Goal: Task Accomplishment & Management: Manage account settings

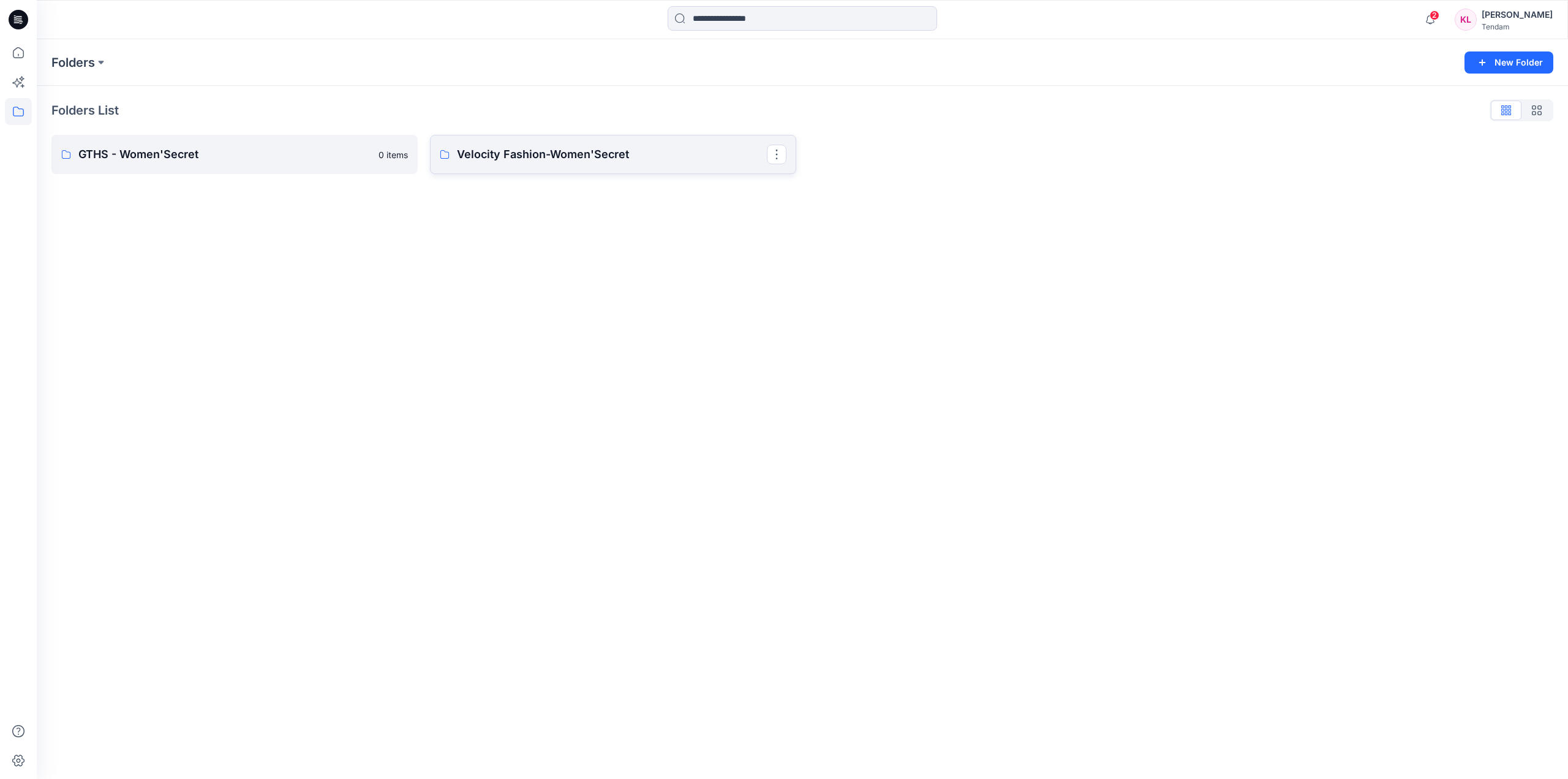
click at [531, 159] on p "Velocity Fashion-Women'Secret" at bounding box center [612, 154] width 310 height 17
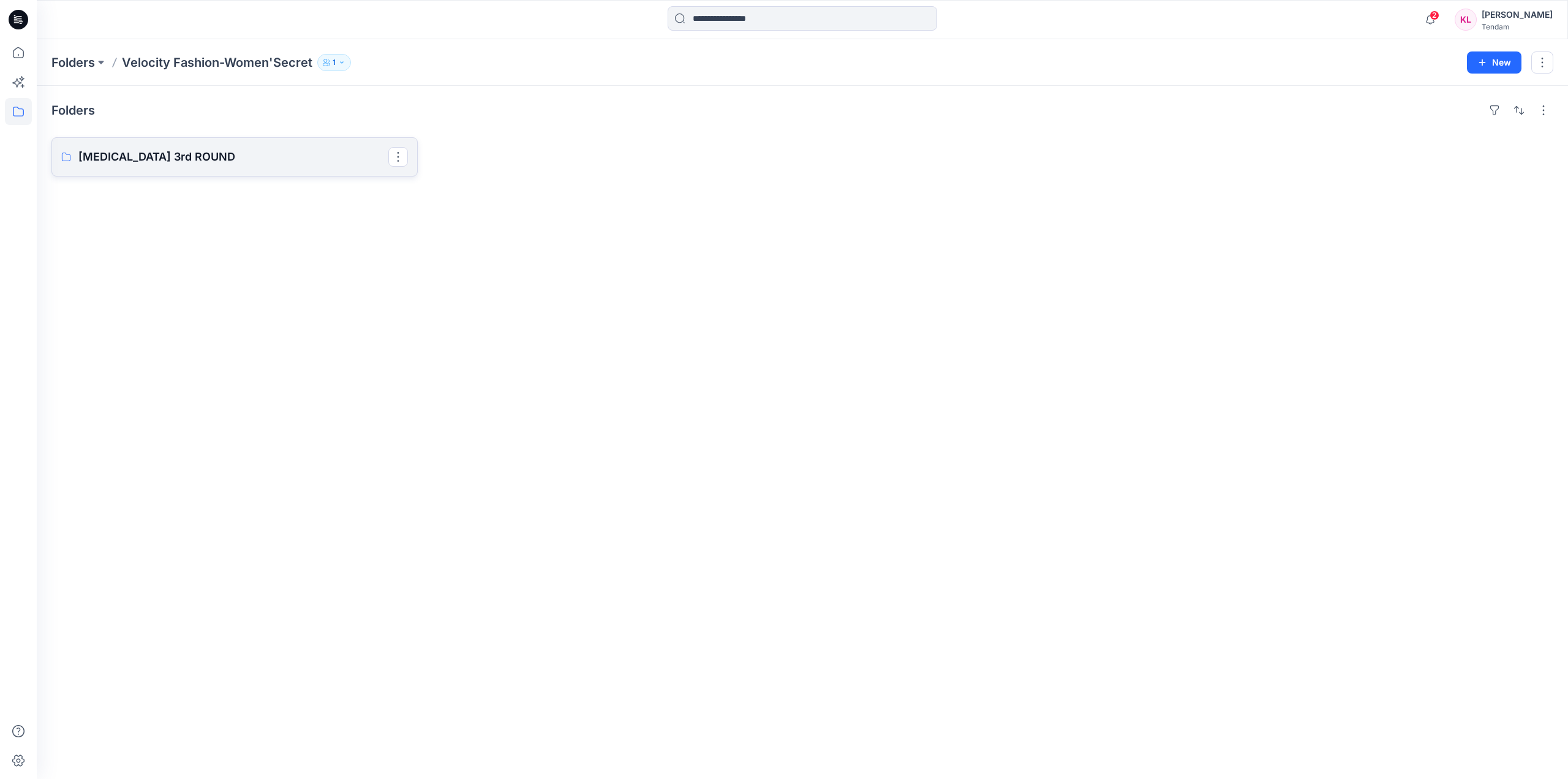
click at [298, 156] on p "[MEDICAL_DATA] 3rd ROUND" at bounding box center [234, 156] width 310 height 17
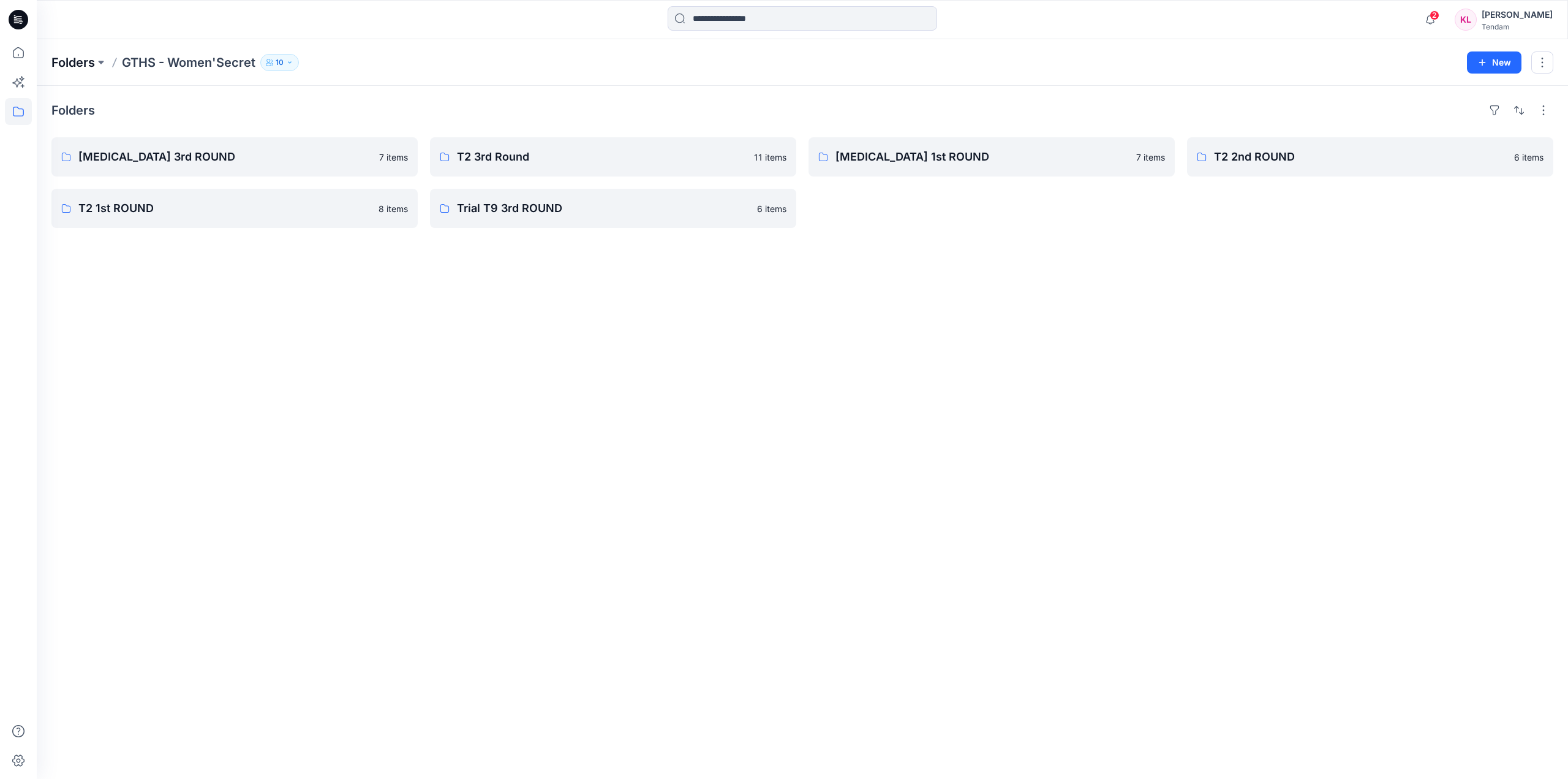
click at [86, 62] on p "Folders" at bounding box center [73, 62] width 44 height 17
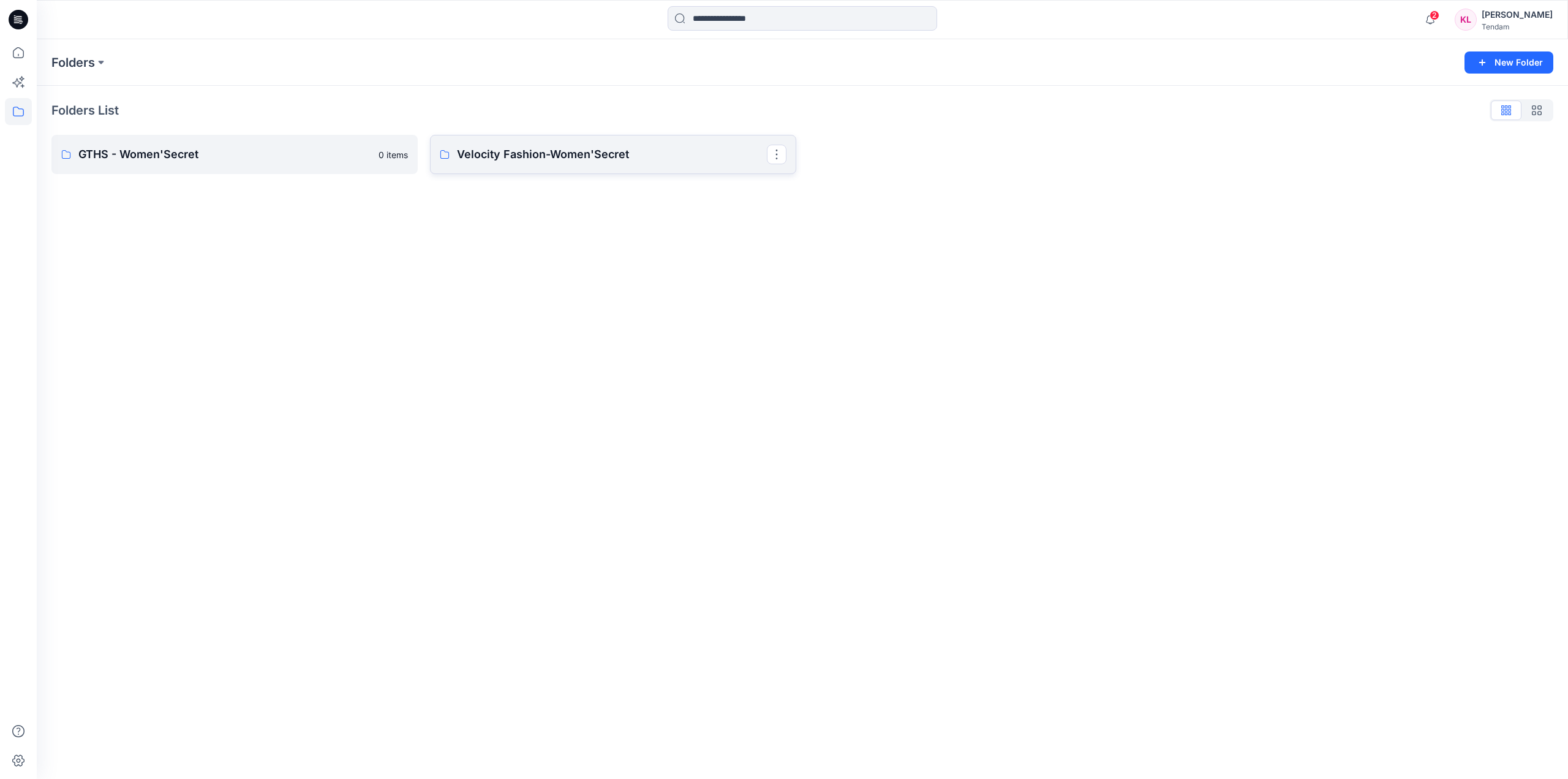
click at [583, 157] on p "Velocity Fashion-Women'Secret" at bounding box center [612, 154] width 310 height 17
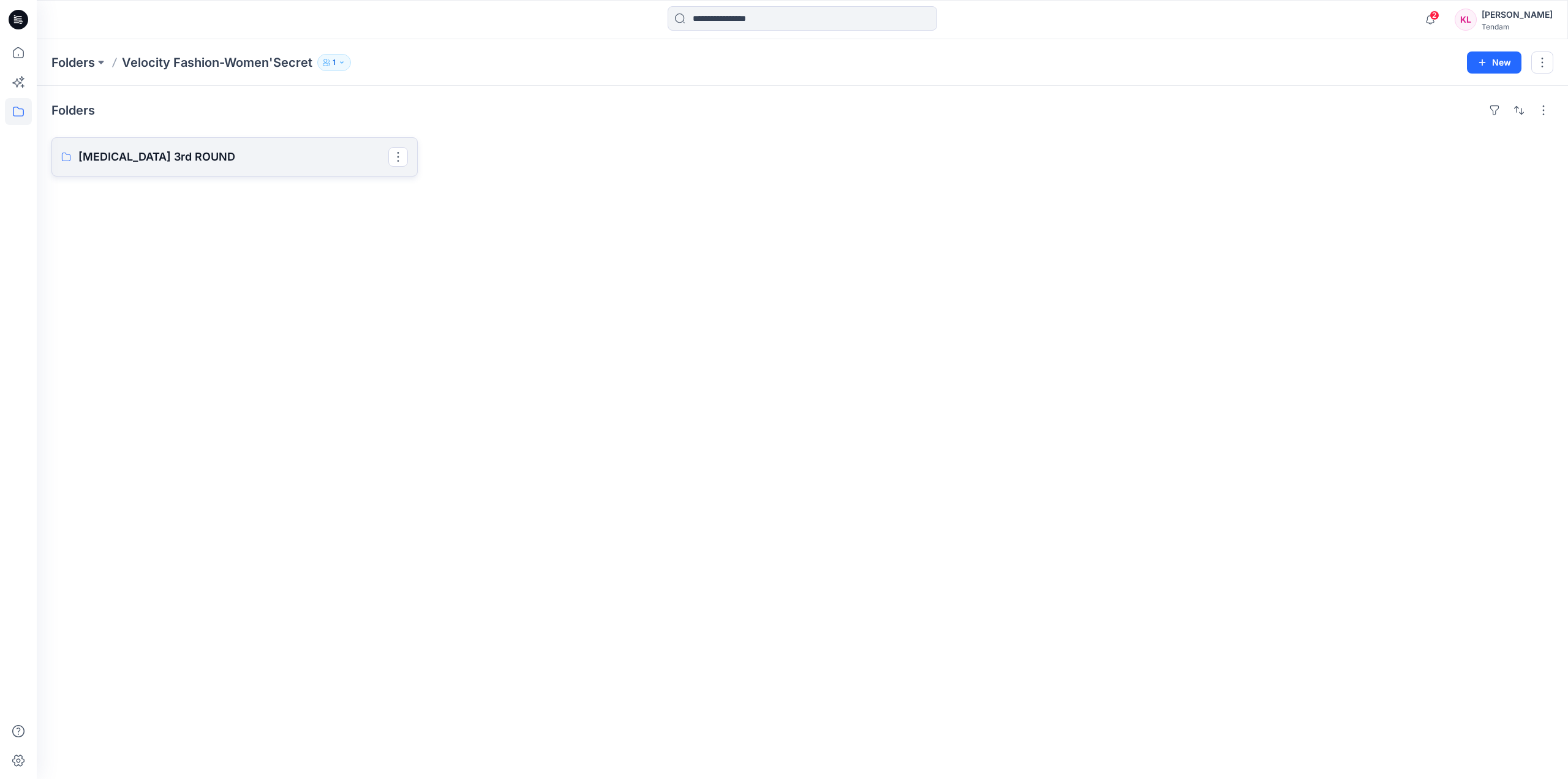
click at [296, 146] on link "[MEDICAL_DATA] 3rd ROUND" at bounding box center [234, 156] width 366 height 39
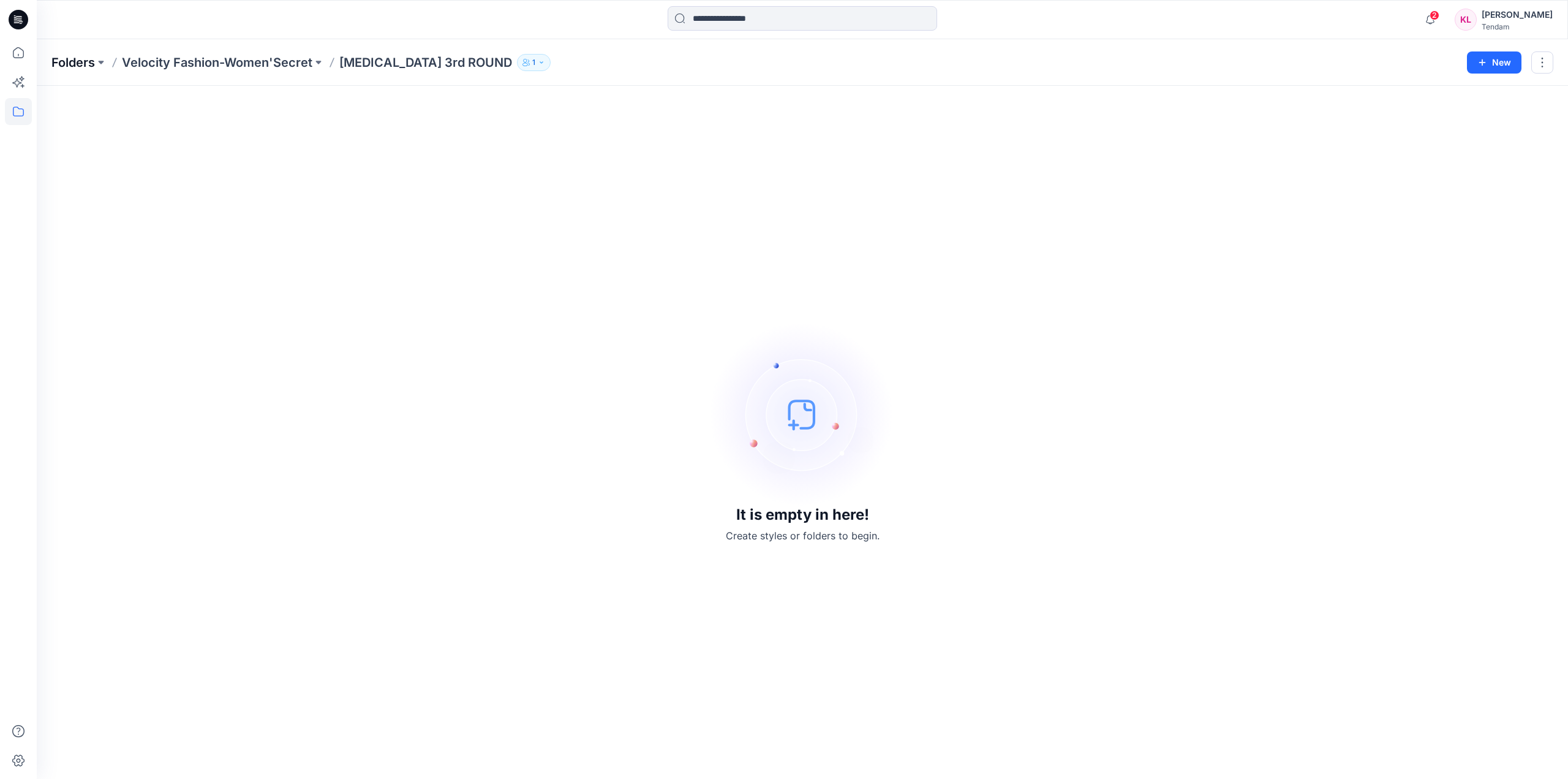
click at [82, 61] on p "Folders" at bounding box center [73, 62] width 44 height 17
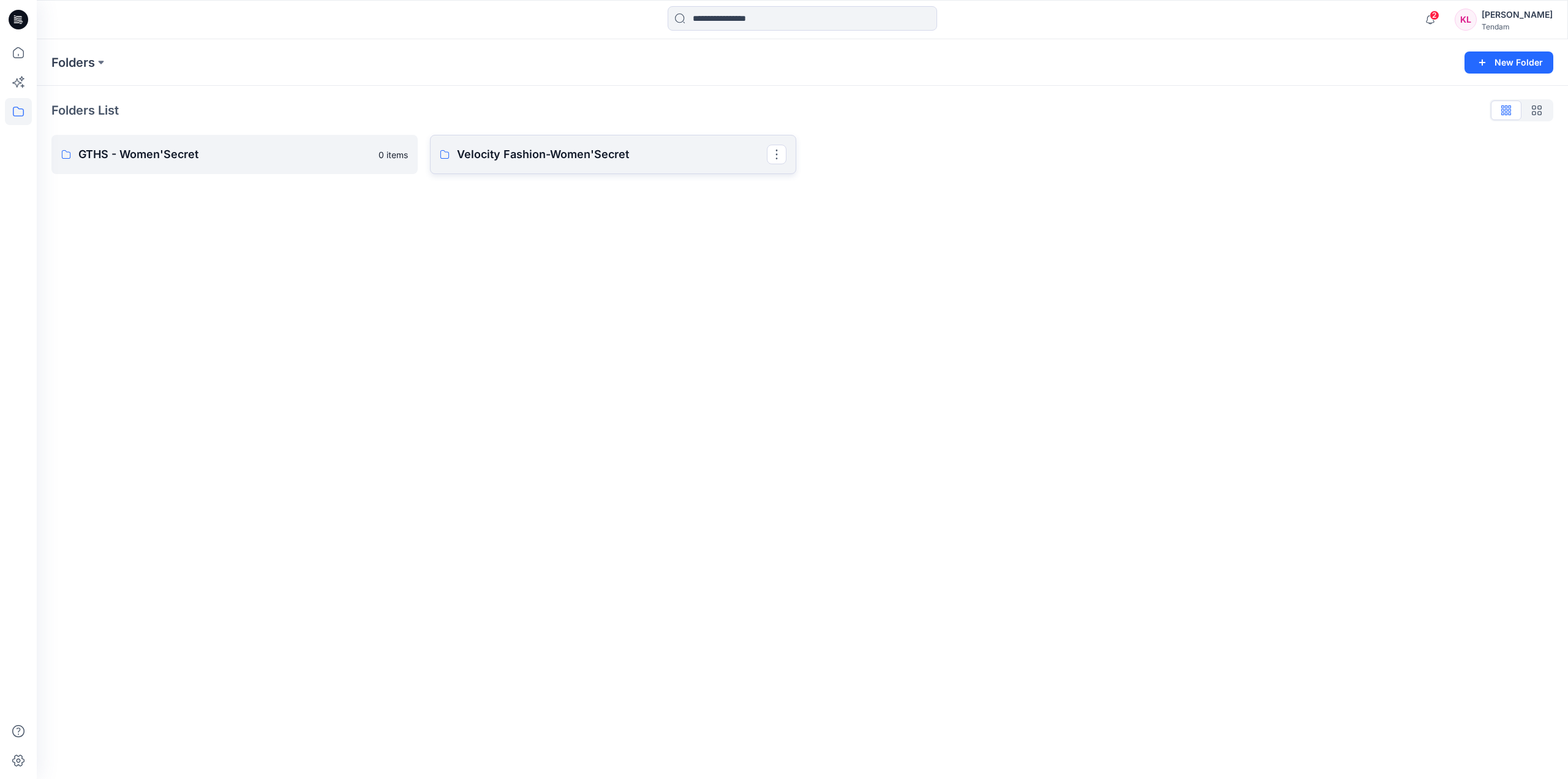
click at [608, 156] on p "Velocity Fashion-Women'Secret" at bounding box center [612, 154] width 310 height 17
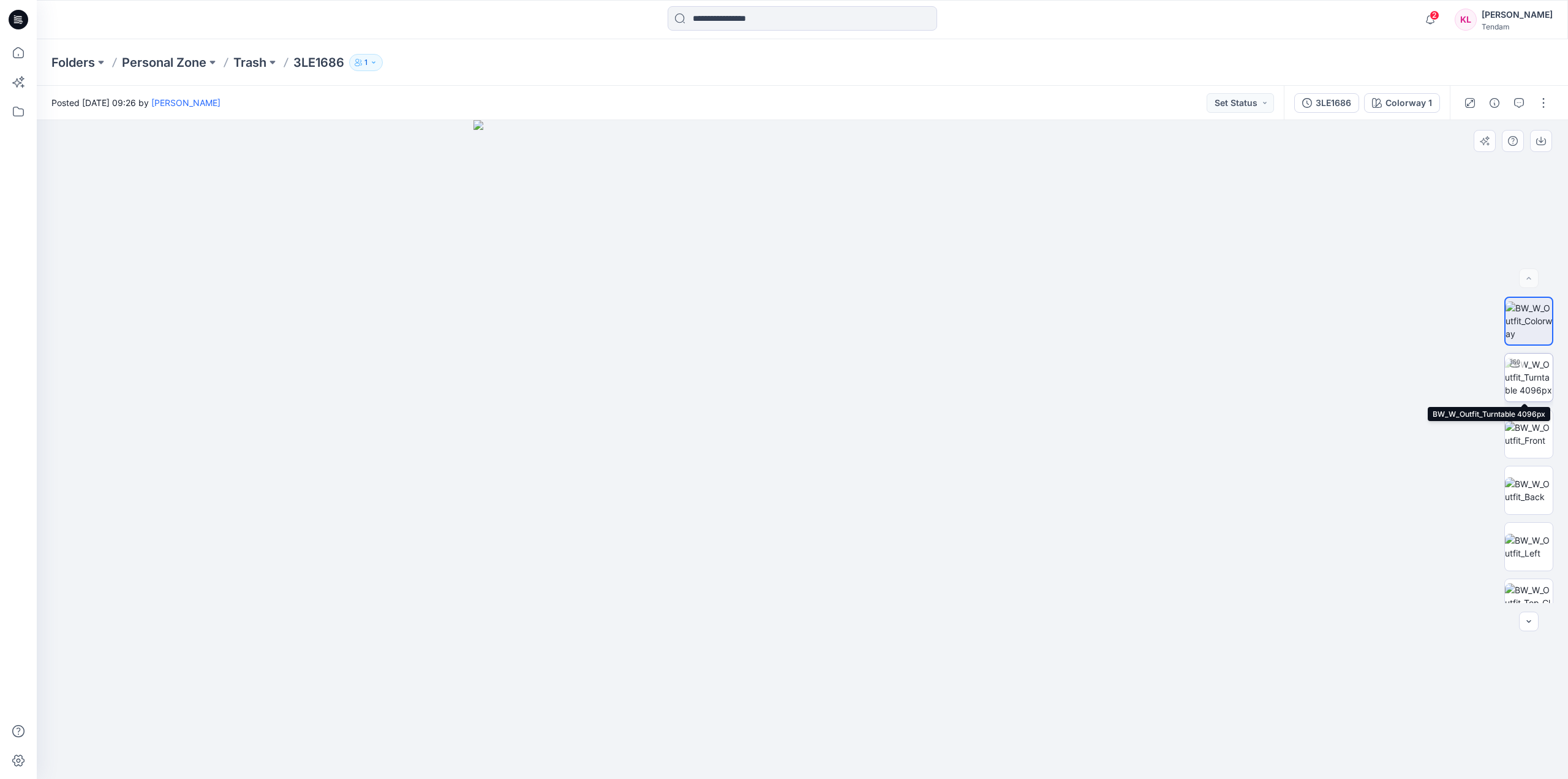
click at [1533, 384] on img at bounding box center [1529, 377] width 47 height 38
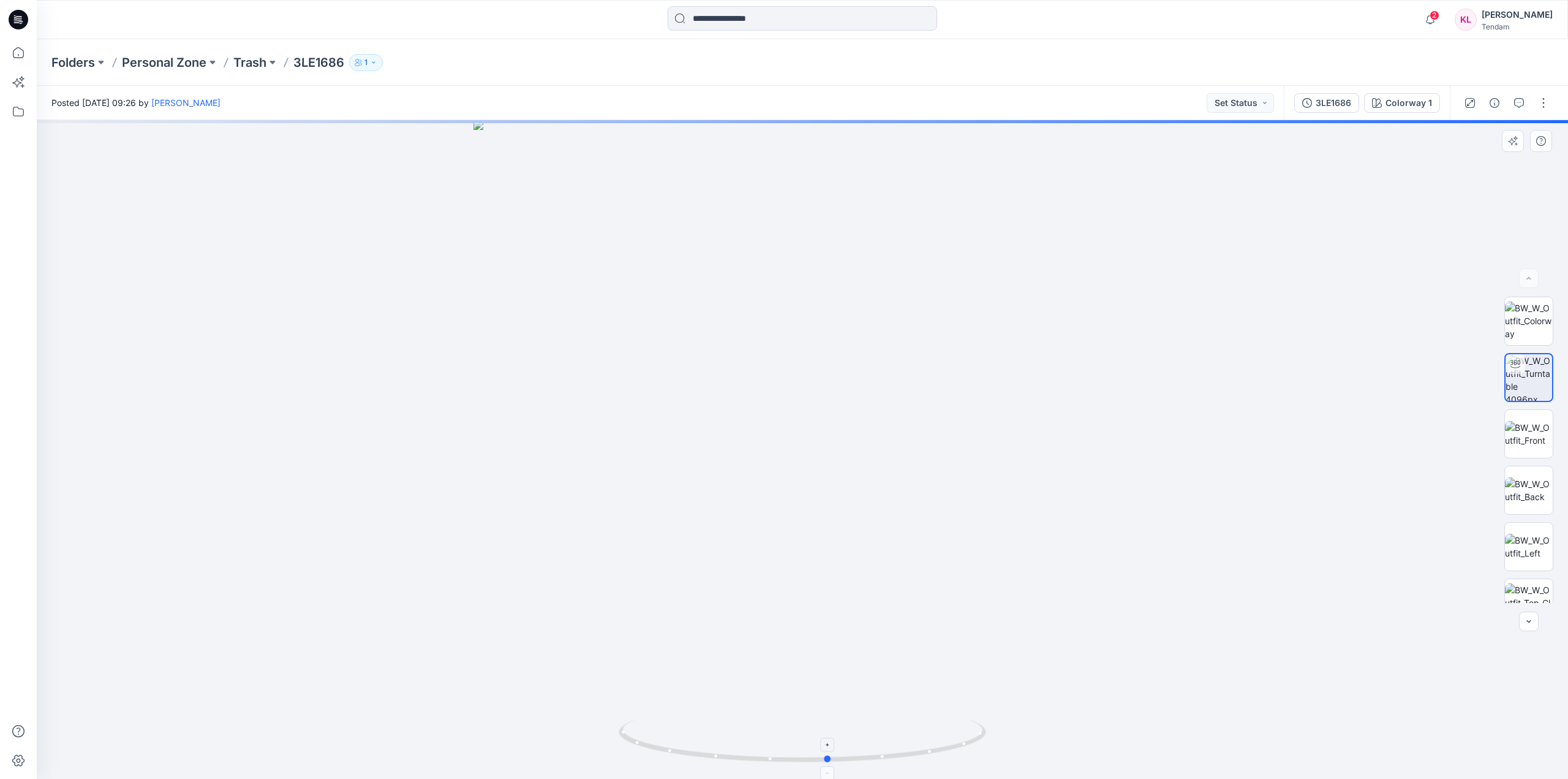
drag, startPoint x: 805, startPoint y: 763, endPoint x: 831, endPoint y: 768, distance: 26.5
click at [831, 765] on icon at bounding box center [804, 742] width 371 height 46
click at [1533, 424] on img at bounding box center [1529, 434] width 47 height 26
click at [207, 68] on button at bounding box center [212, 62] width 12 height 17
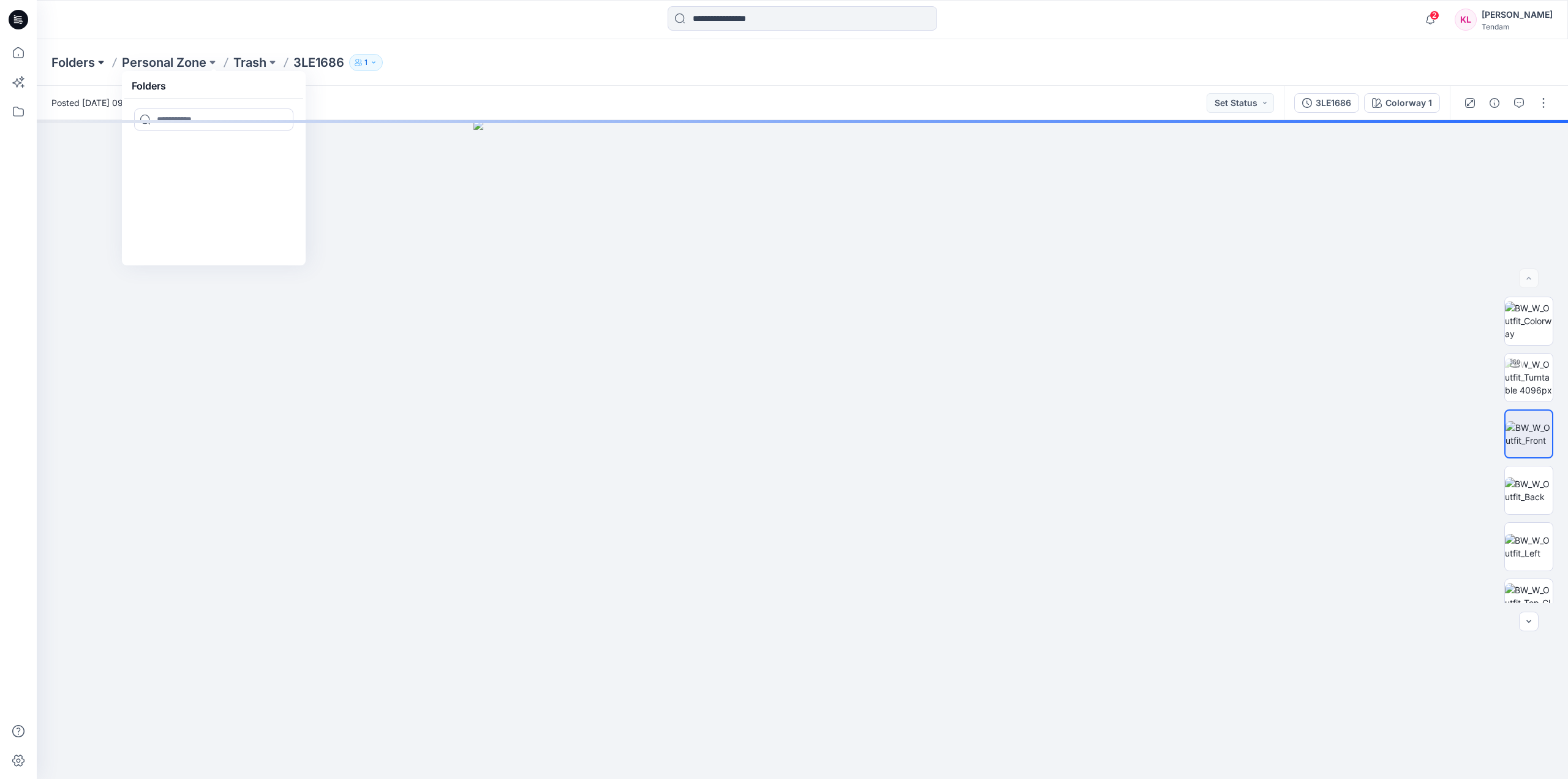
click at [99, 63] on button at bounding box center [100, 62] width 12 height 17
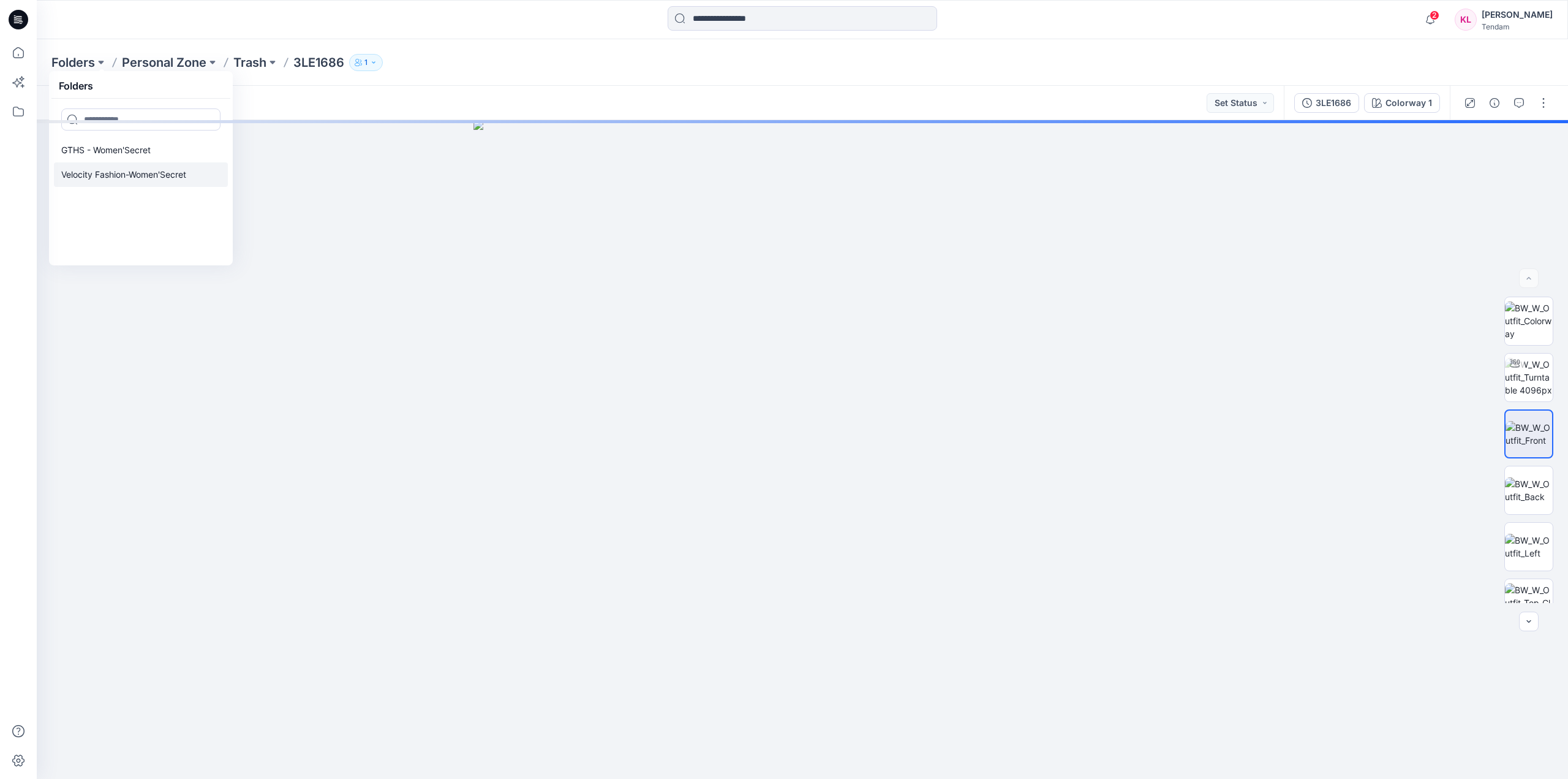
click at [114, 175] on p "Velocity Fashion-Women'Secret" at bounding box center [123, 174] width 125 height 15
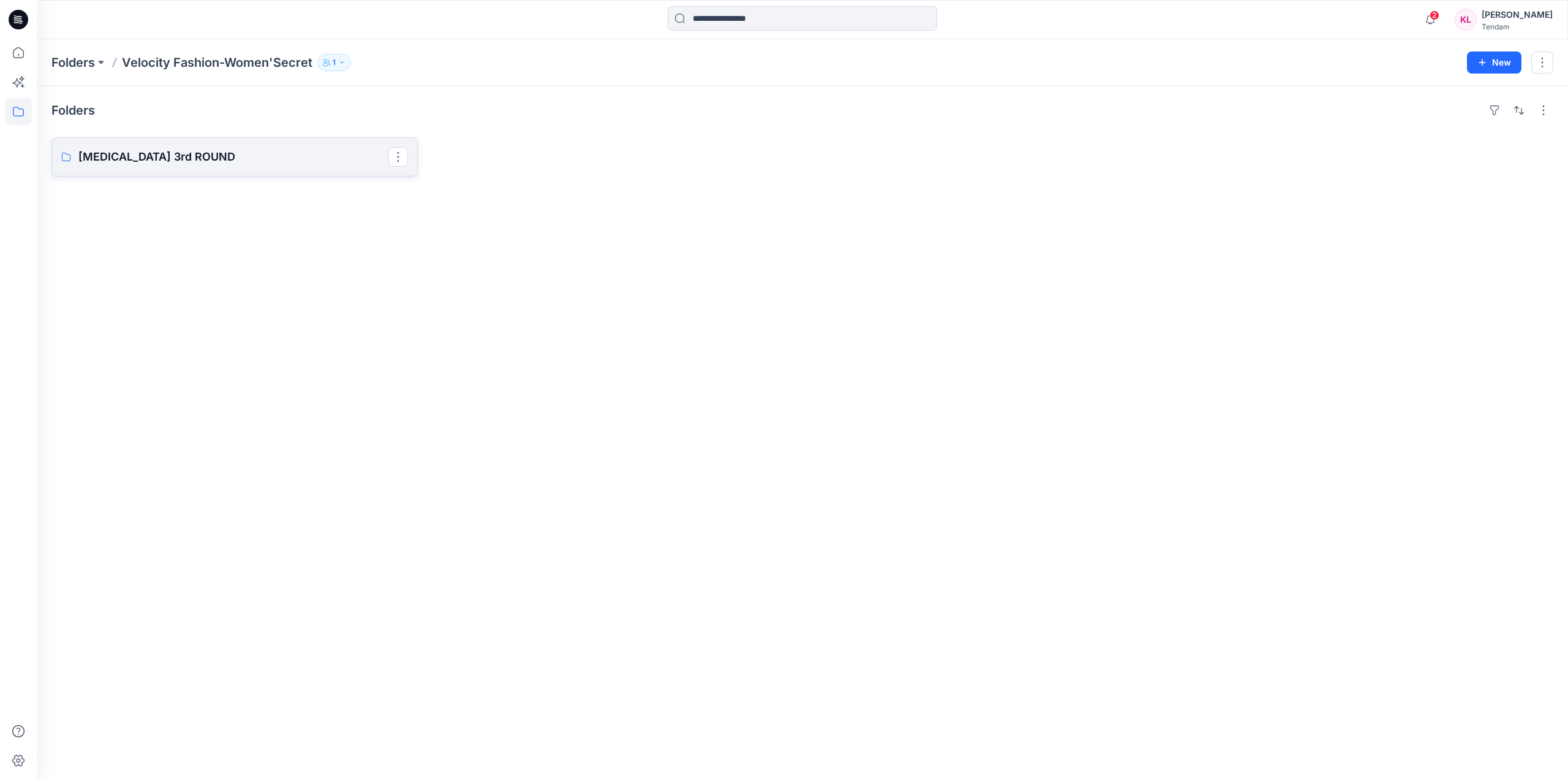
click at [246, 161] on p "T3 3rd ROUND" at bounding box center [234, 156] width 310 height 17
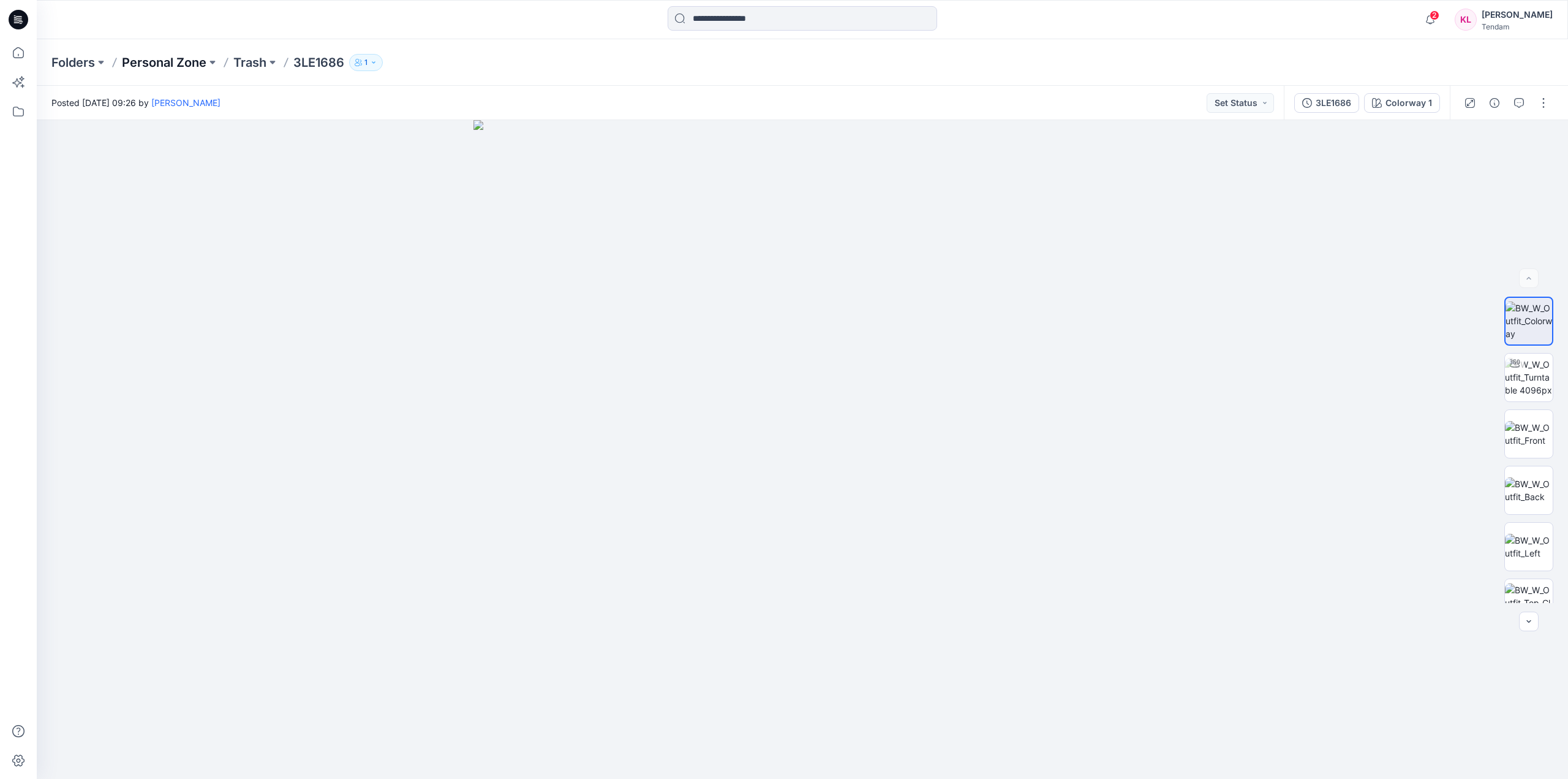
click at [184, 59] on p "Personal Zone" at bounding box center [164, 62] width 85 height 17
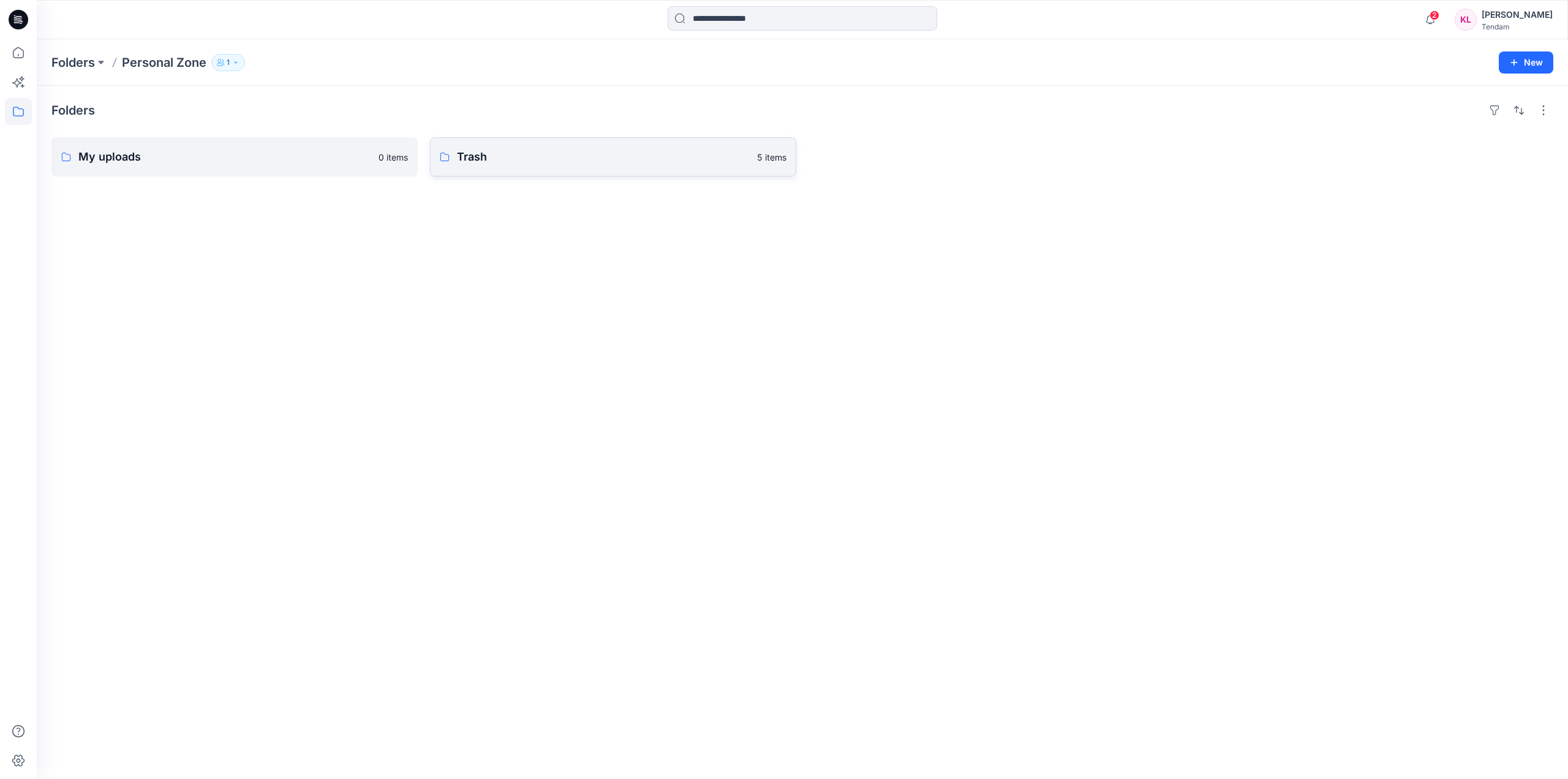
click at [553, 164] on p "Trash" at bounding box center [603, 156] width 293 height 17
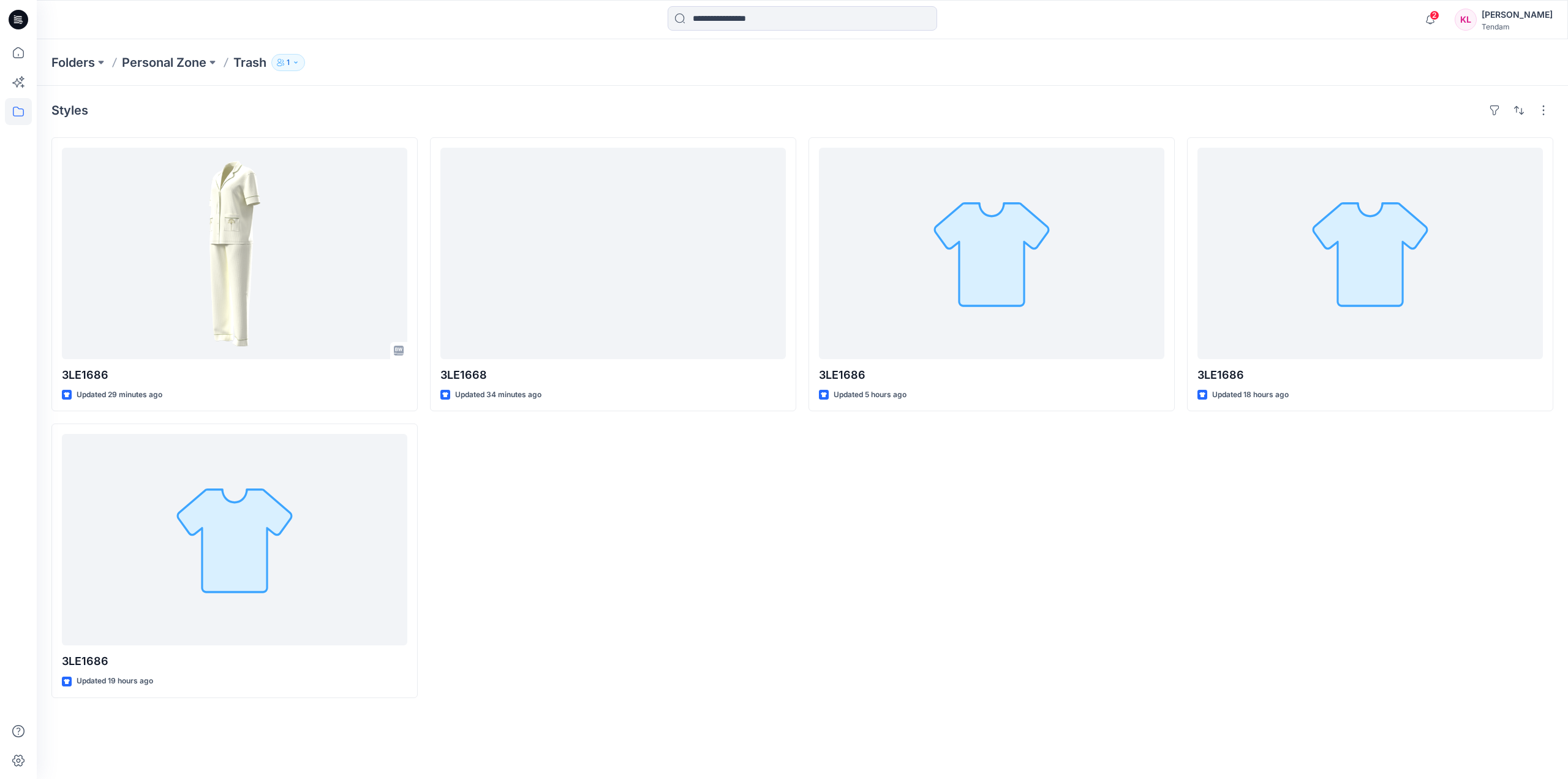
click at [599, 584] on div "3LE1668 Updated 34 minutes ago" at bounding box center [612, 417] width 366 height 561
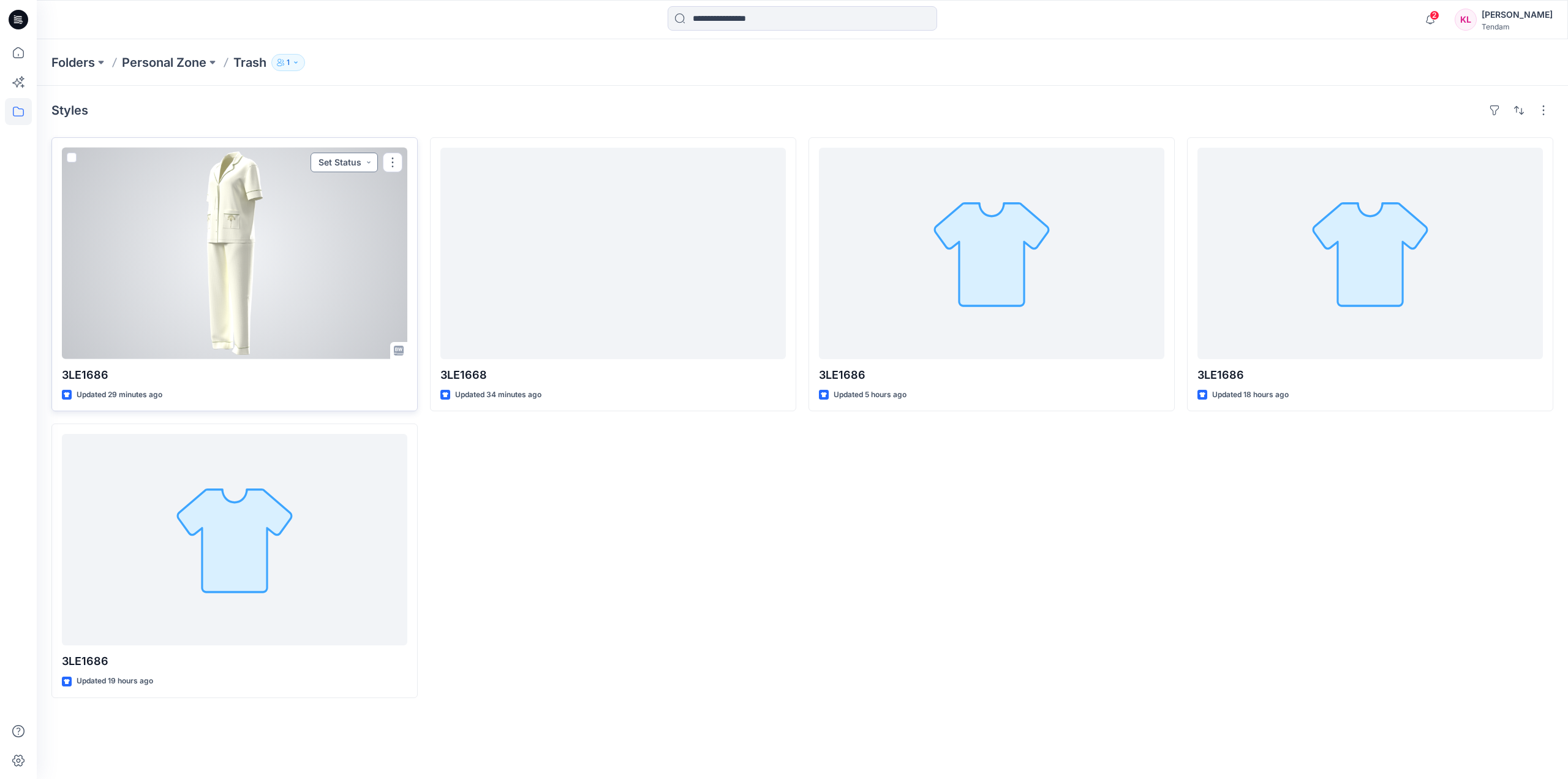
click at [359, 155] on button "Set Status" at bounding box center [344, 162] width 68 height 19
click at [336, 223] on p "3D checked" at bounding box center [318, 219] width 49 height 16
click at [360, 165] on button "3D checked" at bounding box center [340, 162] width 74 height 19
click at [338, 192] on span "Set Status" at bounding box center [309, 193] width 65 height 17
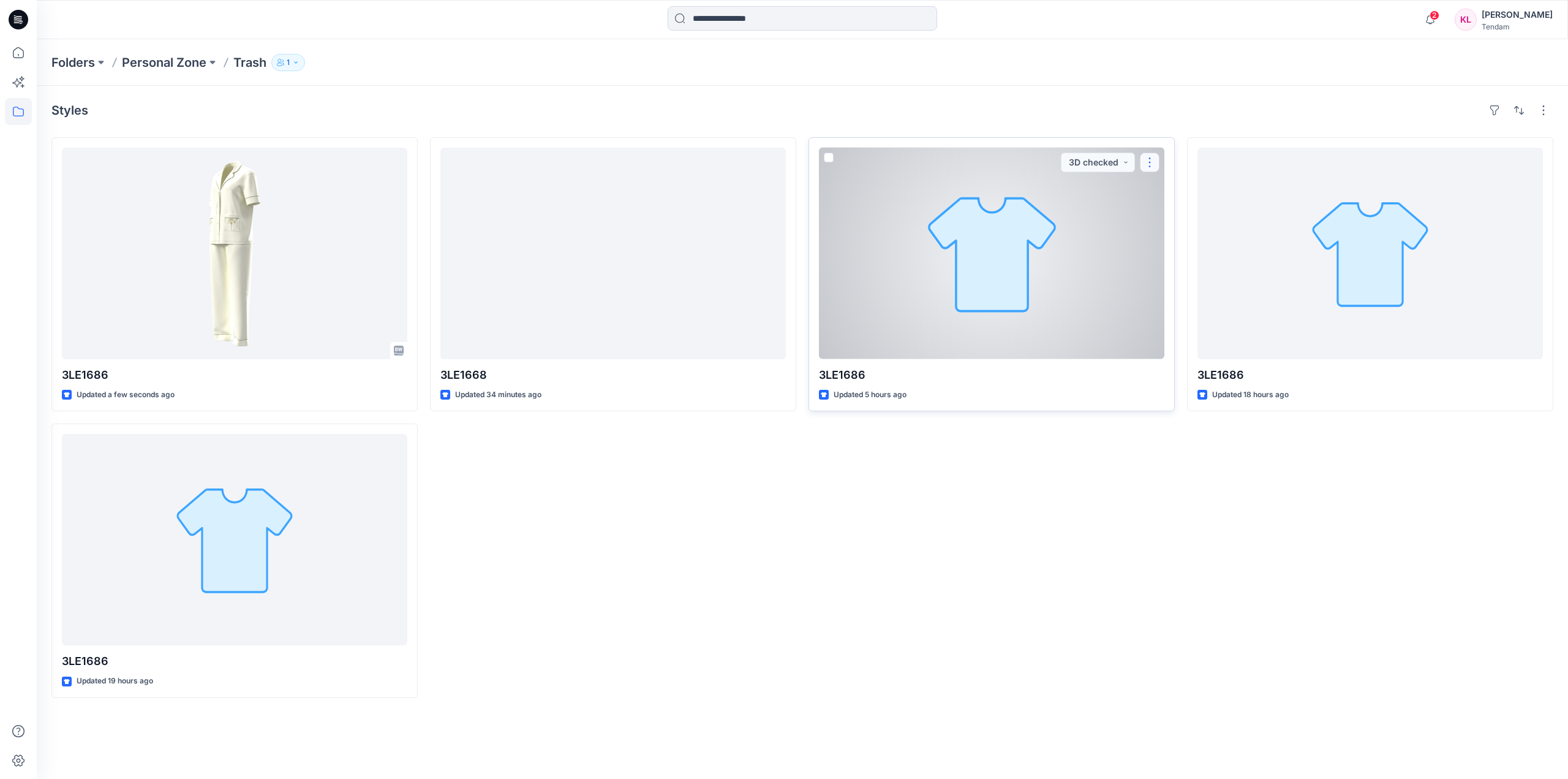
click at [1149, 159] on button "button" at bounding box center [1149, 162] width 19 height 19
click at [1177, 193] on p "Edit" at bounding box center [1172, 191] width 16 height 13
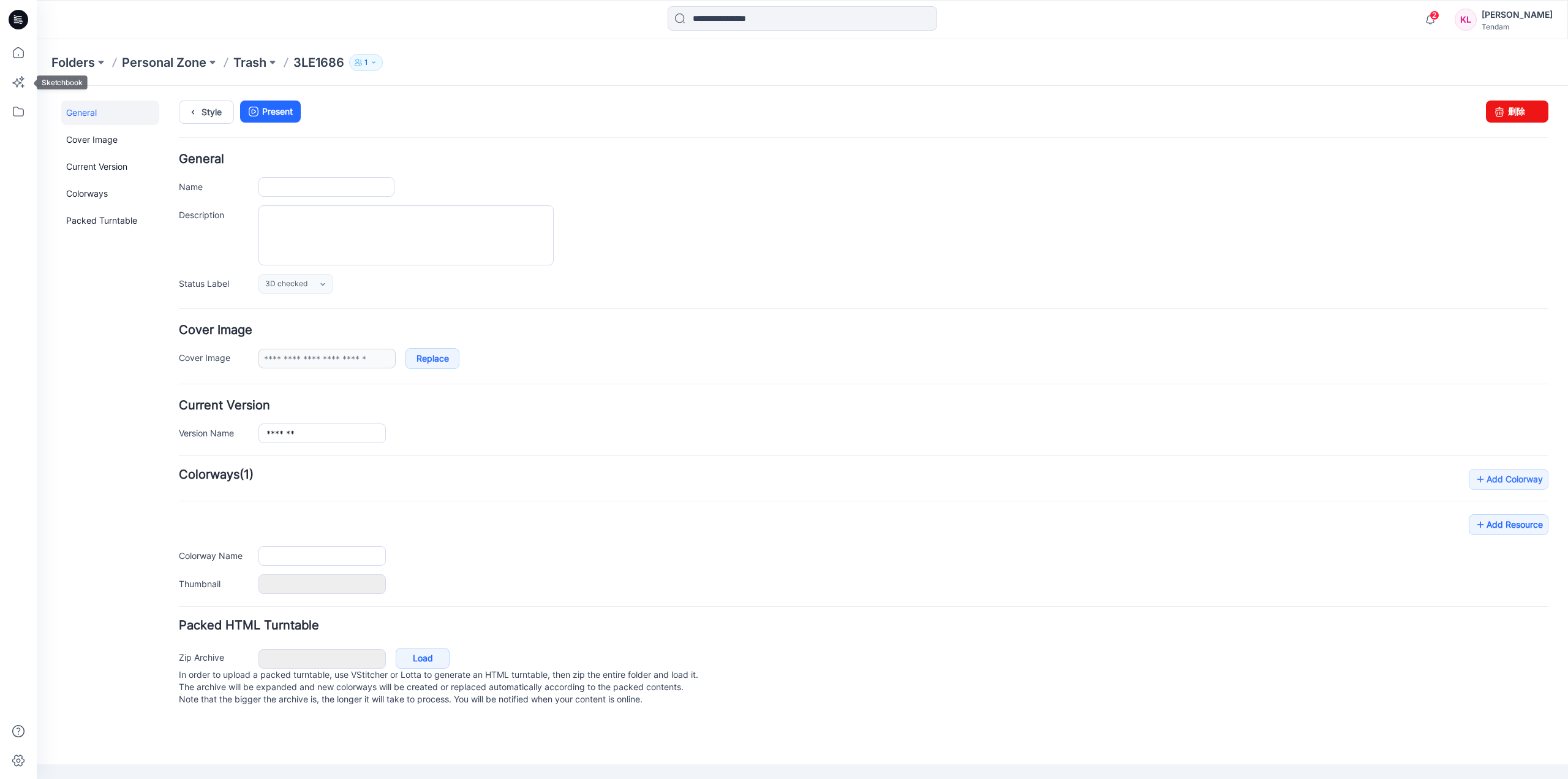
type input "*******"
type input "**********"
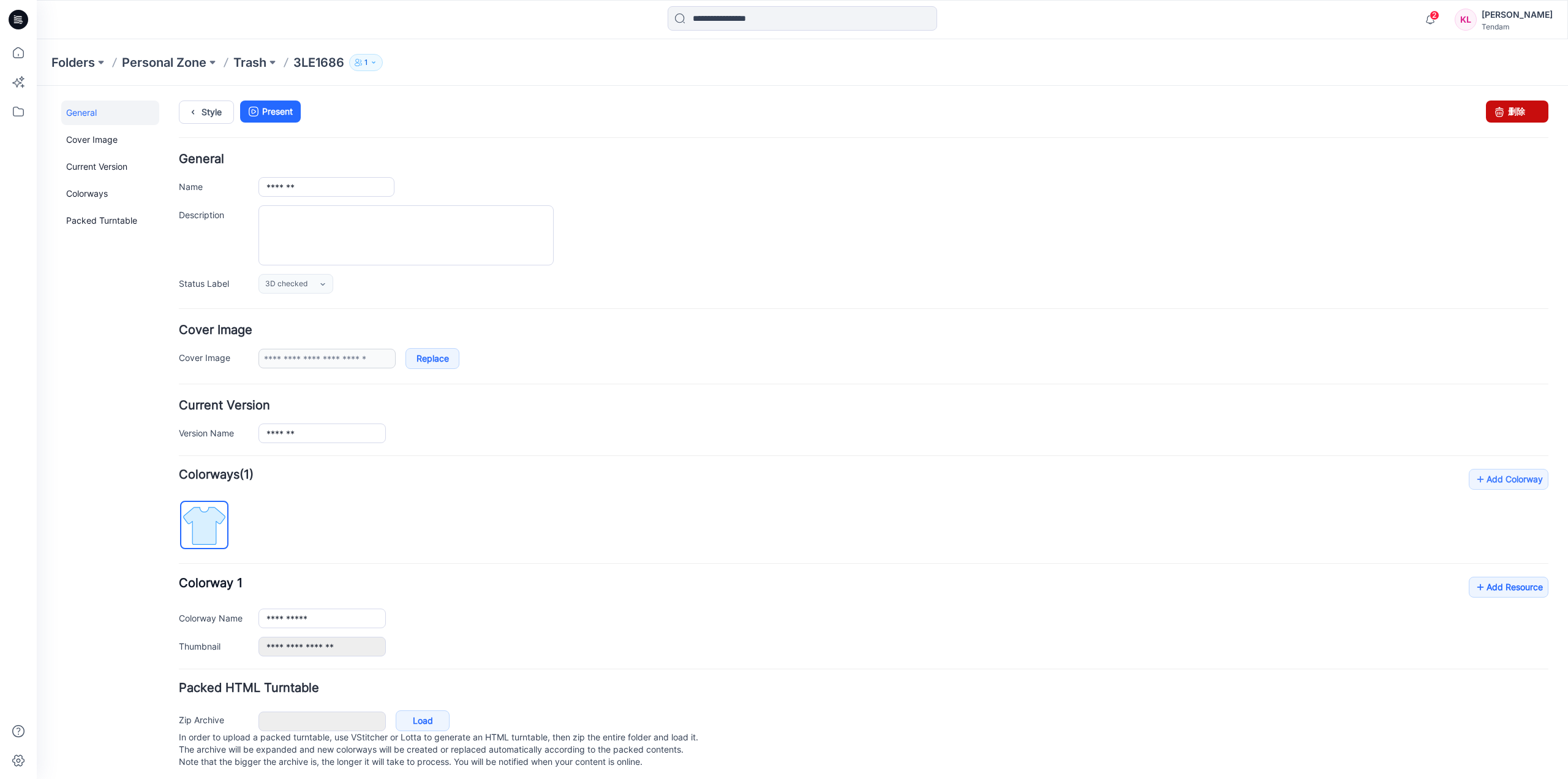
click at [1511, 112] on link "删除" at bounding box center [1517, 111] width 62 height 22
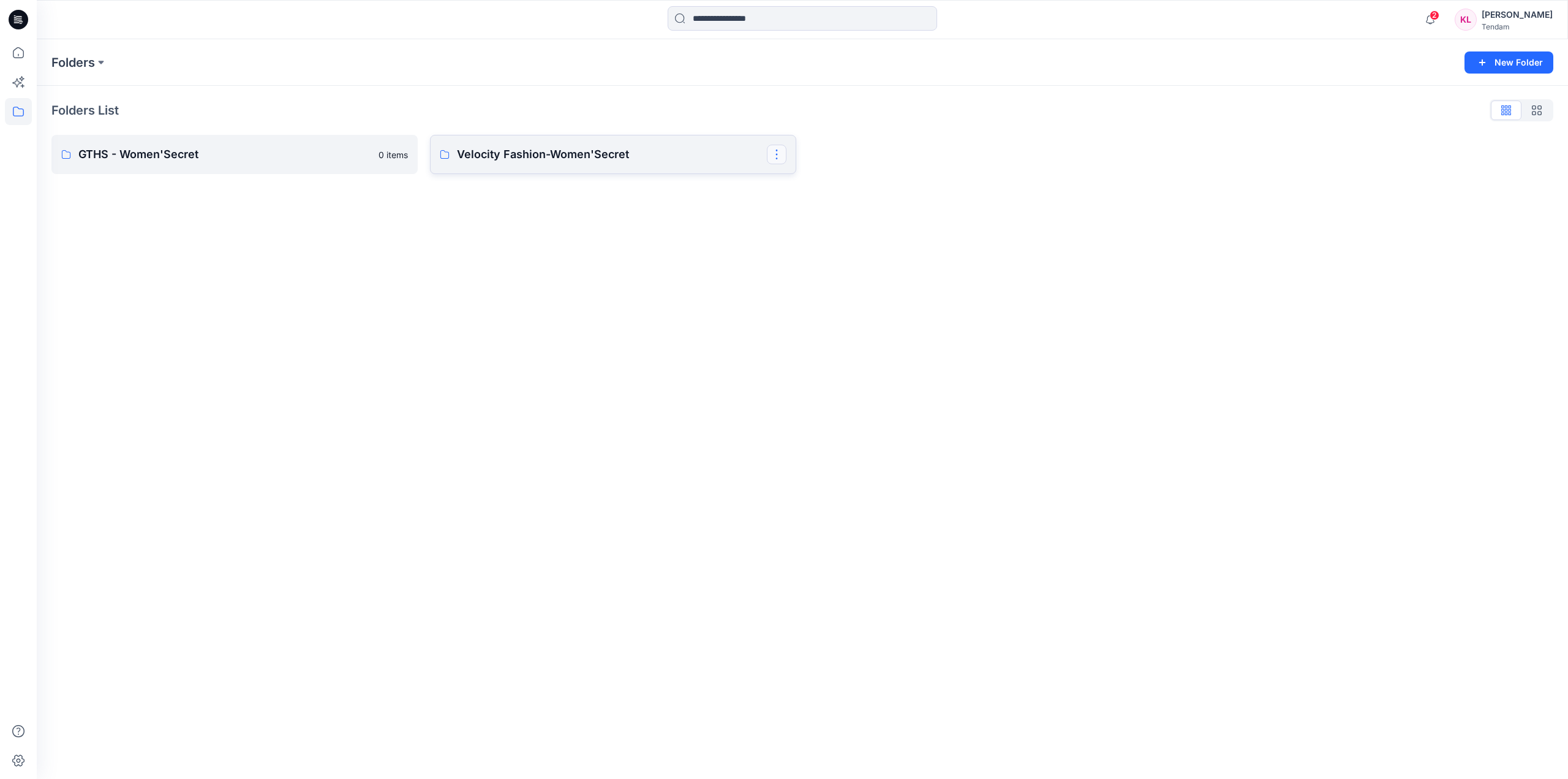
click at [774, 154] on button "button" at bounding box center [776, 153] width 19 height 19
click at [846, 185] on button "Edit" at bounding box center [835, 183] width 132 height 23
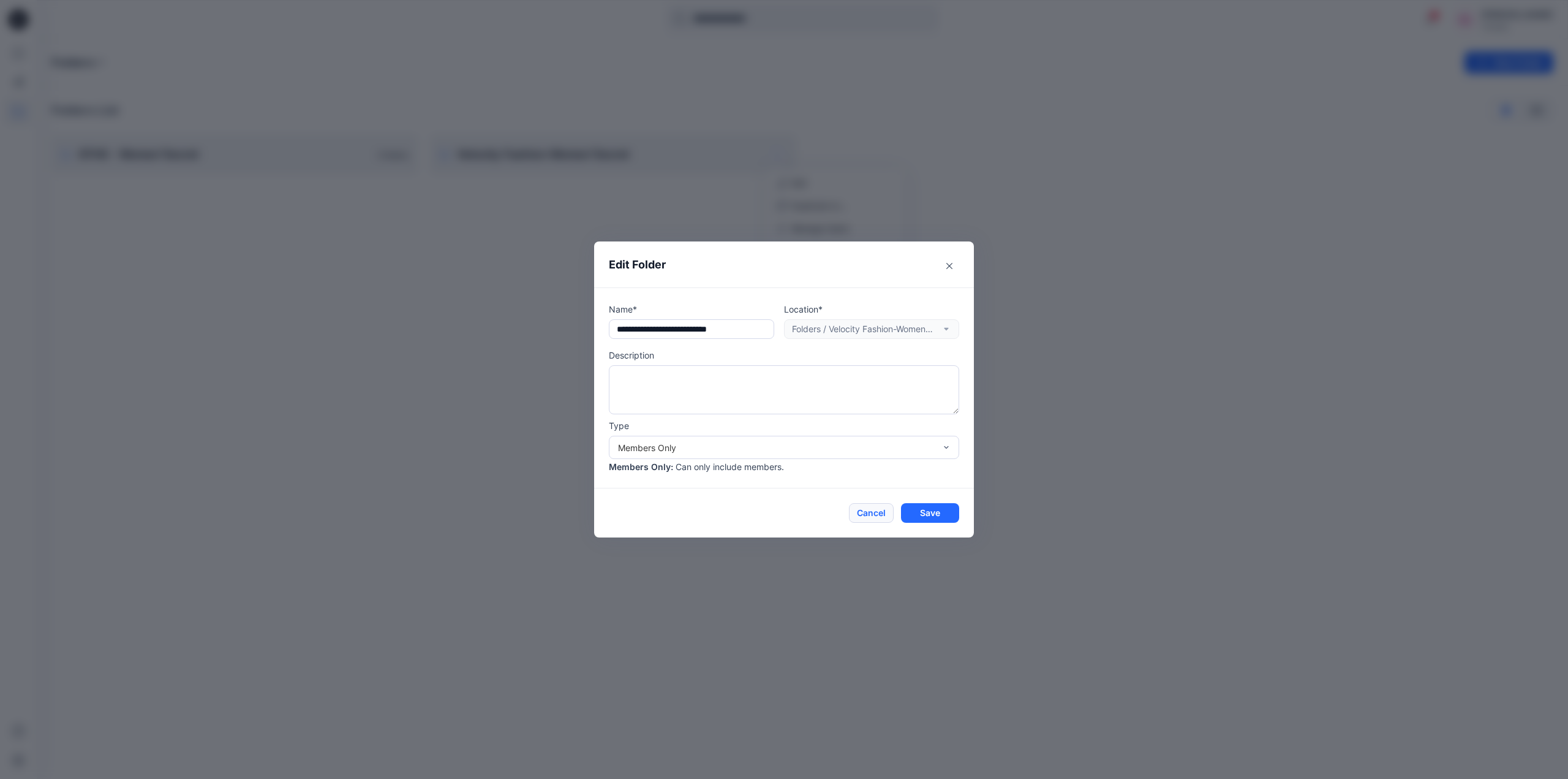
click at [866, 512] on button "Cancel" at bounding box center [871, 512] width 45 height 19
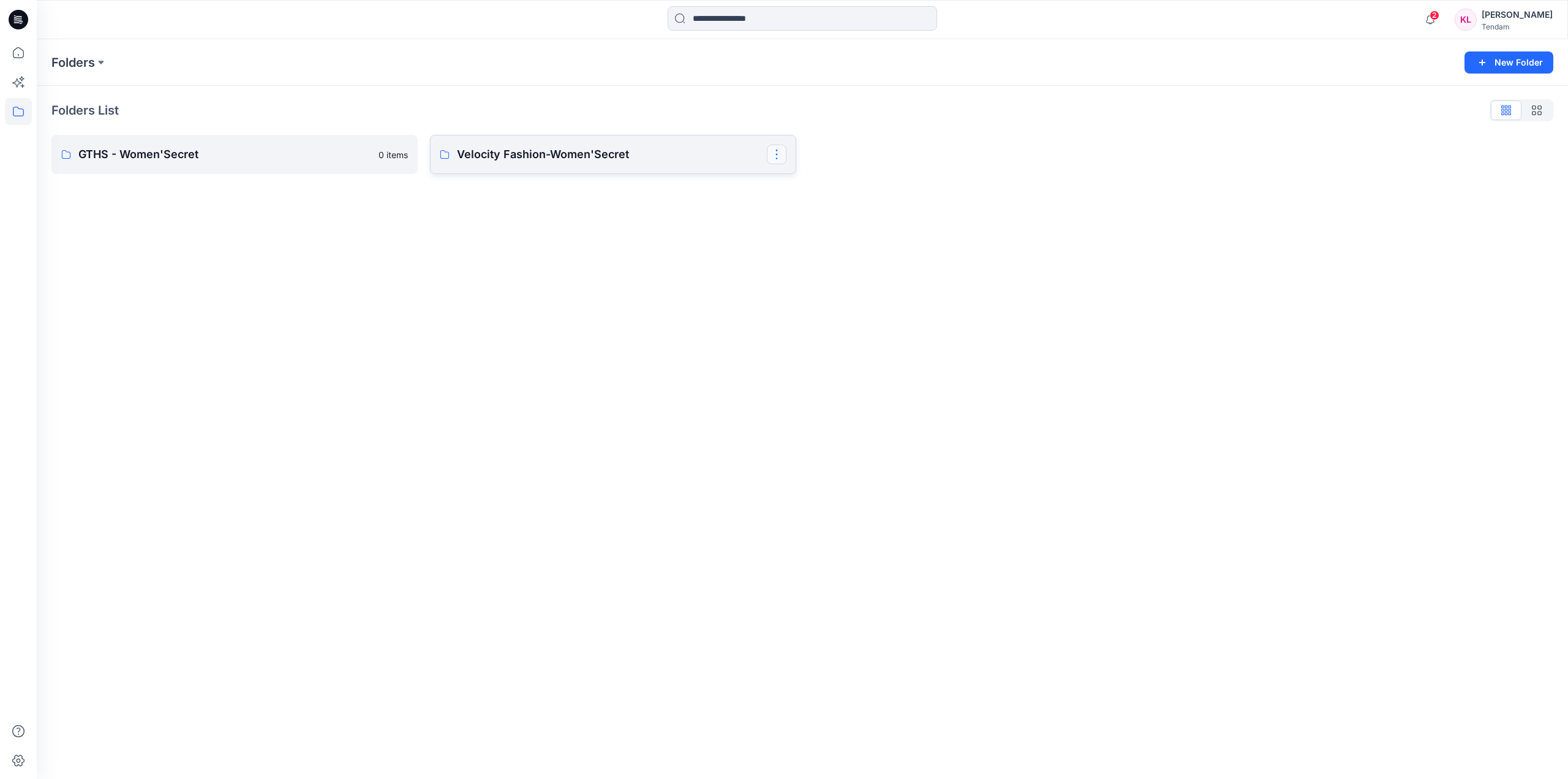
drag, startPoint x: 674, startPoint y: 159, endPoint x: 779, endPoint y: 157, distance: 105.0
click at [779, 157] on button "button" at bounding box center [776, 153] width 19 height 19
click at [825, 180] on button "Edit" at bounding box center [835, 183] width 132 height 23
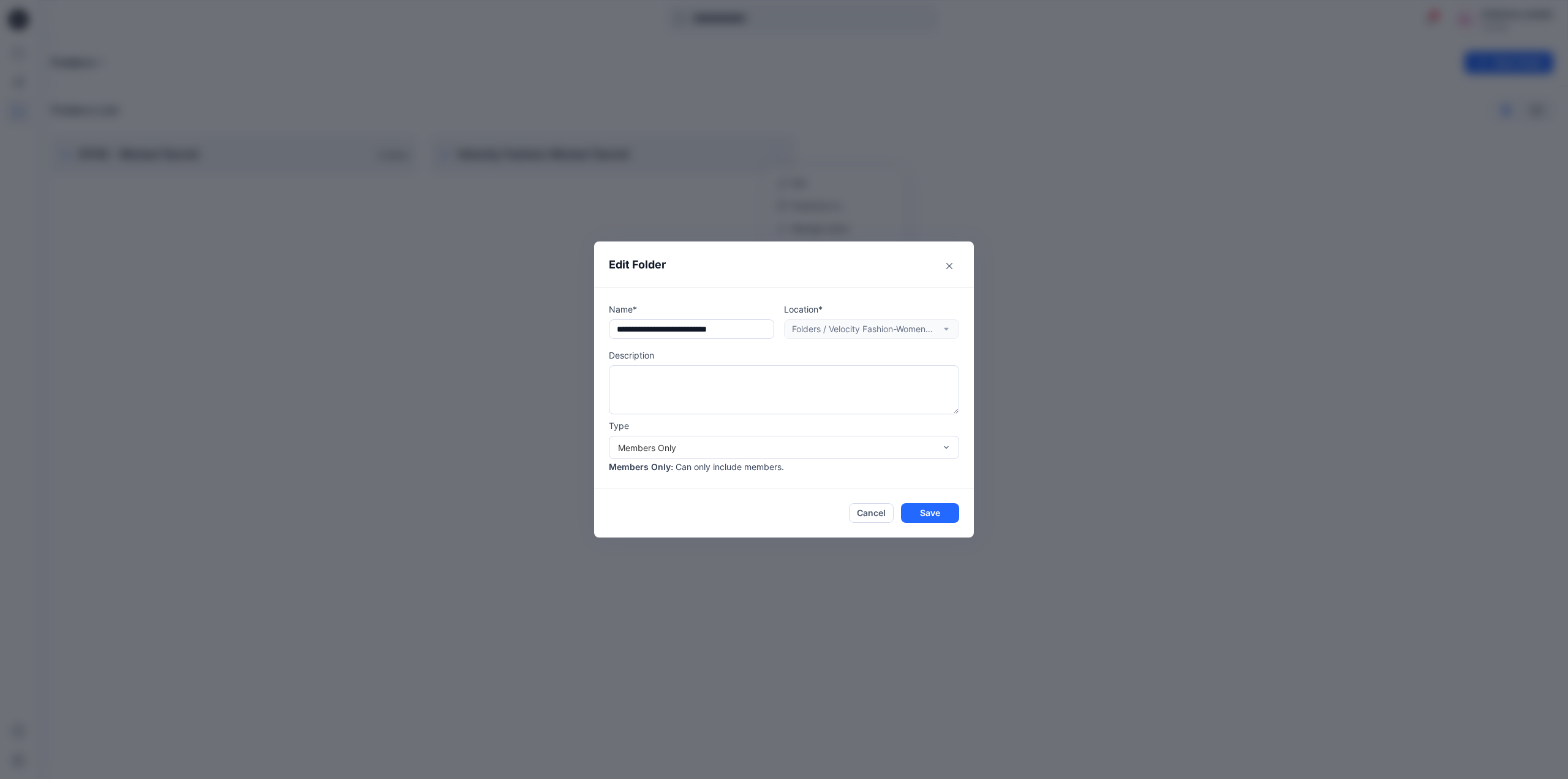
drag, startPoint x: 876, startPoint y: 512, endPoint x: 1125, endPoint y: 342, distance: 301.5
click at [1125, 342] on div "**********" at bounding box center [784, 389] width 1568 height 779
click at [943, 329] on div "Location* Folders / Velocity Fashion-Women'Secret" at bounding box center [872, 321] width 175 height 37
click at [882, 515] on button "Cancel" at bounding box center [871, 512] width 45 height 19
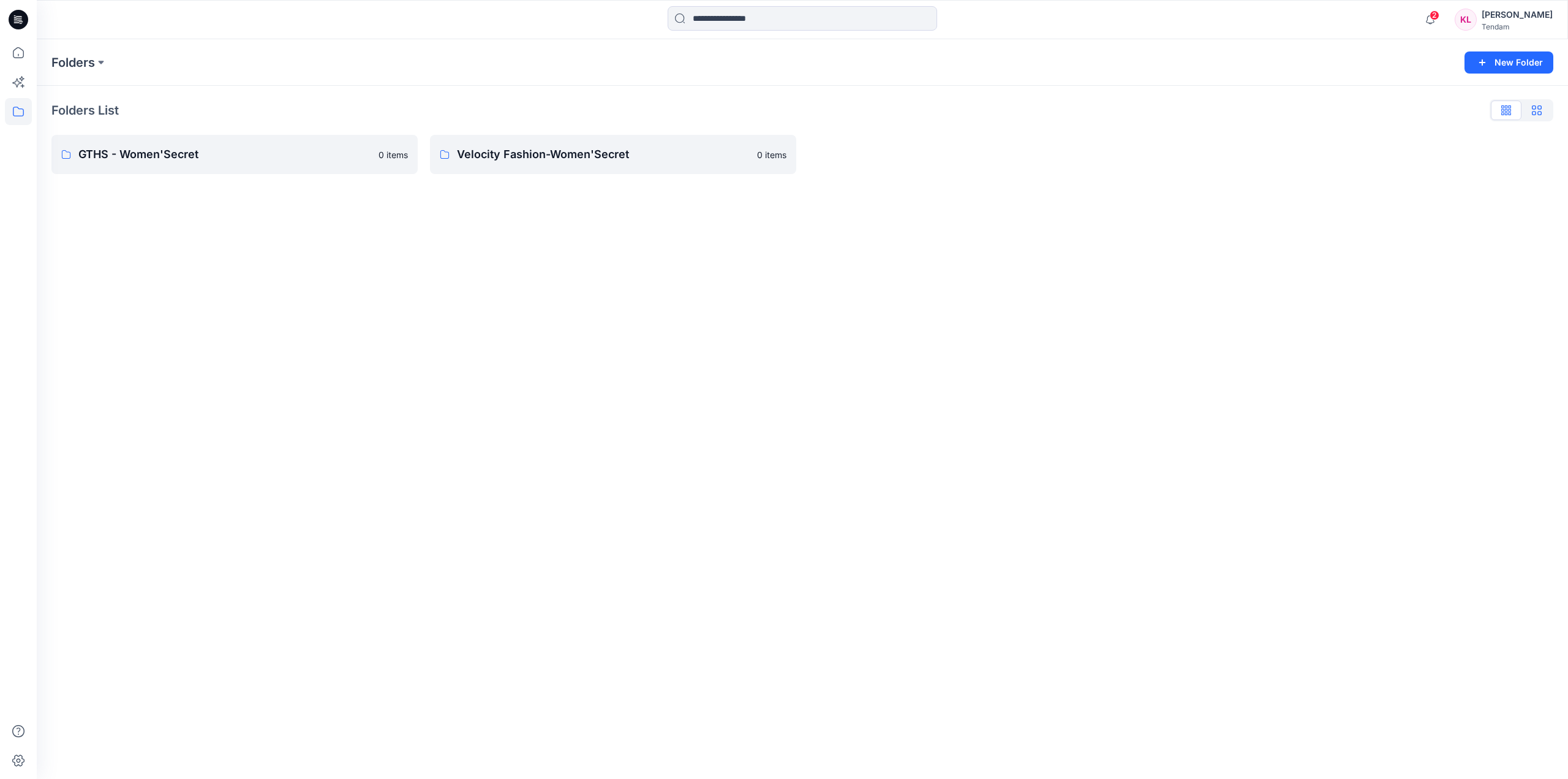
click at [1542, 110] on button "button" at bounding box center [1537, 110] width 31 height 19
click at [1507, 109] on icon "button" at bounding box center [1506, 110] width 10 height 10
click at [95, 60] on p "Folders" at bounding box center [73, 62] width 44 height 17
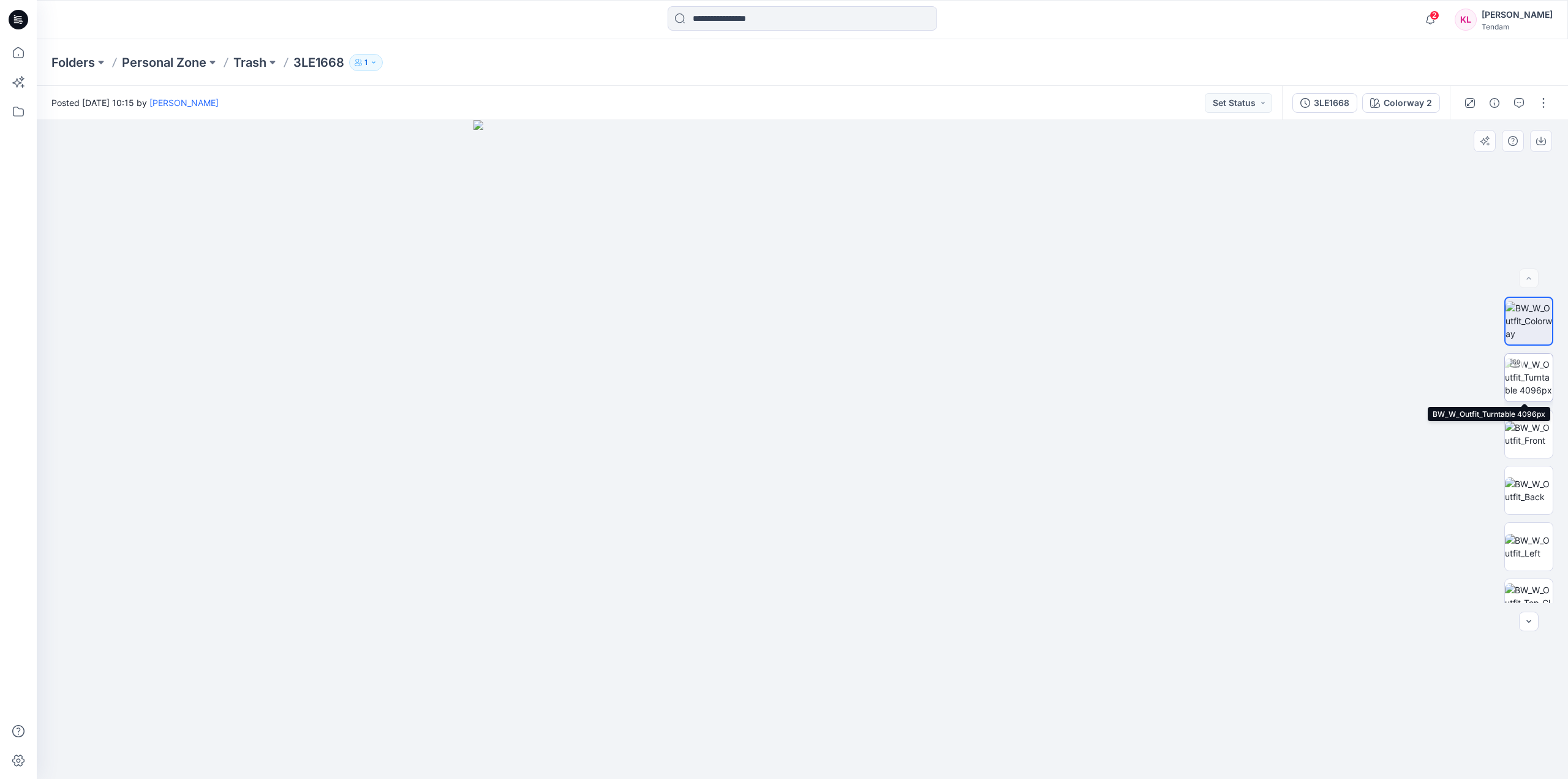
click at [1535, 365] on img at bounding box center [1529, 377] width 47 height 38
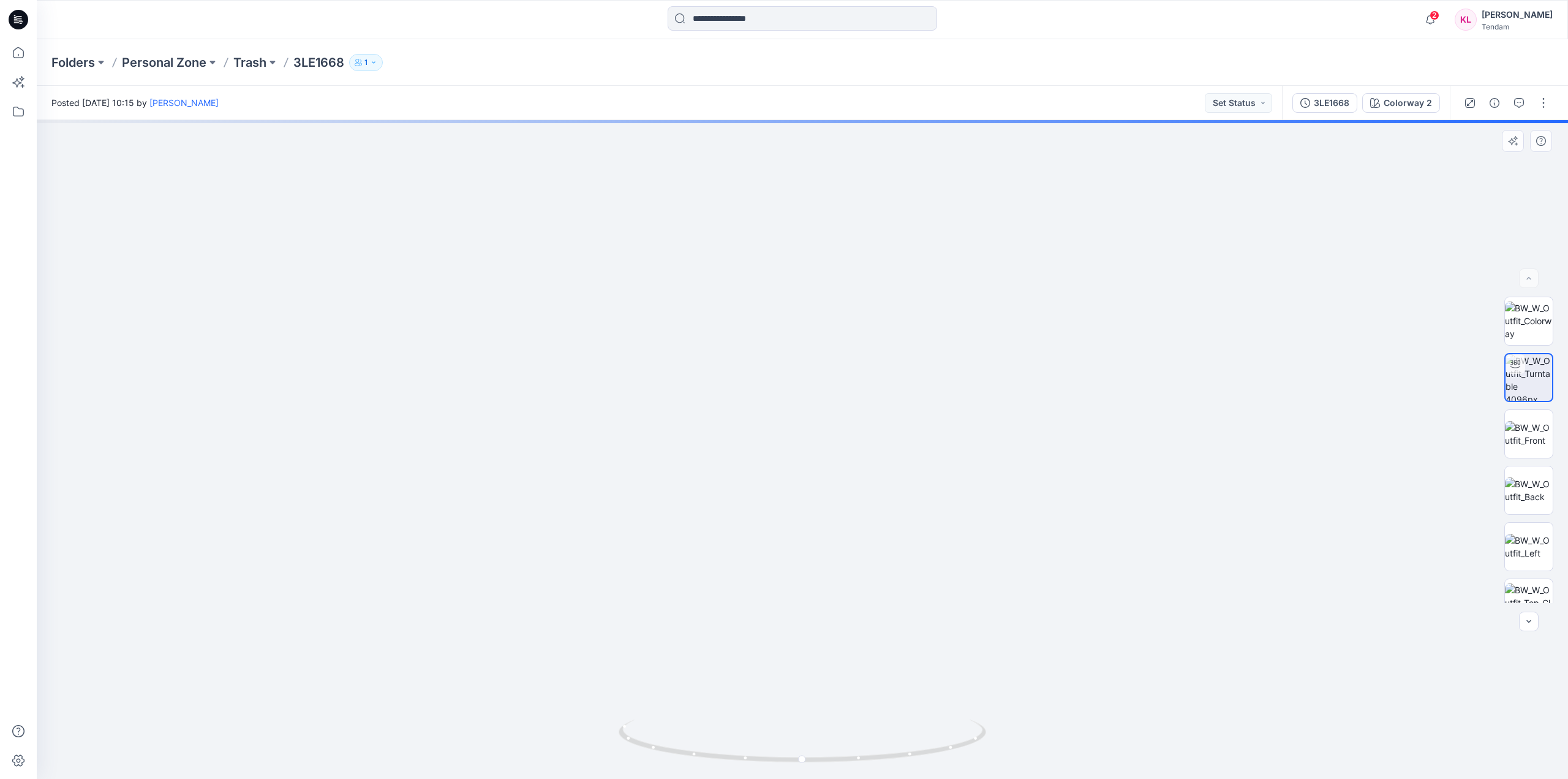
drag, startPoint x: 845, startPoint y: 244, endPoint x: 843, endPoint y: 508, distance: 264.0
click at [844, 526] on img at bounding box center [802, 361] width 1414 height 836
drag, startPoint x: 873, startPoint y: 653, endPoint x: 855, endPoint y: 389, distance: 264.6
click at [855, 389] on img at bounding box center [784, 223] width 2169 height 1112
click at [1521, 435] on img at bounding box center [1529, 434] width 47 height 26
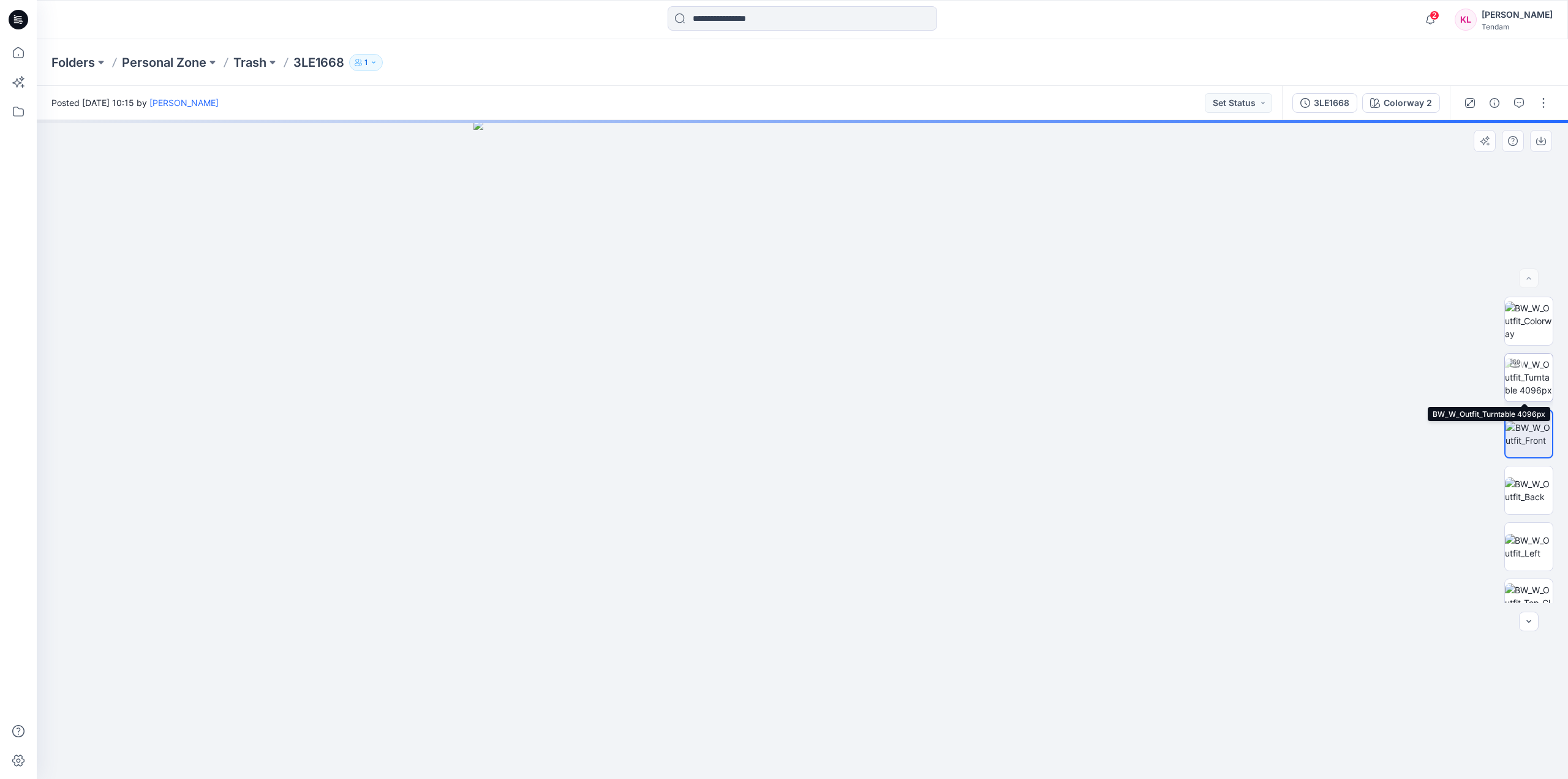
click at [1521, 379] on img at bounding box center [1529, 377] width 47 height 38
click at [1534, 431] on img at bounding box center [1529, 434] width 47 height 26
drag, startPoint x: 851, startPoint y: 197, endPoint x: 841, endPoint y: 359, distance: 162.3
click at [844, 405] on img at bounding box center [801, 406] width 1262 height 745
click at [1535, 488] on img at bounding box center [1529, 490] width 47 height 26
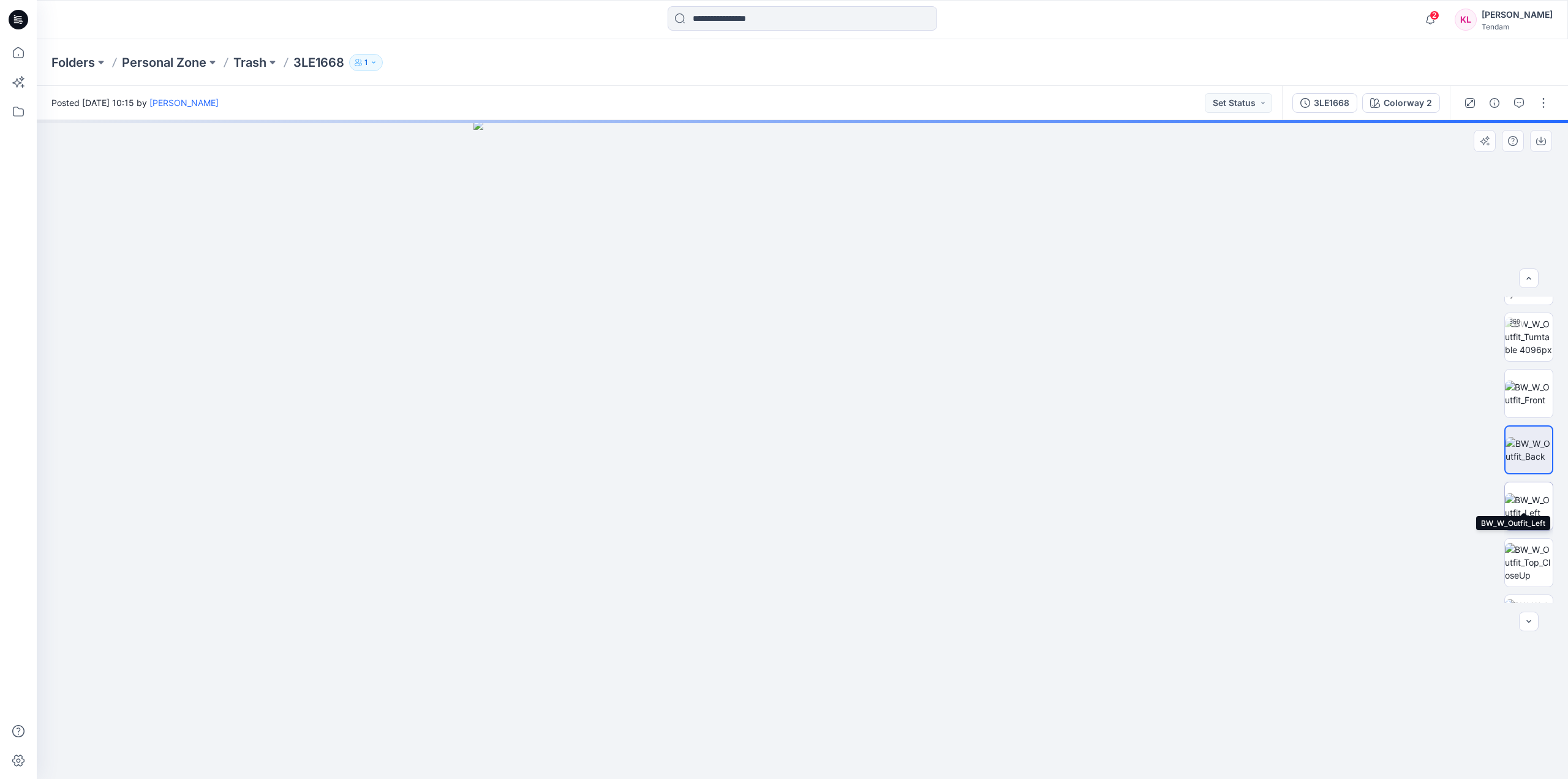
scroll to position [81, 0]
click at [1516, 554] on div at bounding box center [1529, 579] width 49 height 49
click at [1544, 96] on button "button" at bounding box center [1542, 102] width 19 height 19
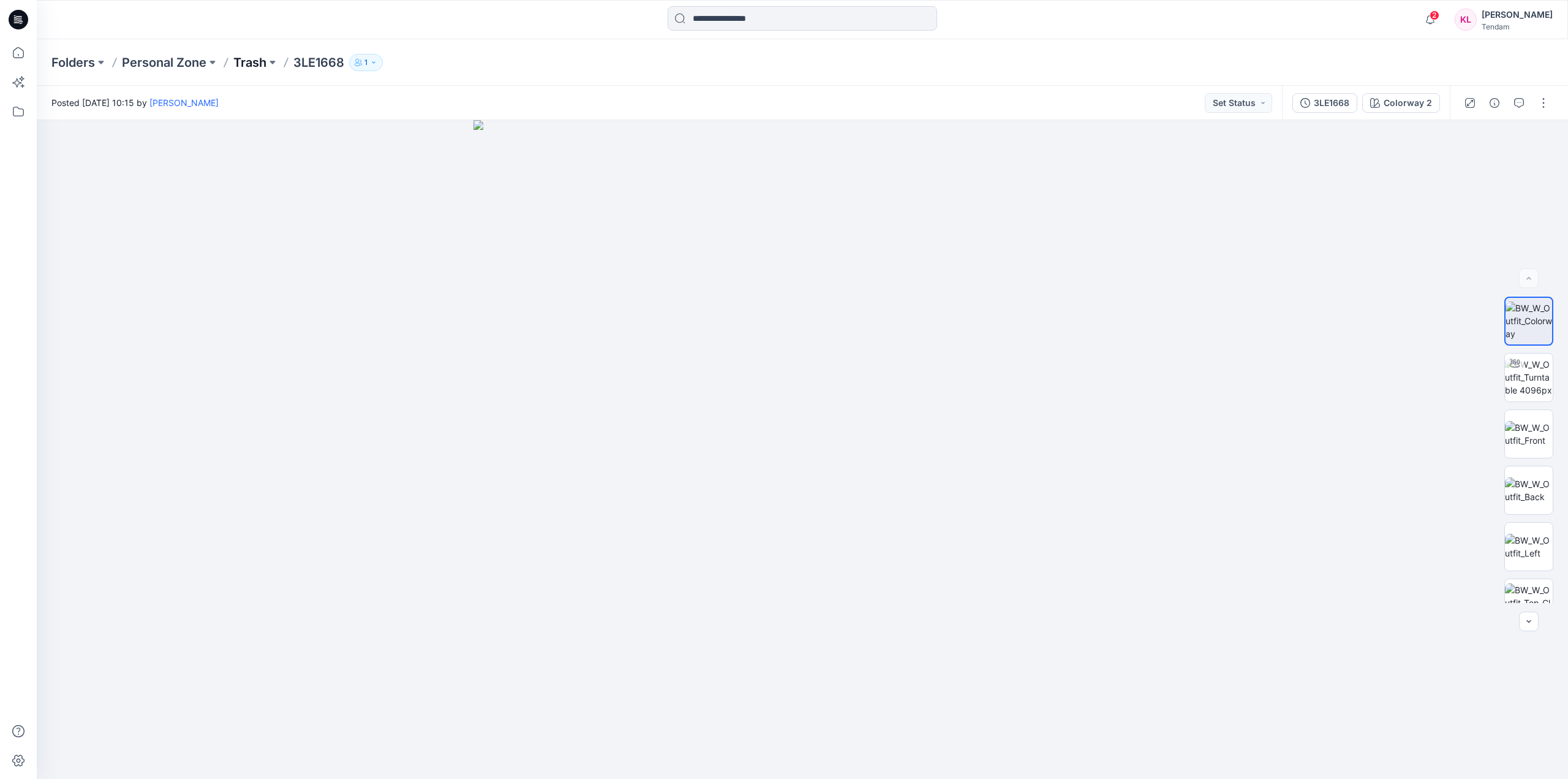
click at [256, 60] on p "Trash" at bounding box center [250, 62] width 33 height 17
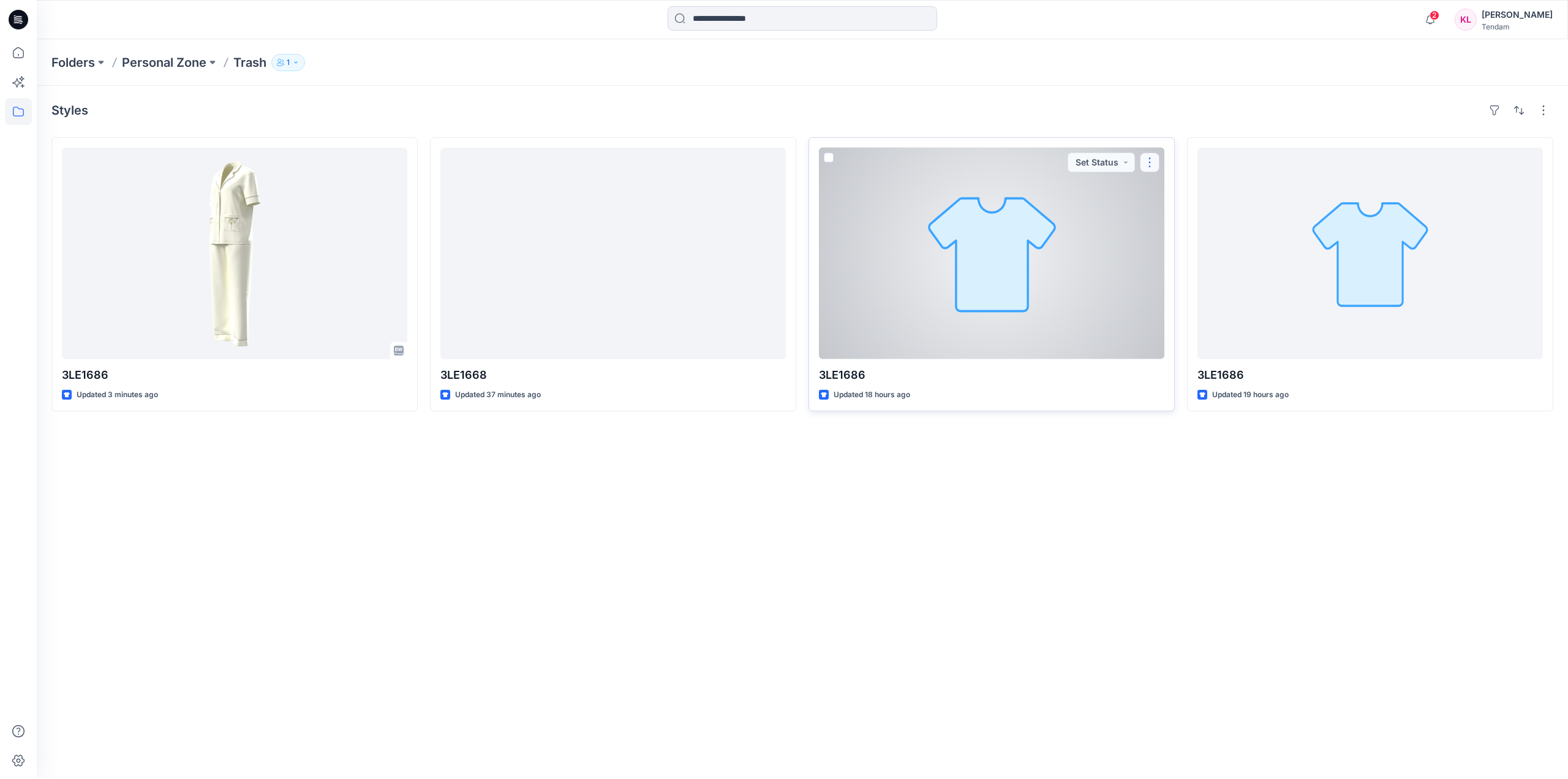
click at [1148, 155] on button "button" at bounding box center [1149, 162] width 19 height 19
click at [1202, 196] on button "Edit" at bounding box center [1207, 191] width 132 height 23
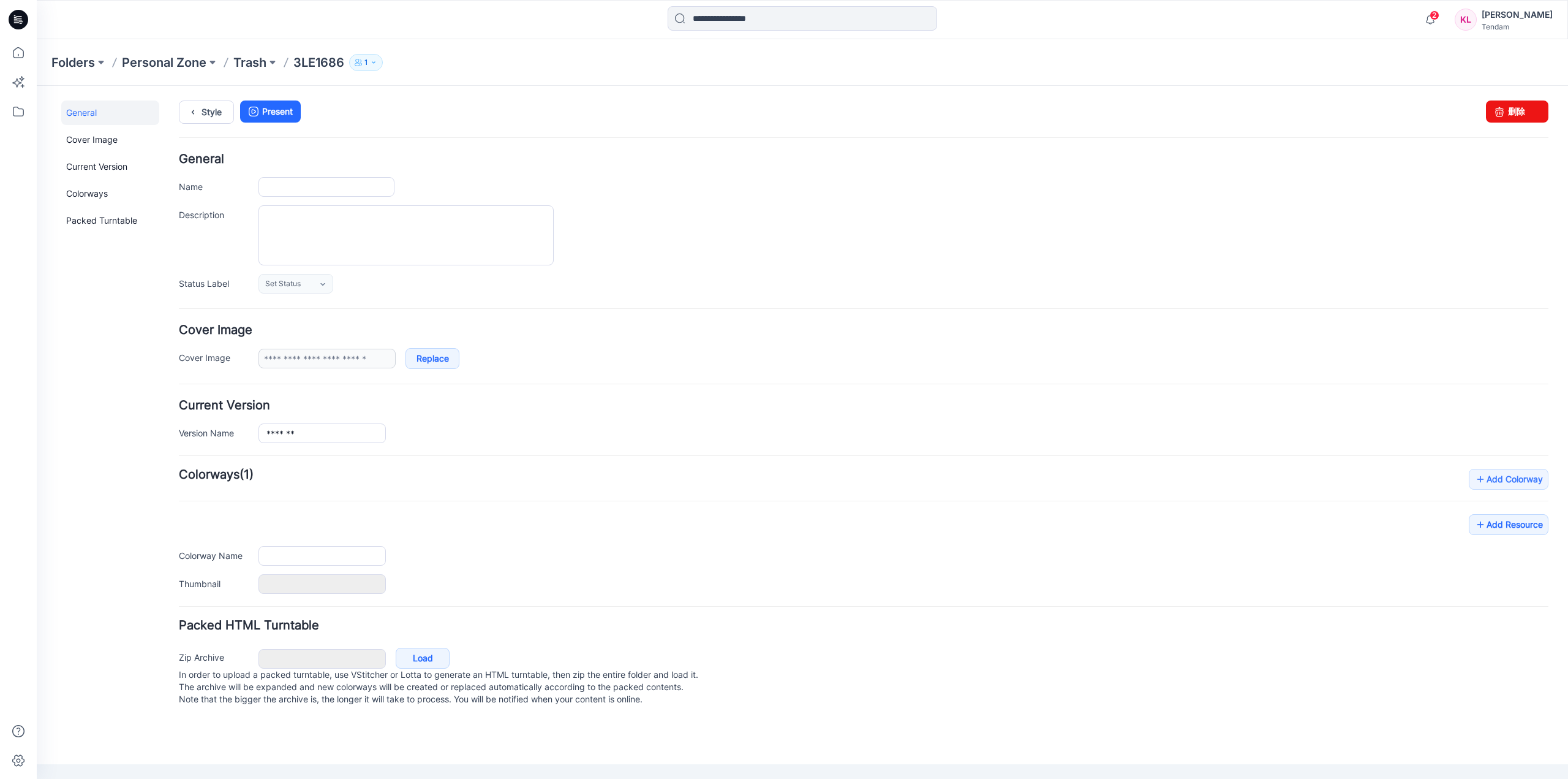
type input "*******"
type input "**********"
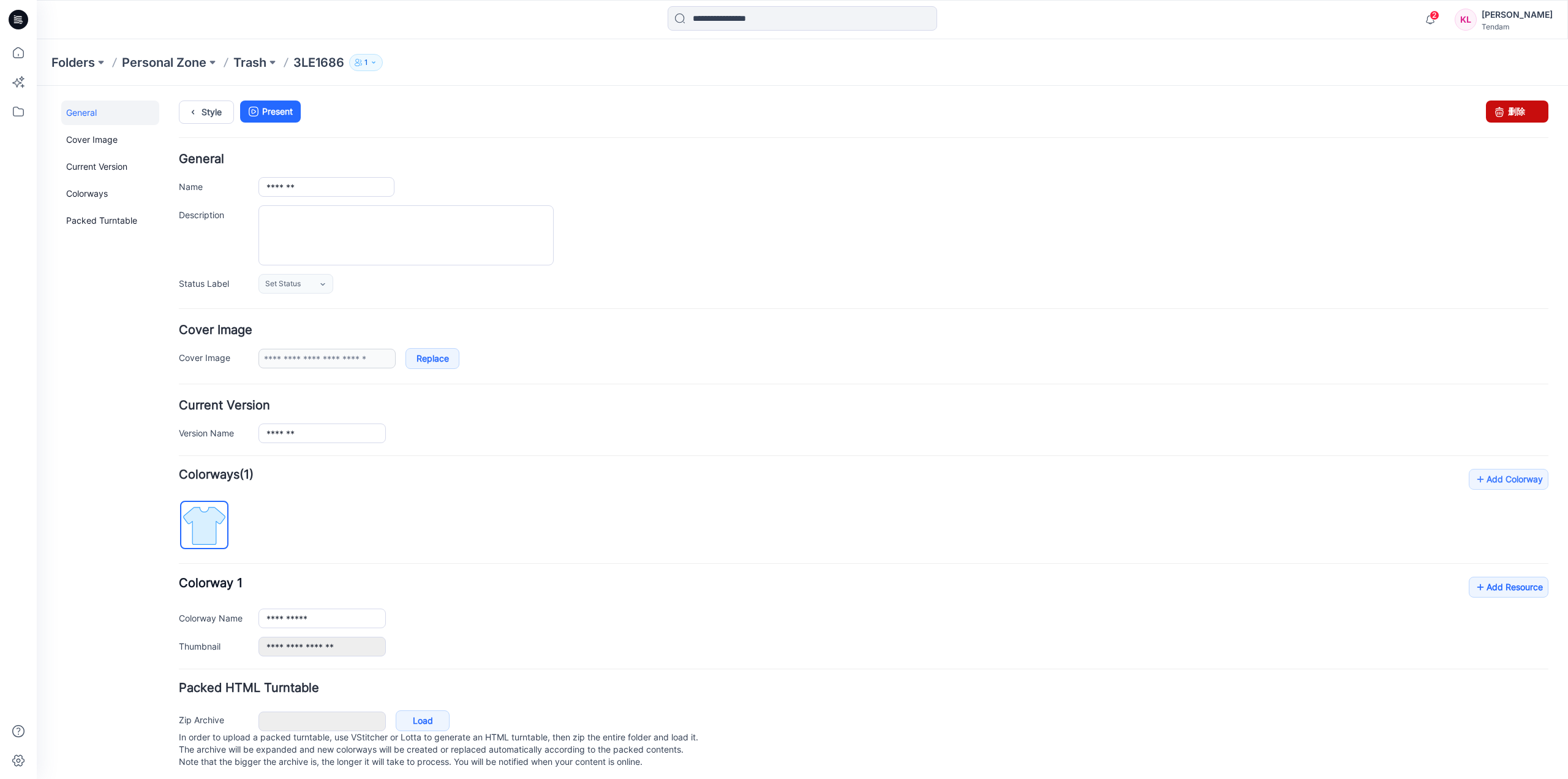
drag, startPoint x: 1503, startPoint y: 110, endPoint x: 876, endPoint y: 128, distance: 627.3
click at [1503, 110] on link "删除" at bounding box center [1517, 111] width 62 height 22
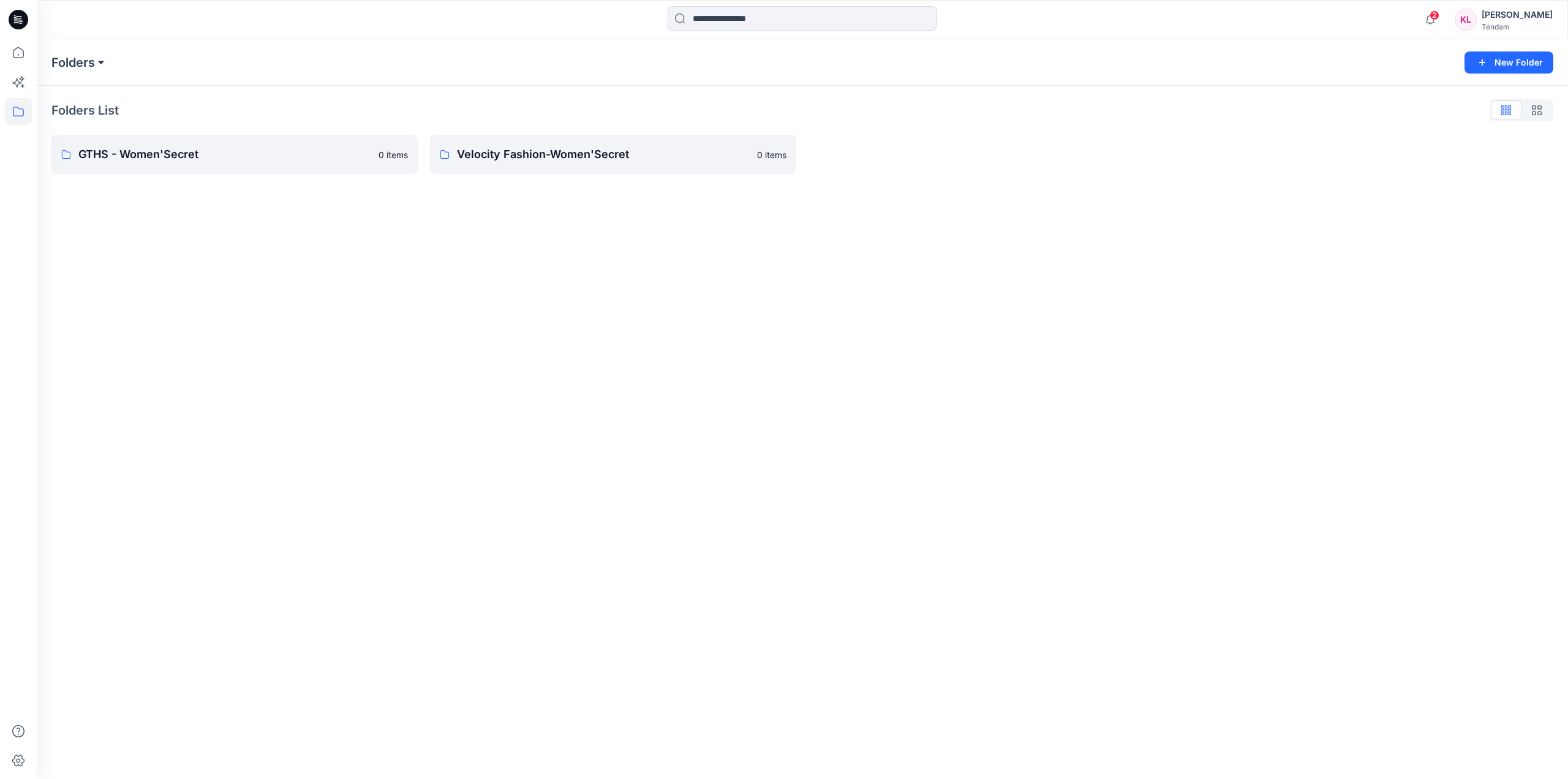
click at [98, 62] on button at bounding box center [100, 62] width 12 height 17
click at [169, 176] on p "Velocity Fashion-Women'Secret" at bounding box center [123, 174] width 125 height 15
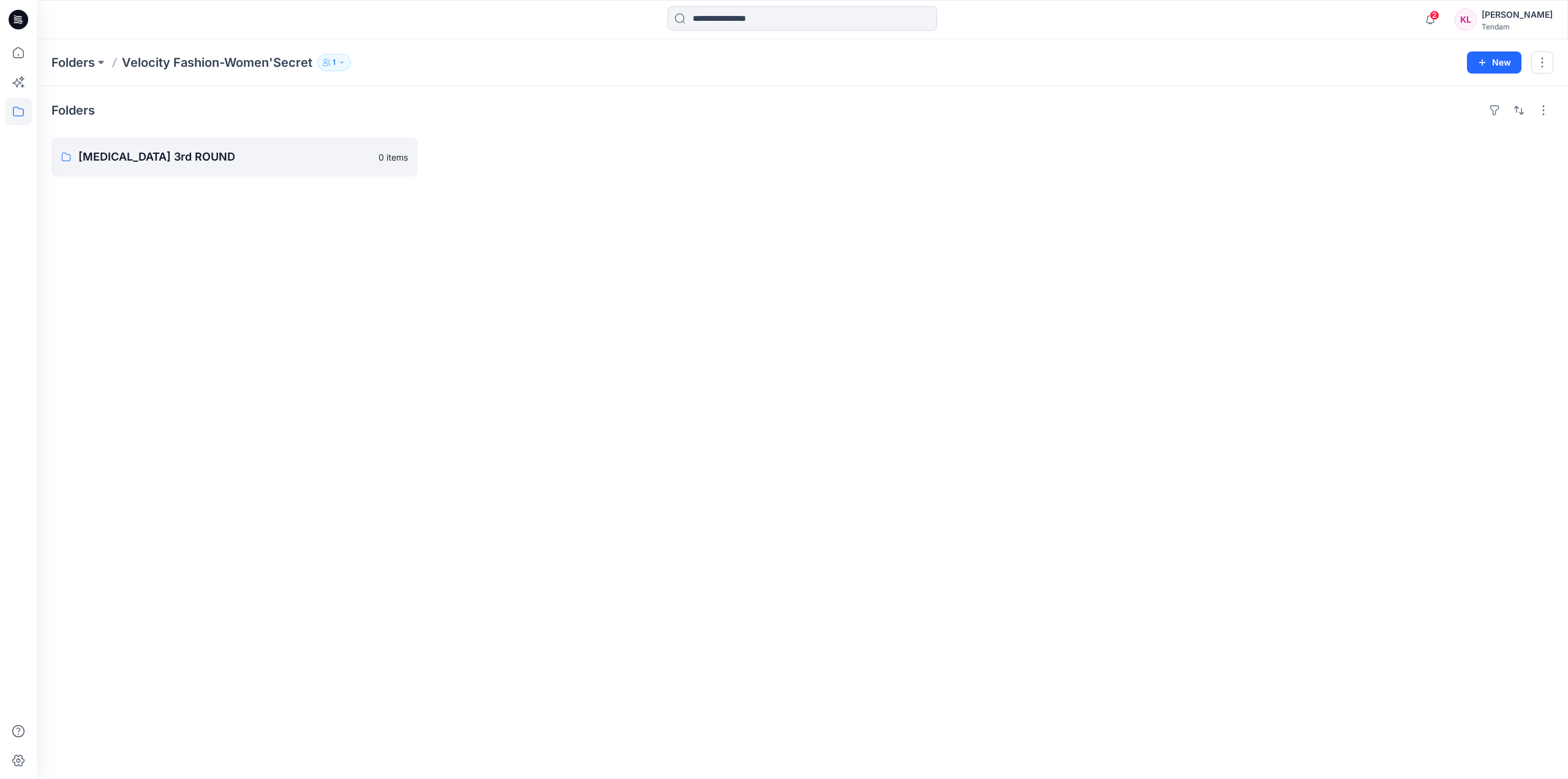
click at [1546, 11] on div "[PERSON_NAME]" at bounding box center [1517, 15] width 71 height 15
click at [370, 317] on div "Folders T3 3rd ROUND 0 items" at bounding box center [802, 432] width 1531 height 693
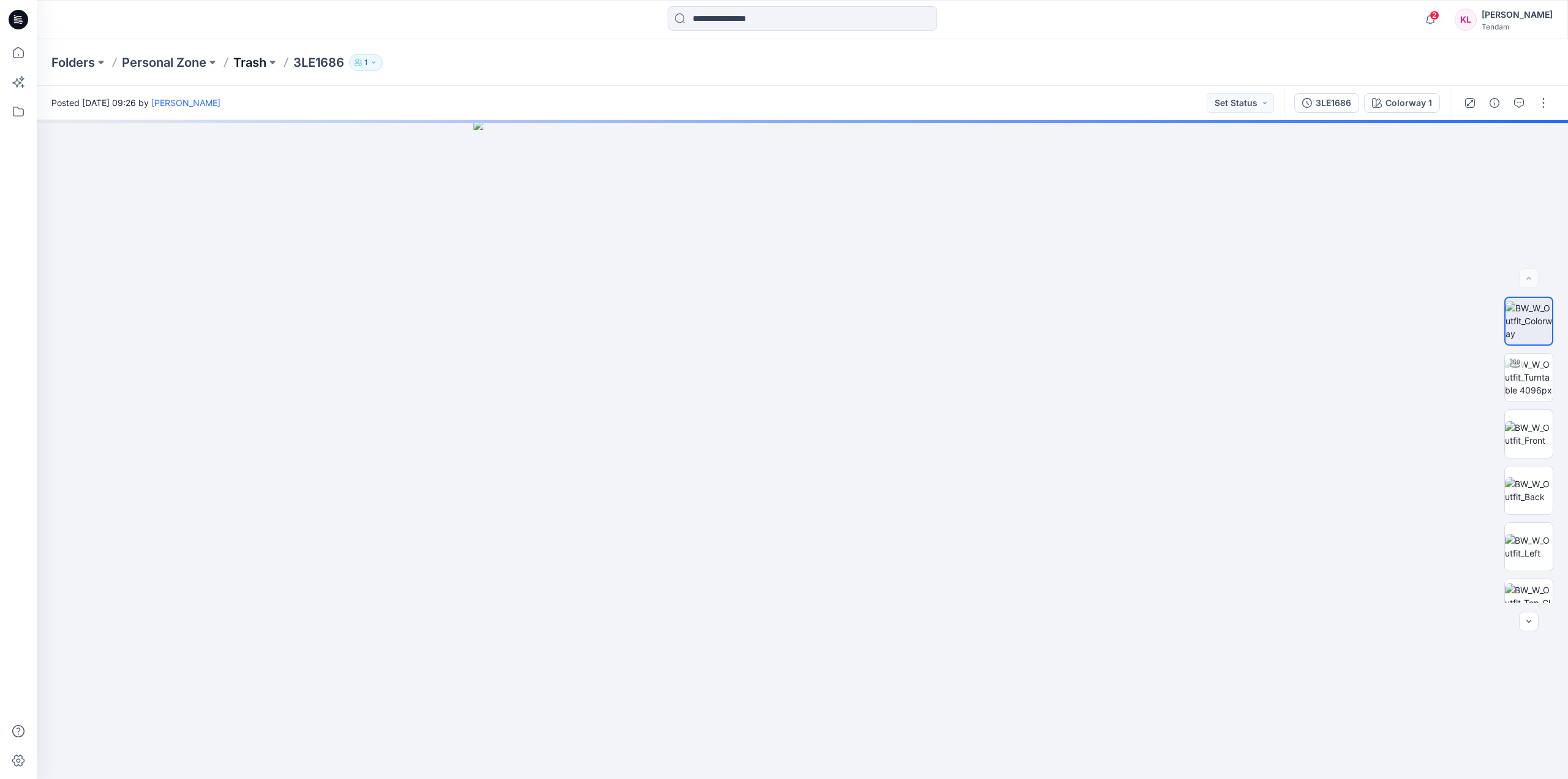
click at [256, 61] on p "Trash" at bounding box center [250, 62] width 33 height 17
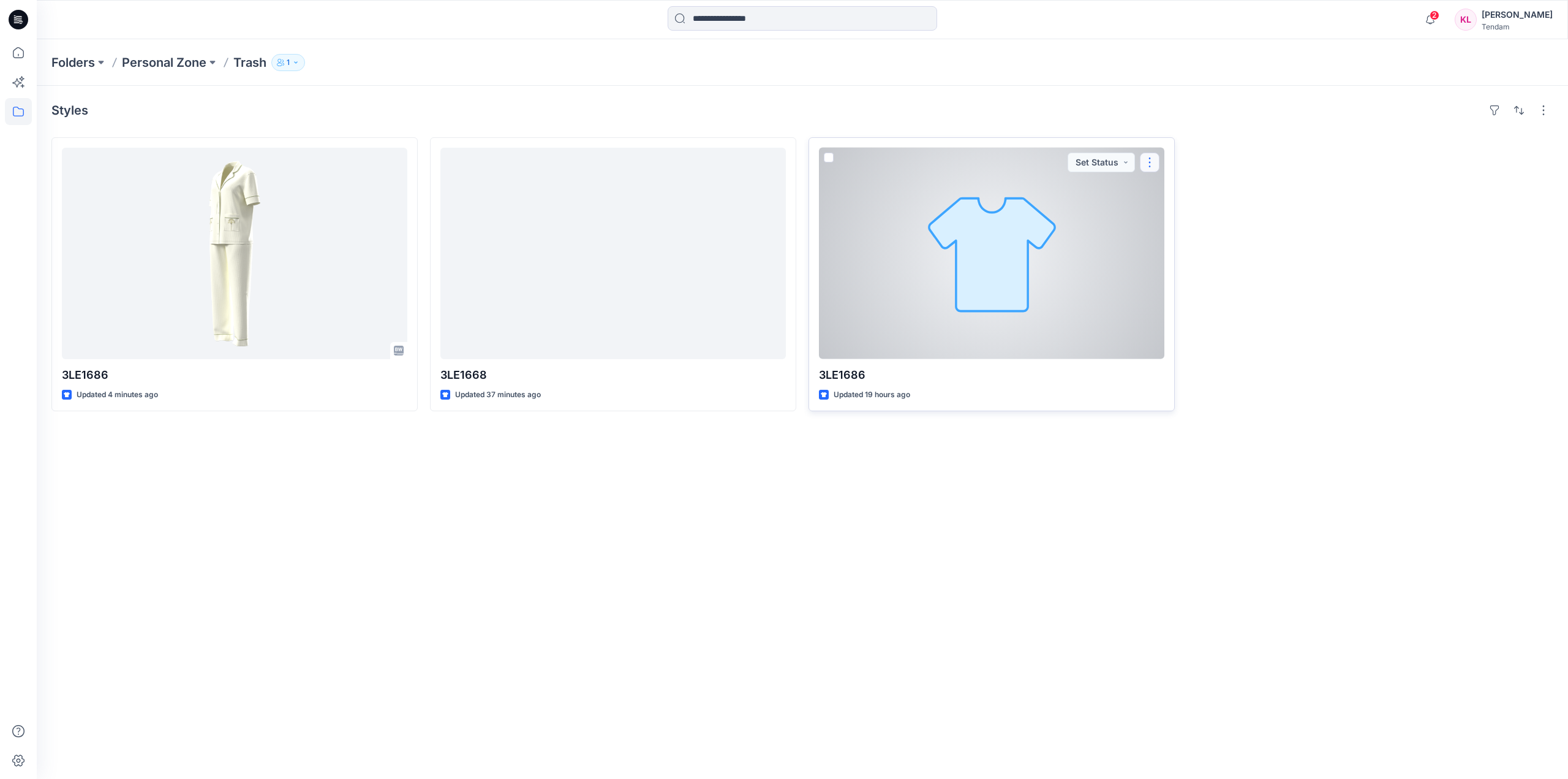
click at [1150, 160] on button "button" at bounding box center [1149, 162] width 19 height 19
click at [1179, 192] on p "Edit" at bounding box center [1172, 191] width 16 height 13
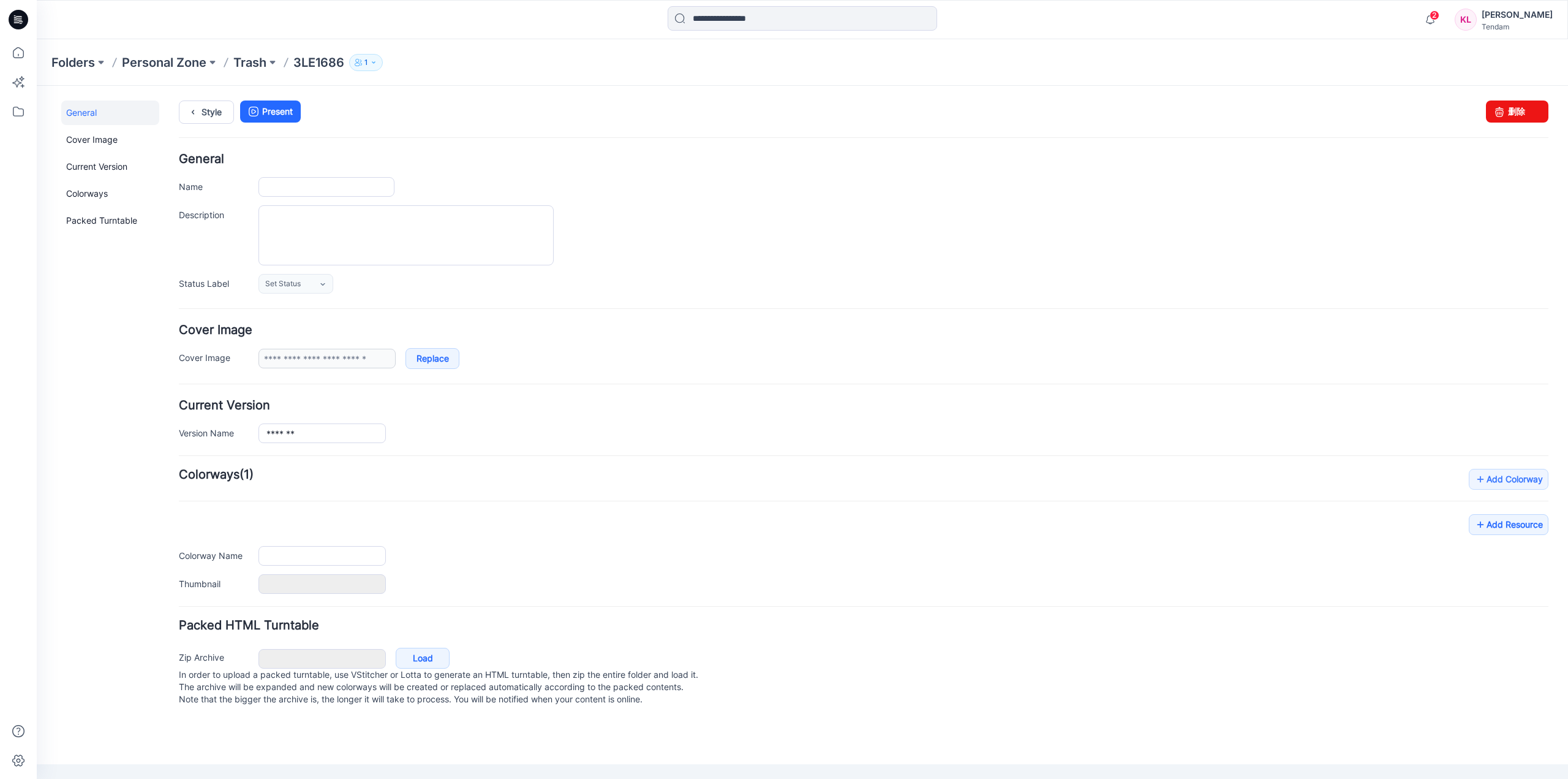
type input "*******"
type input "**********"
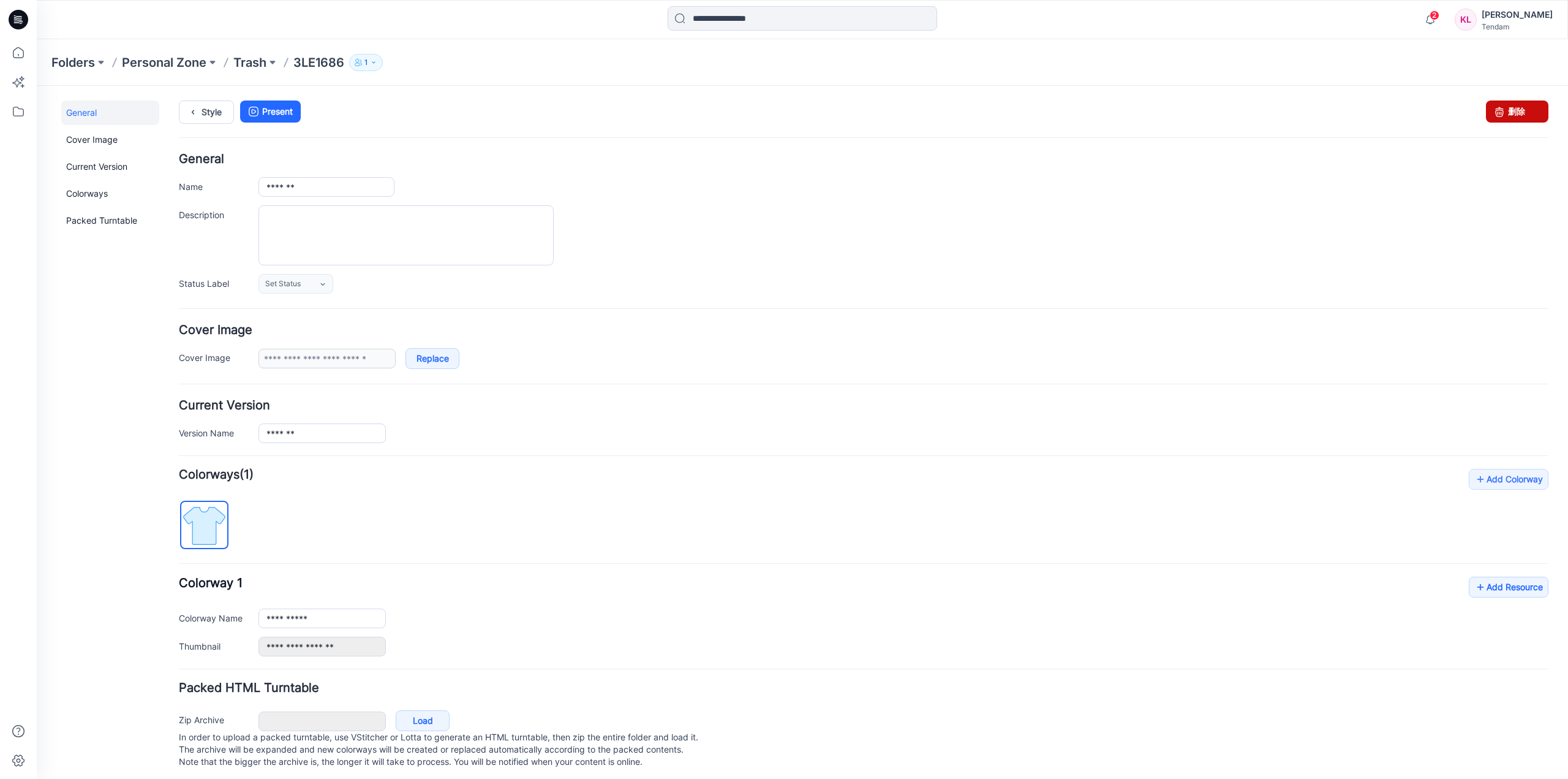
drag, startPoint x: 1526, startPoint y: 118, endPoint x: 874, endPoint y: 124, distance: 652.0
click at [1526, 118] on link "删除" at bounding box center [1517, 111] width 62 height 22
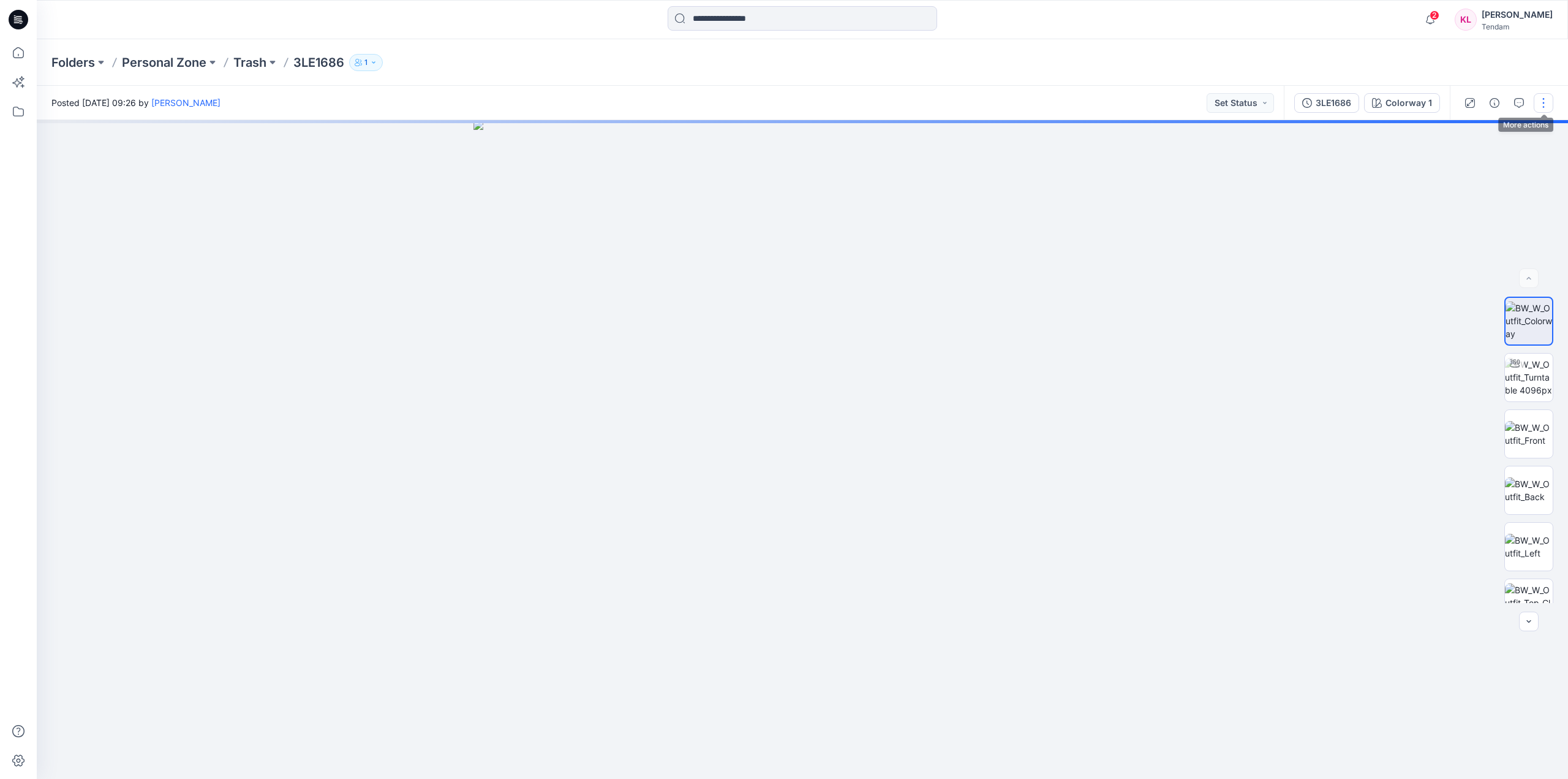
click at [1539, 100] on button "button" at bounding box center [1542, 102] width 19 height 19
click at [1468, 173] on button "Edit" at bounding box center [1491, 165] width 112 height 23
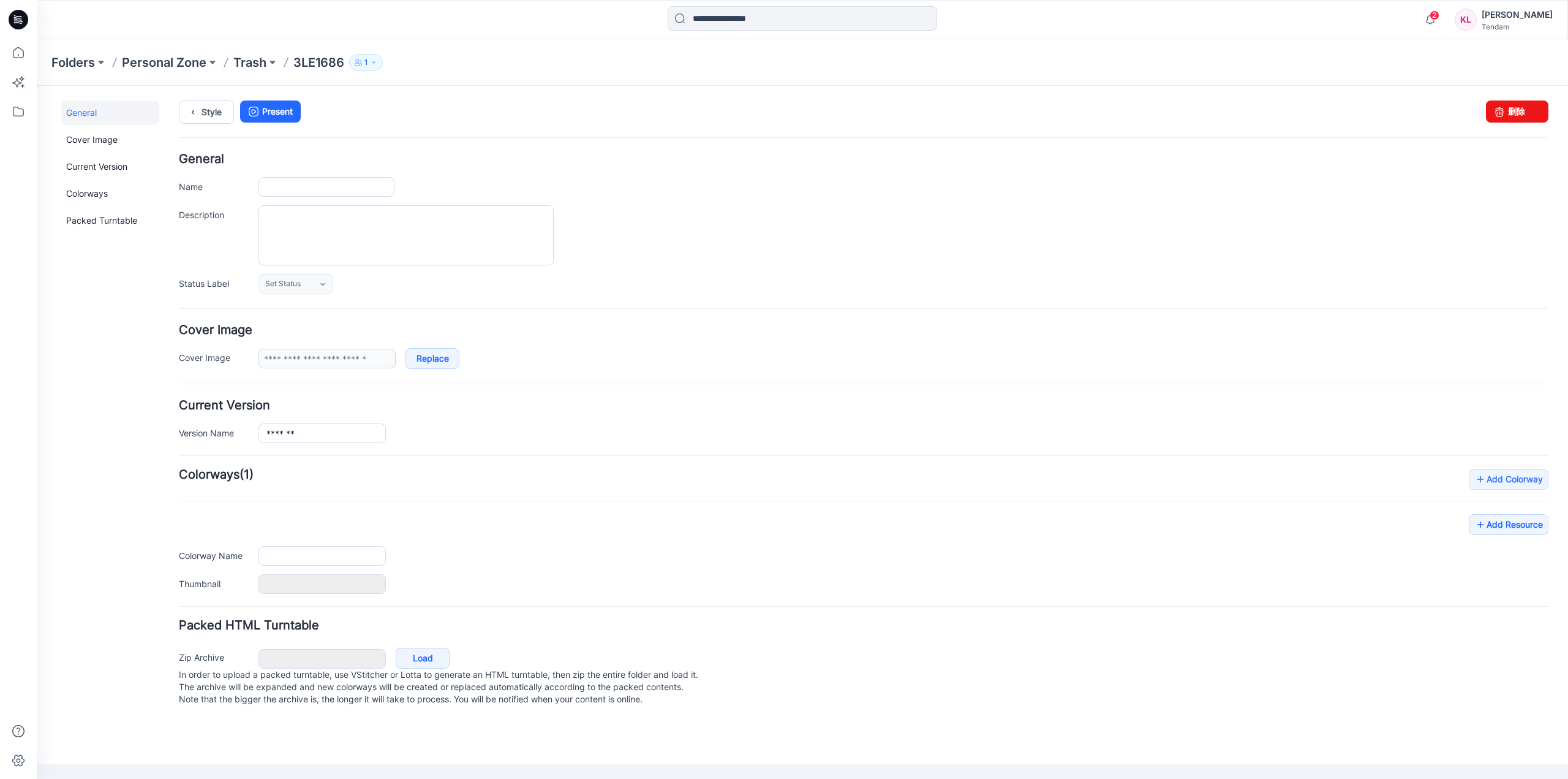
type input "*******"
type input "**********"
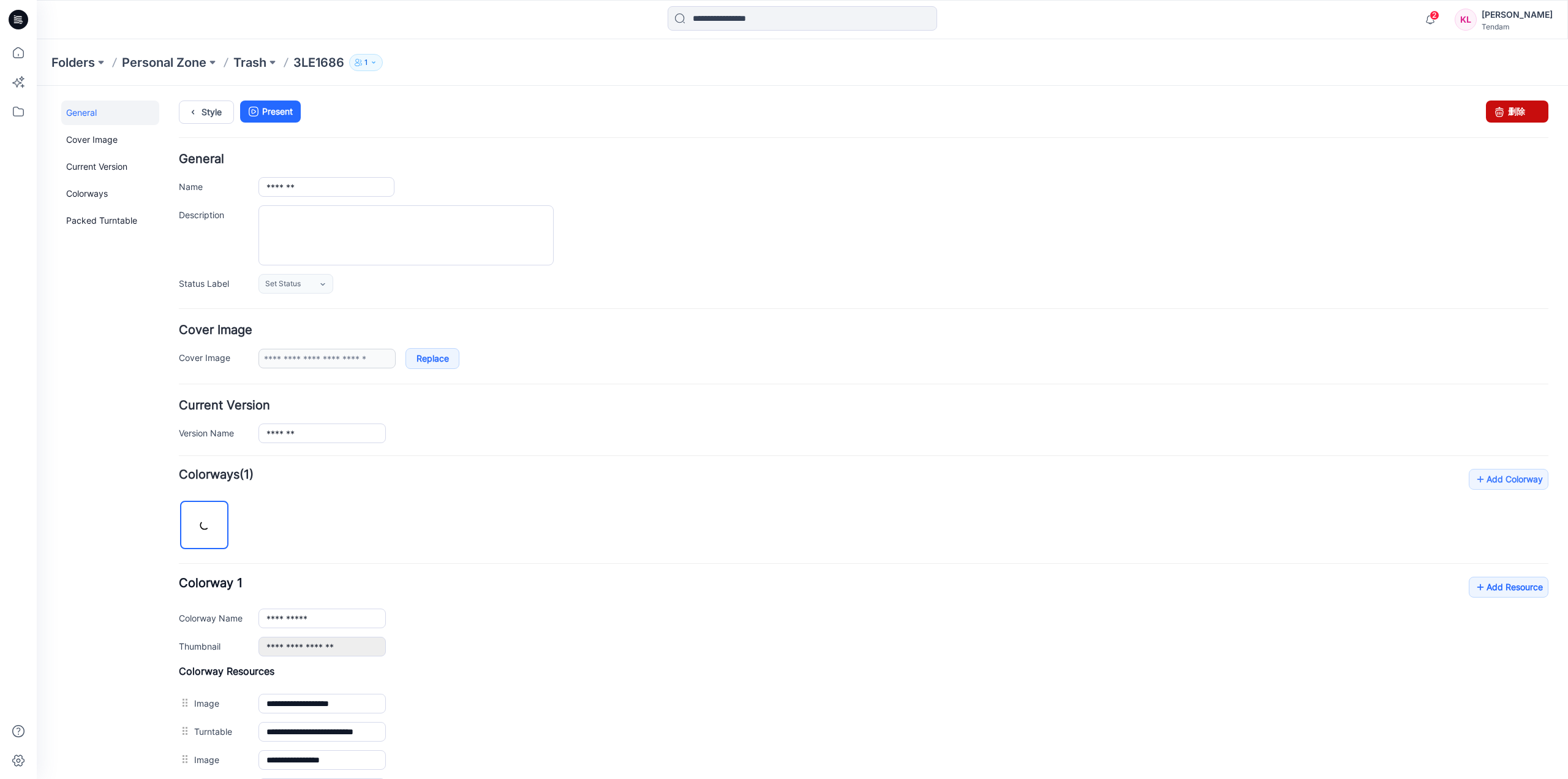
click at [1512, 115] on link "删除" at bounding box center [1517, 111] width 62 height 22
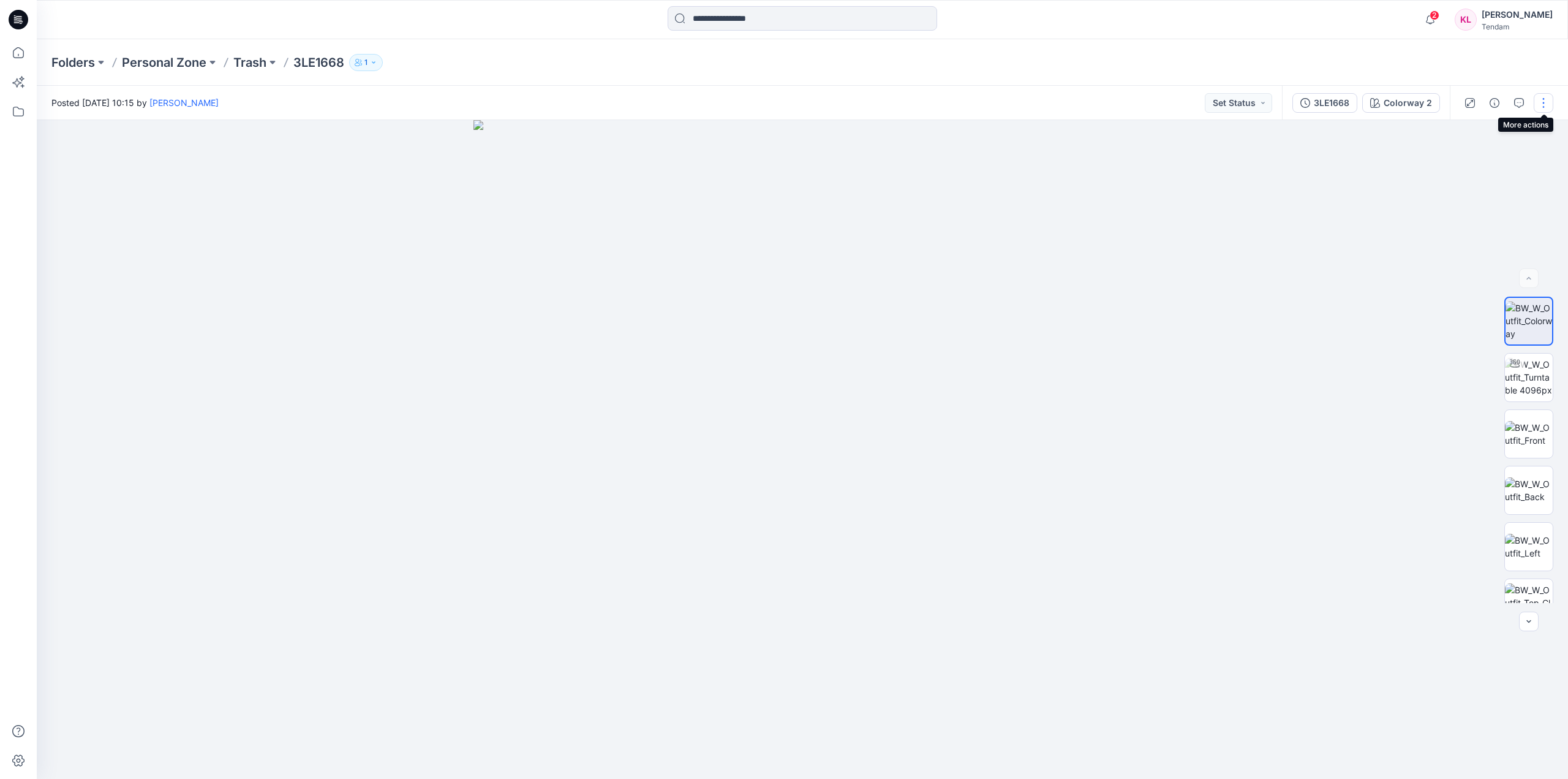
click at [1548, 100] on button "button" at bounding box center [1542, 102] width 19 height 19
click at [1474, 167] on button "Edit" at bounding box center [1491, 165] width 112 height 23
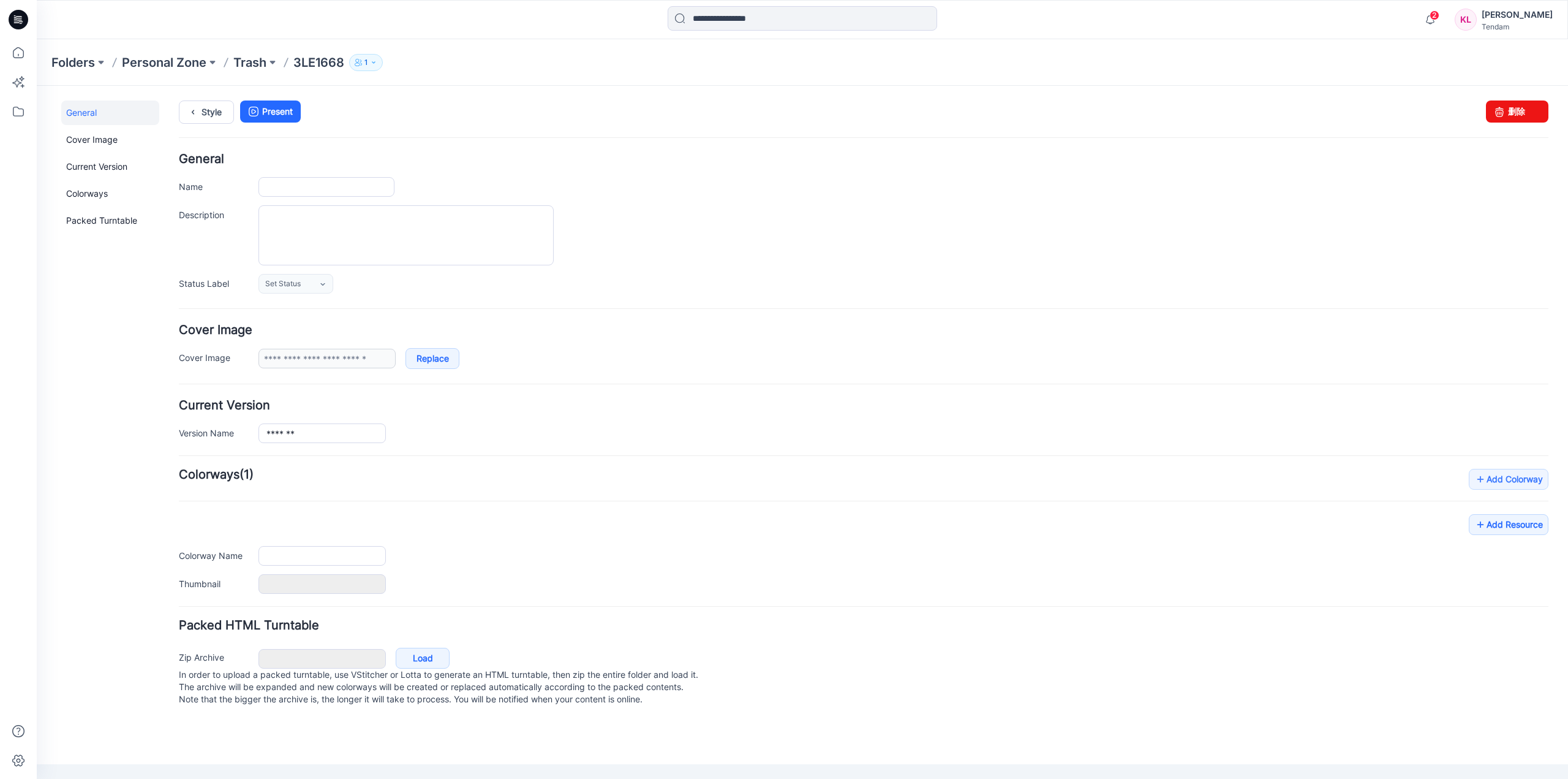
type input "*******"
type input "**********"
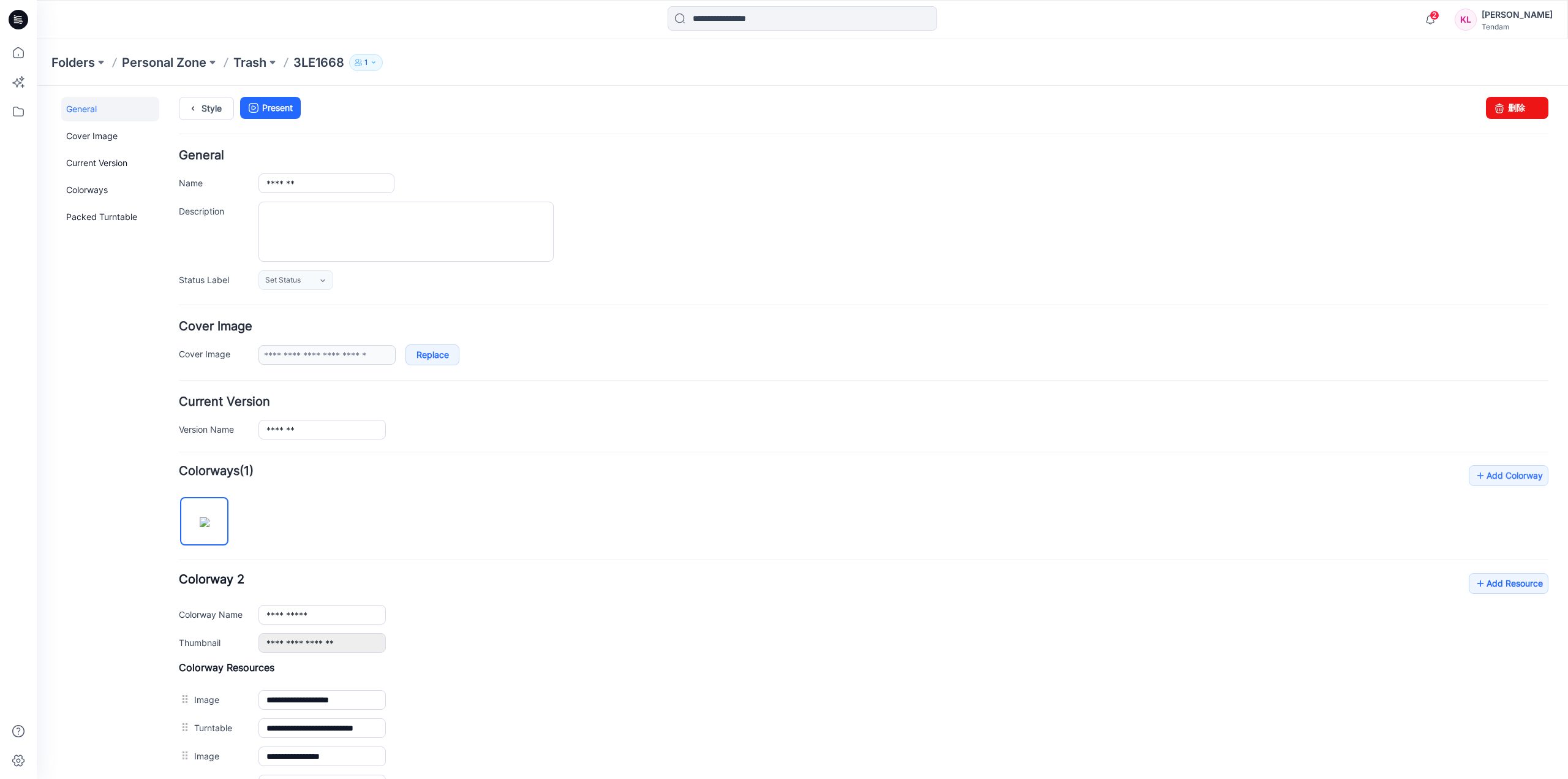
scroll to position [3, 0]
click at [1520, 106] on link "删除" at bounding box center [1517, 109] width 62 height 22
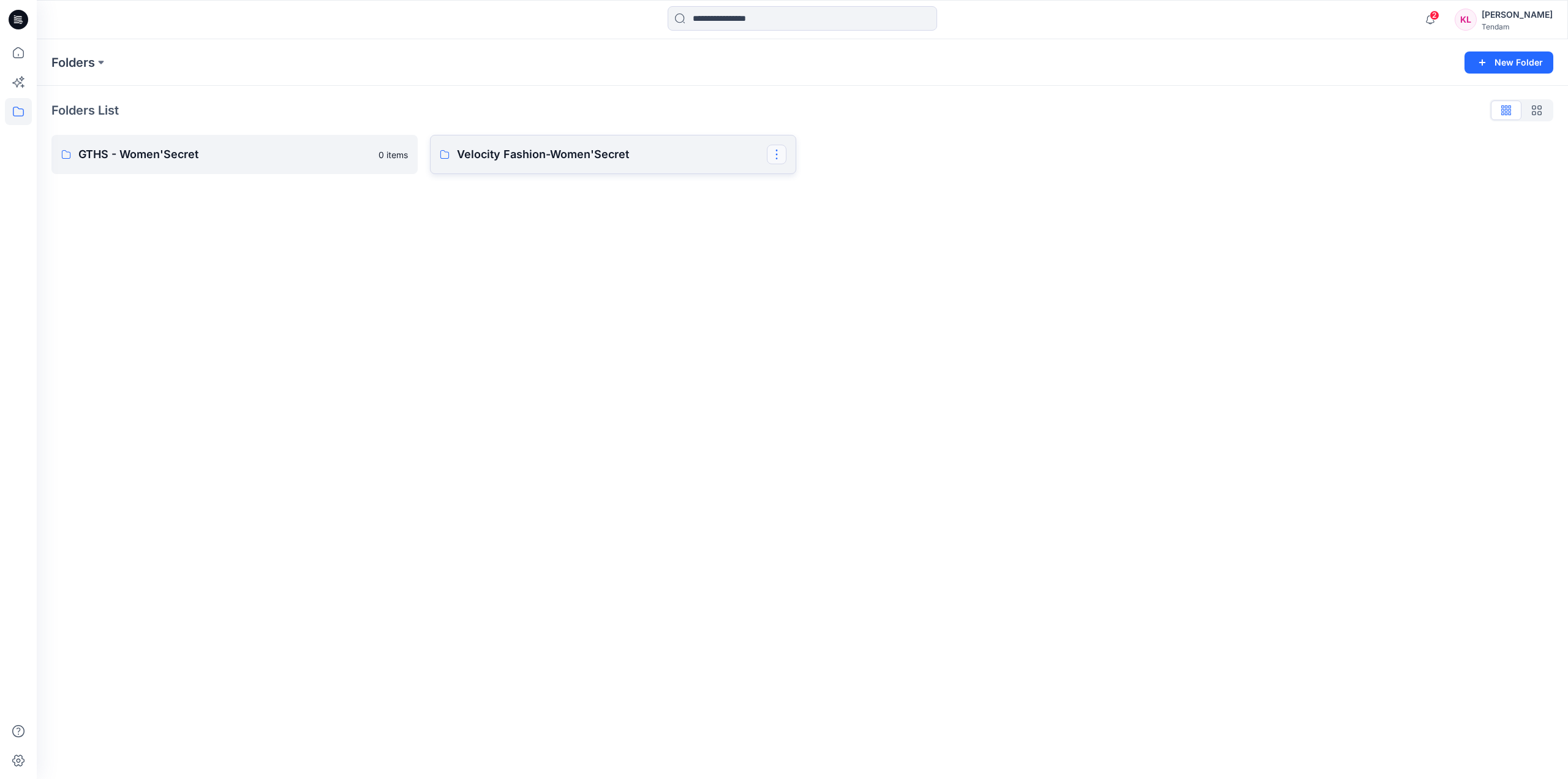
click at [780, 152] on button "button" at bounding box center [776, 153] width 19 height 19
click at [841, 181] on button "Edit" at bounding box center [835, 183] width 132 height 23
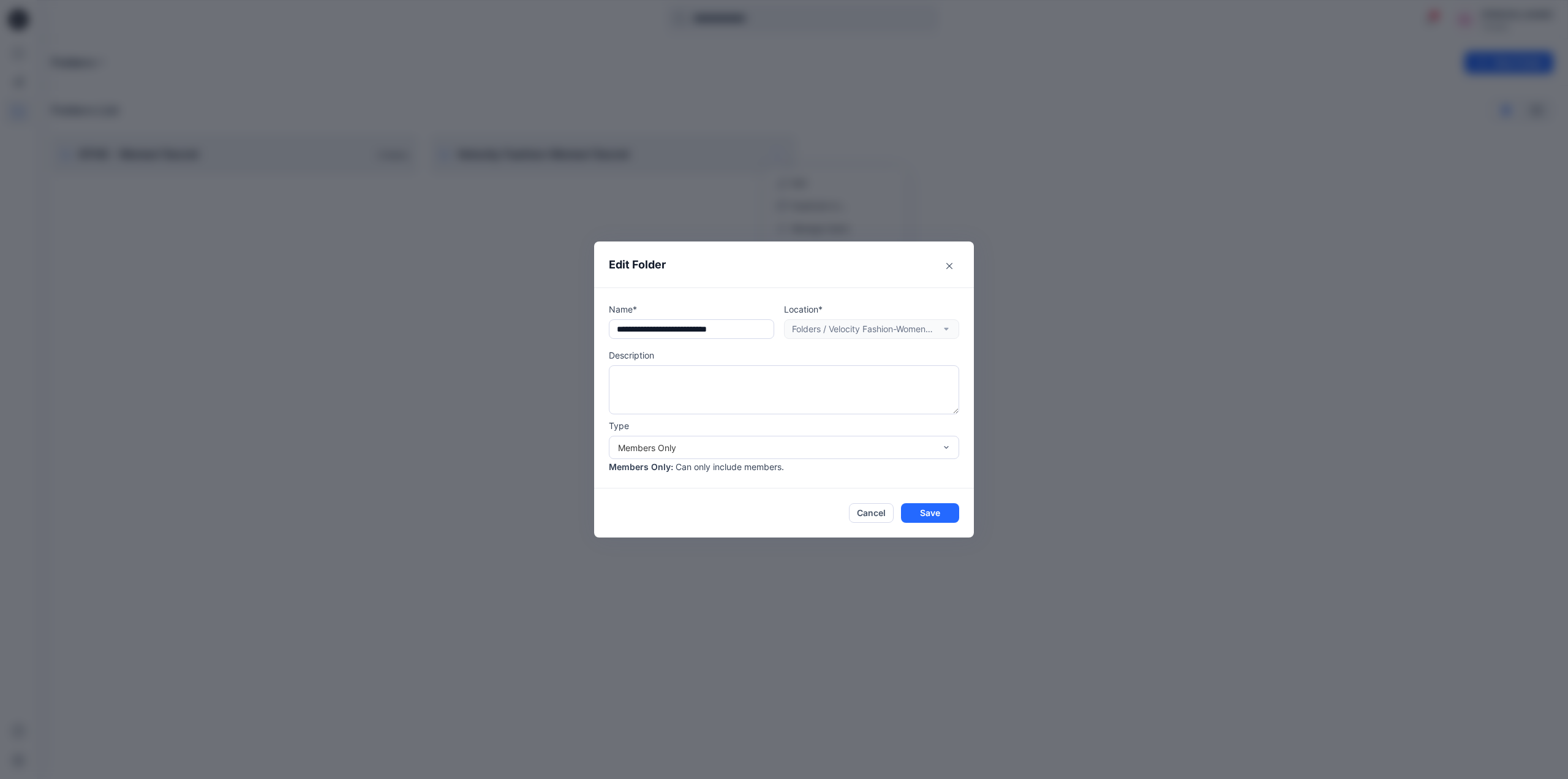
click at [956, 328] on div "Location* Folders / Velocity Fashion-Women'Secret" at bounding box center [872, 321] width 175 height 37
click at [729, 504] on div "Members and Externals" at bounding box center [784, 495] width 345 height 21
click at [869, 511] on button "Cancel" at bounding box center [871, 512] width 45 height 19
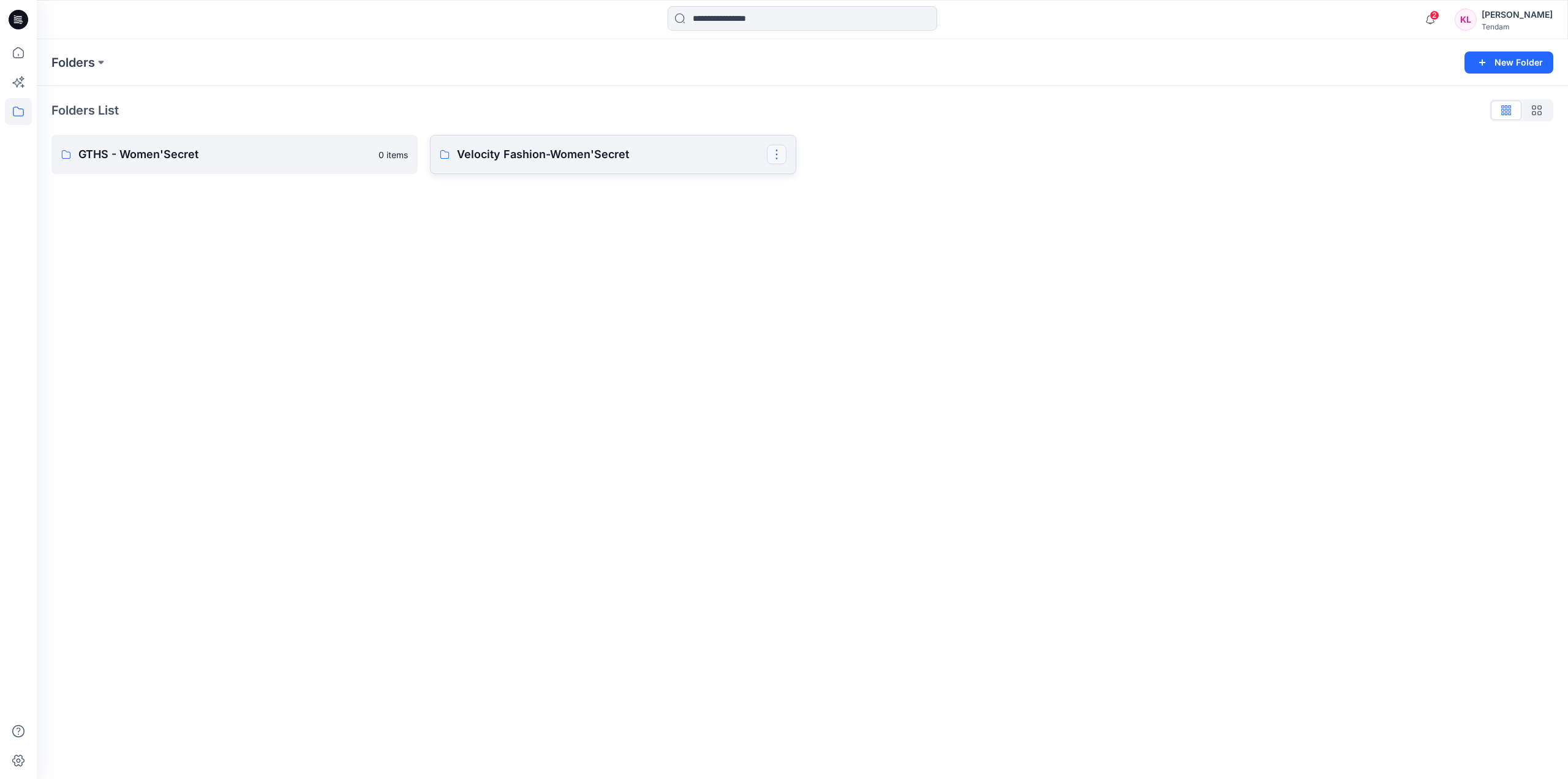
drag, startPoint x: 787, startPoint y: 150, endPoint x: 780, endPoint y: 151, distance: 7.1
drag, startPoint x: 780, startPoint y: 151, endPoint x: 719, endPoint y: 160, distance: 61.7
click at [719, 160] on p "Velocity Fashion-Women'Secret" at bounding box center [612, 154] width 310 height 17
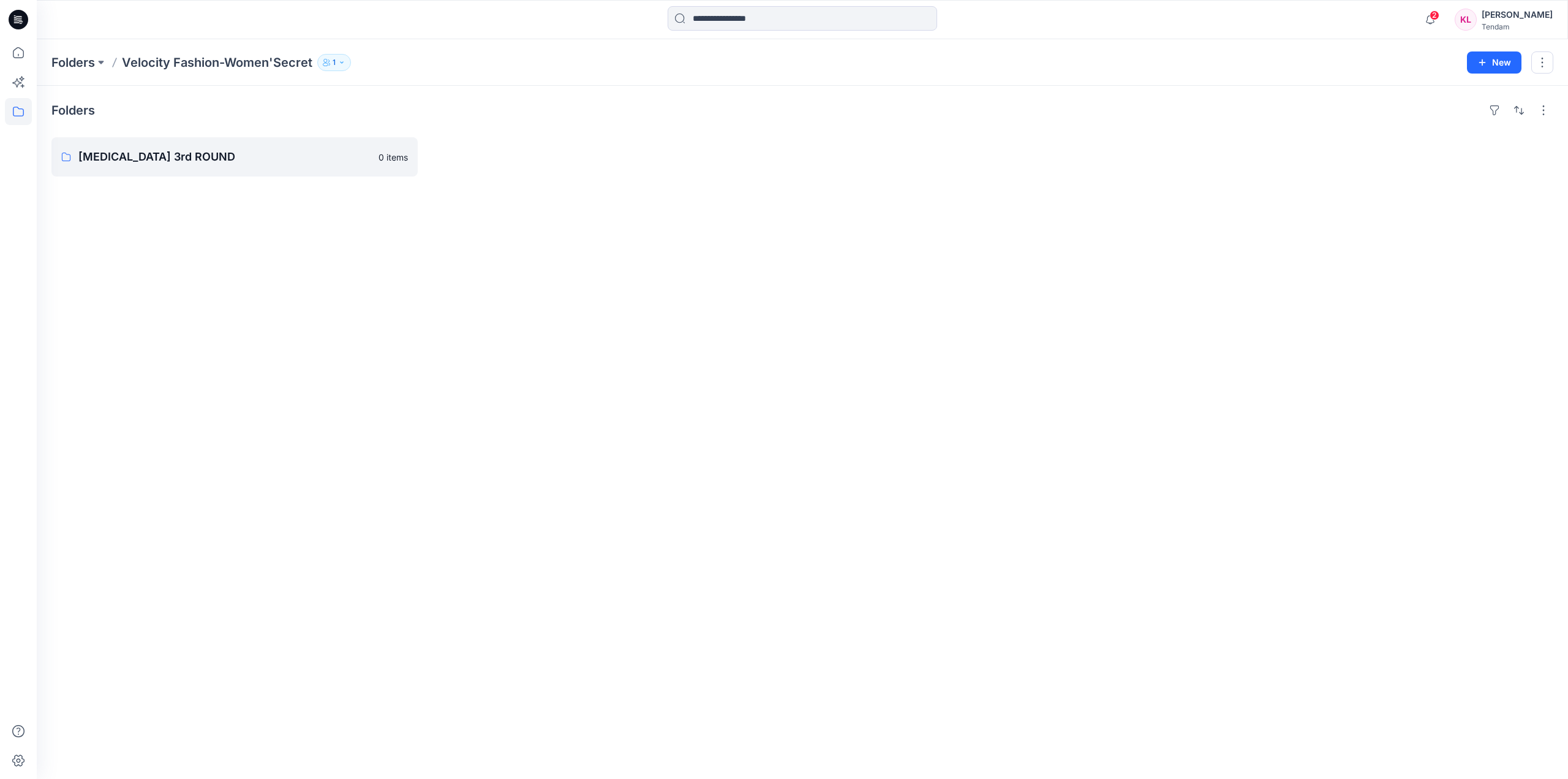
click at [339, 61] on icon "button" at bounding box center [341, 62] width 7 height 7
click at [483, 99] on icon "Manage Users" at bounding box center [482, 97] width 10 height 10
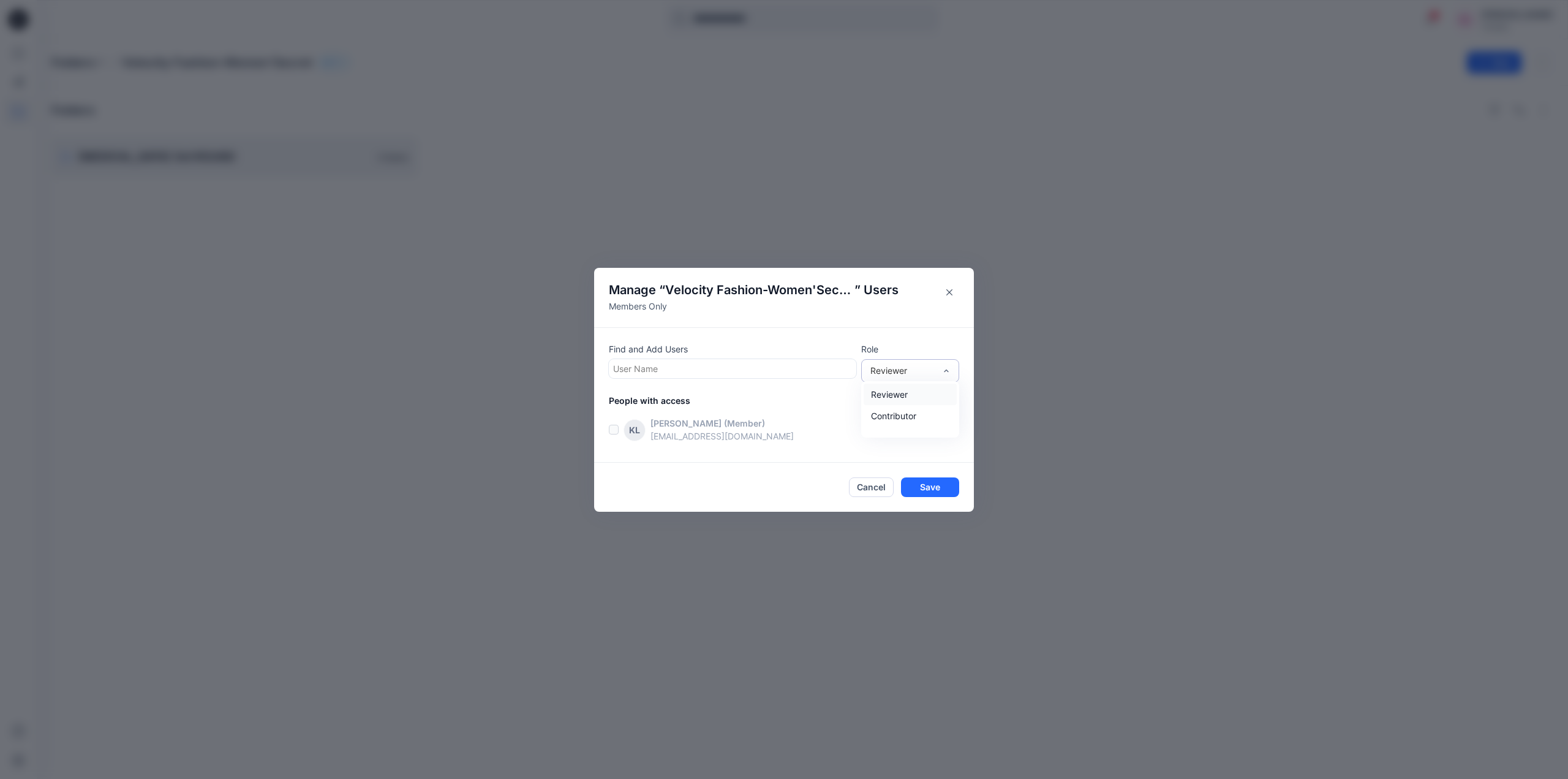
click at [796, 366] on div at bounding box center [733, 368] width 239 height 16
click at [615, 427] on label at bounding box center [613, 429] width 10 height 10
click at [864, 486] on button "Cancel" at bounding box center [871, 487] width 45 height 19
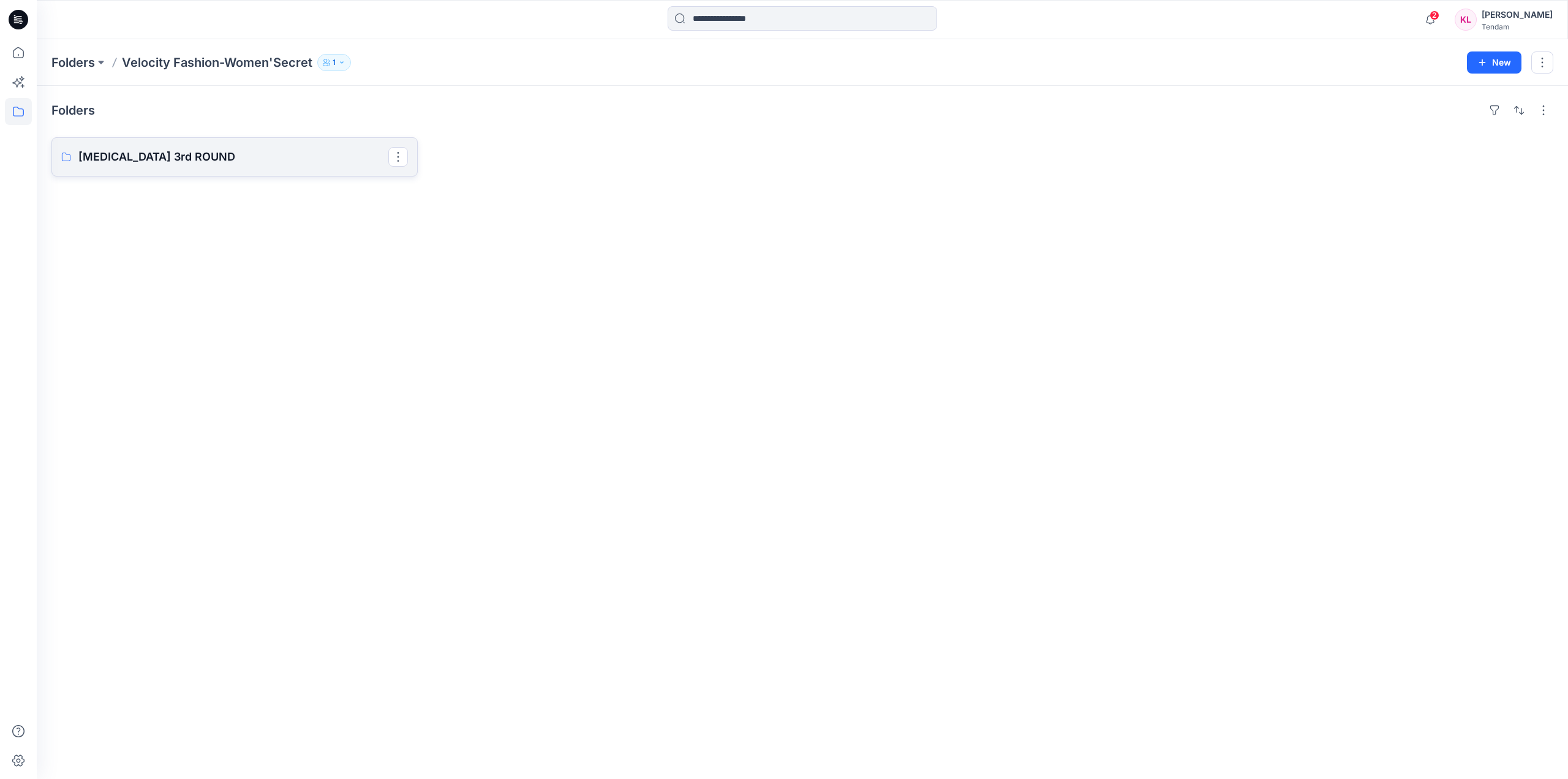
click at [327, 153] on p "[MEDICAL_DATA] 3rd ROUND" at bounding box center [234, 156] width 310 height 17
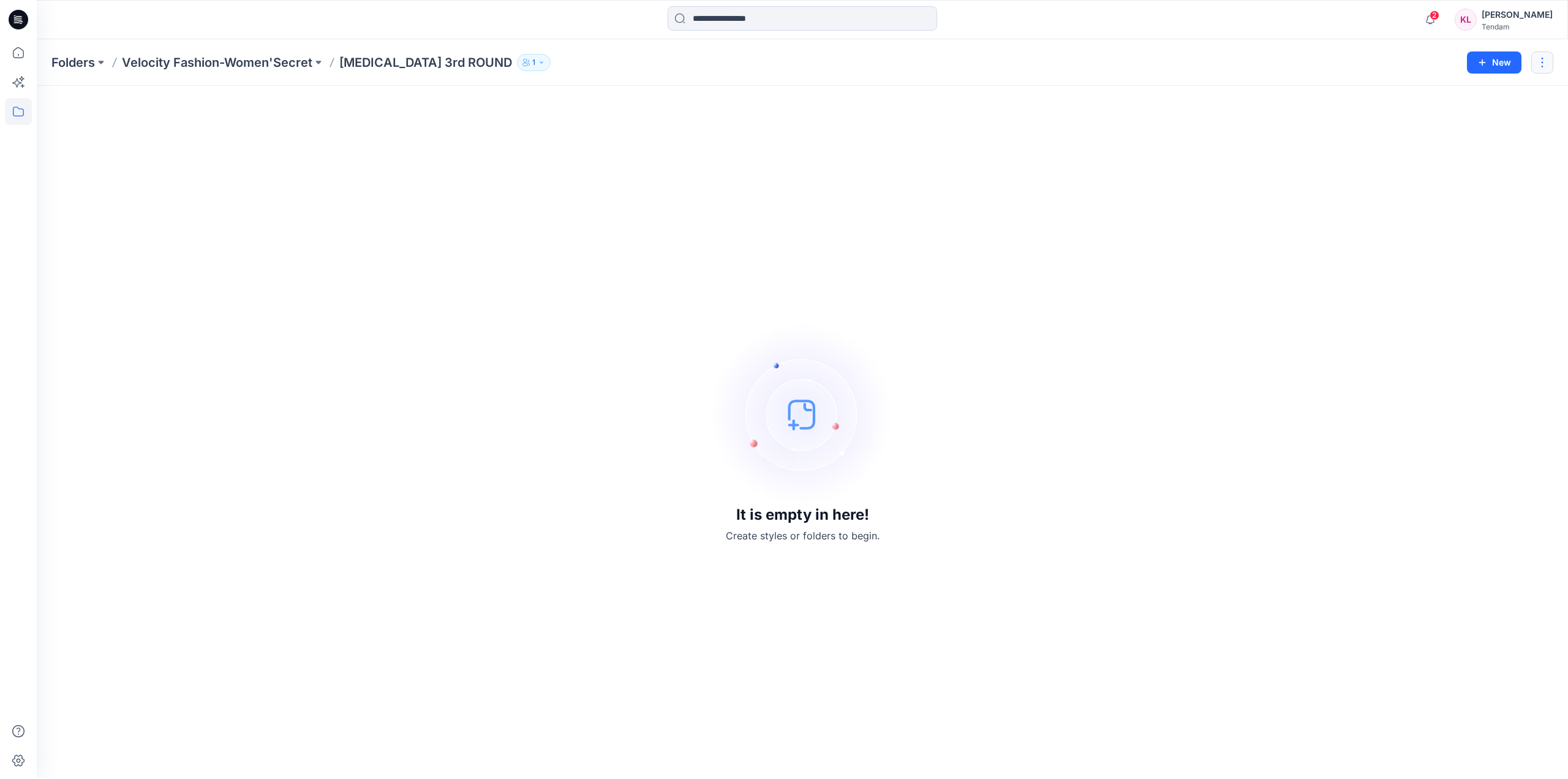
click at [1539, 67] on button "button" at bounding box center [1542, 62] width 22 height 22
click at [1472, 144] on p "Delete Folder" at bounding box center [1475, 143] width 69 height 13
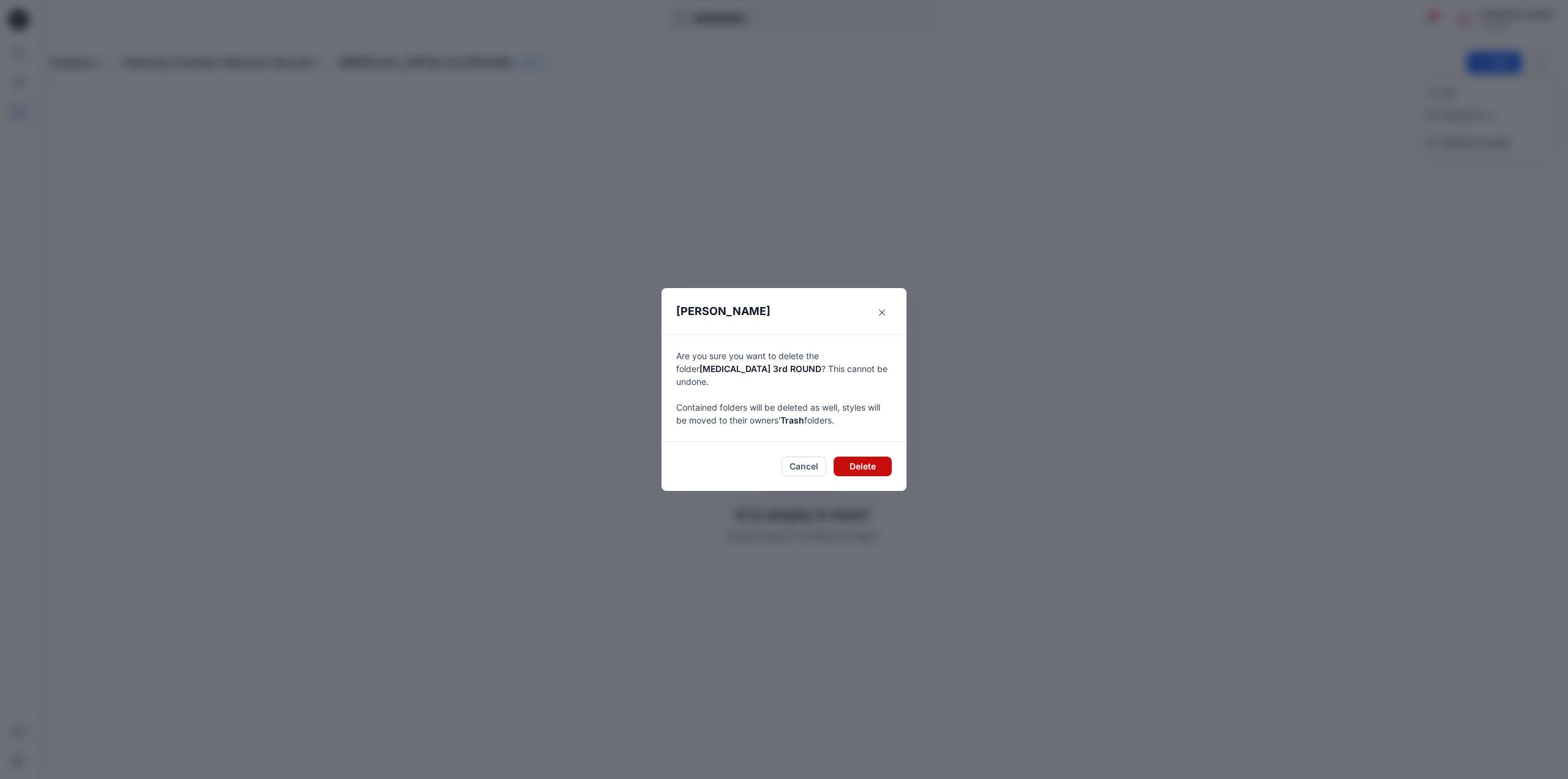
click at [869, 465] on button "Delete" at bounding box center [862, 466] width 58 height 19
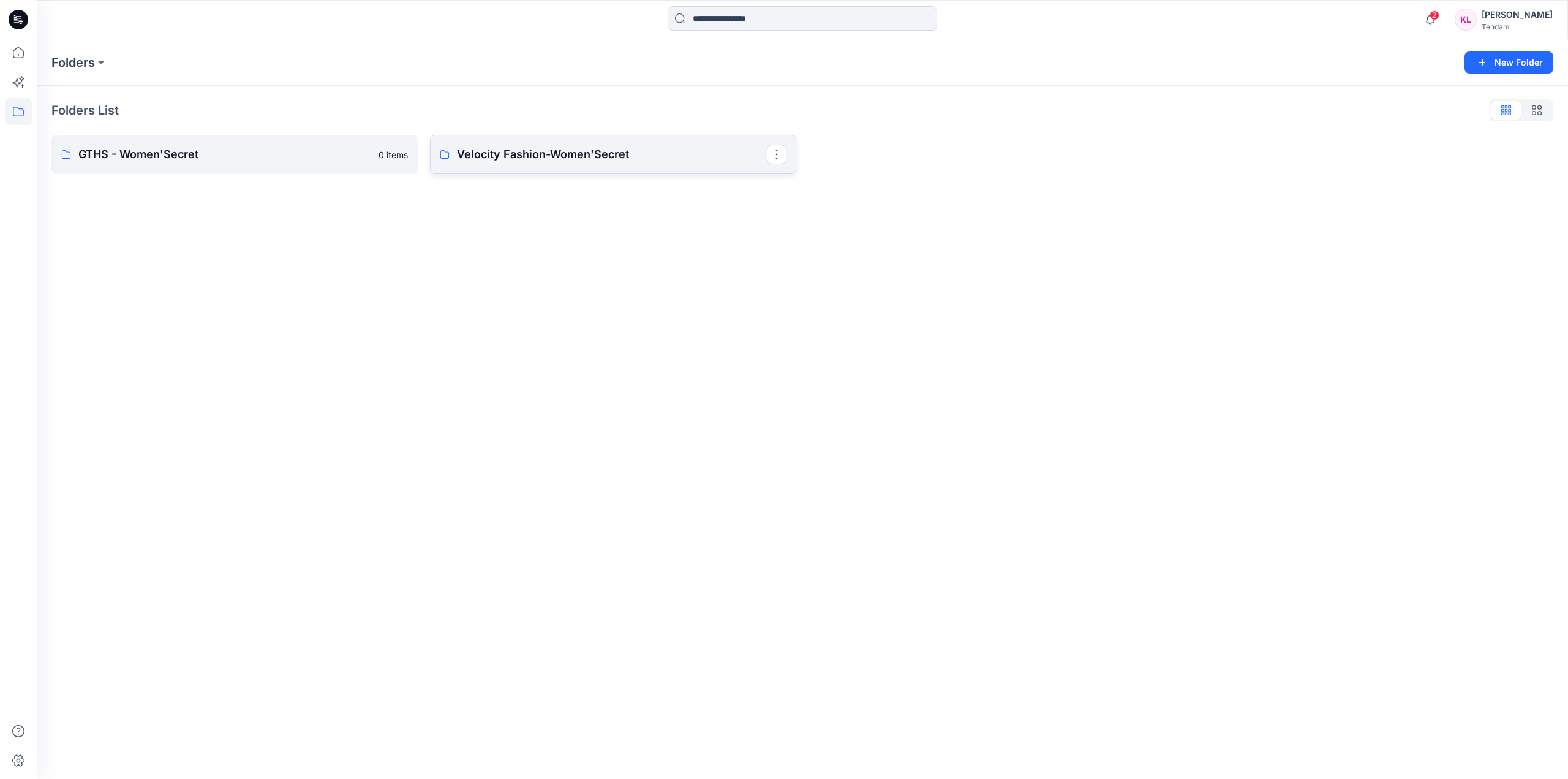
click at [706, 158] on p "Velocity Fashion-Women'Secret" at bounding box center [612, 154] width 310 height 17
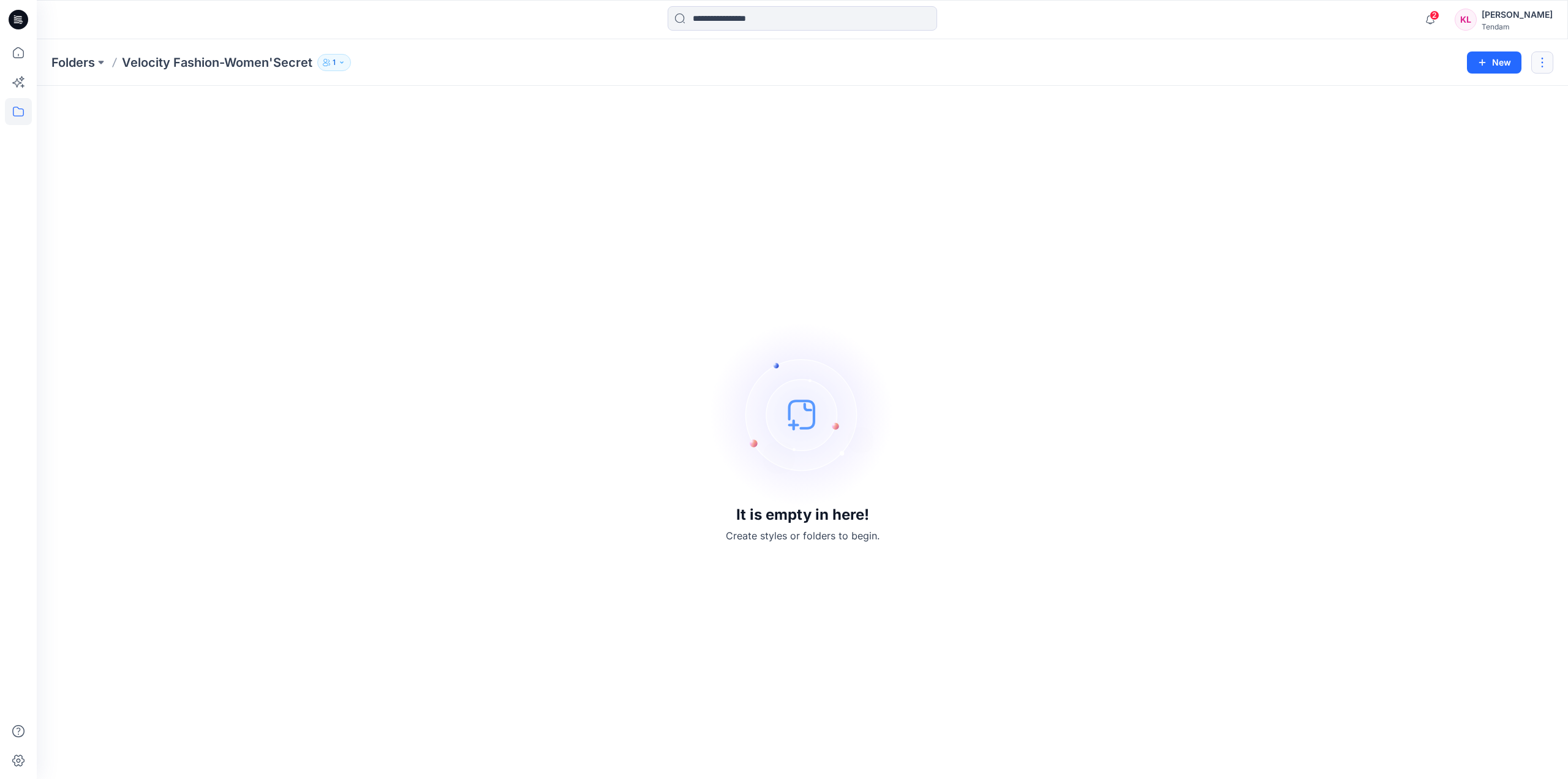
click at [1545, 63] on button "button" at bounding box center [1542, 62] width 22 height 22
click at [1476, 172] on p "Delete Folder" at bounding box center [1475, 165] width 69 height 13
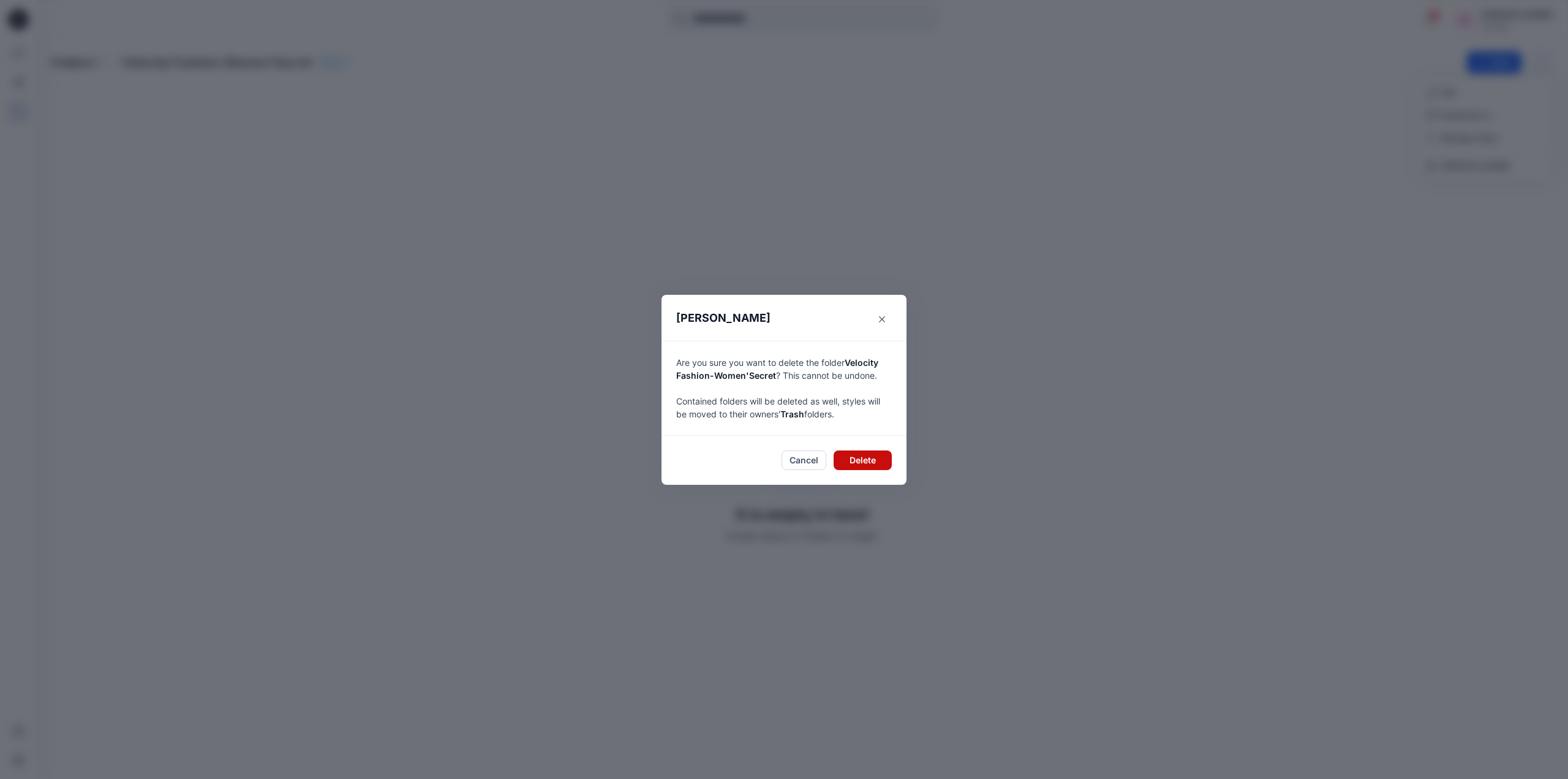
click at [859, 465] on button "Delete" at bounding box center [862, 459] width 58 height 19
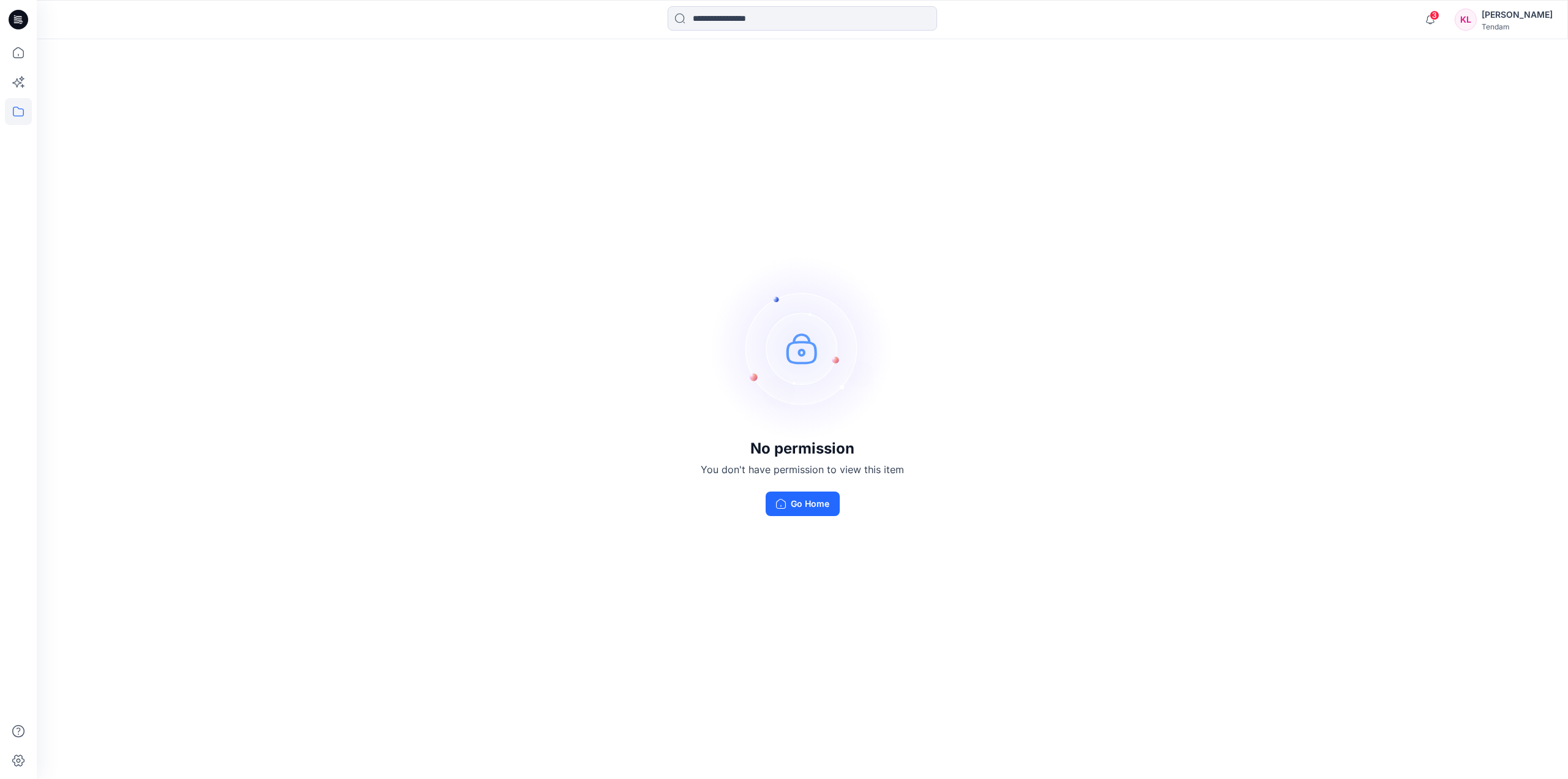
click at [13, 17] on icon at bounding box center [17, 19] width 19 height 19
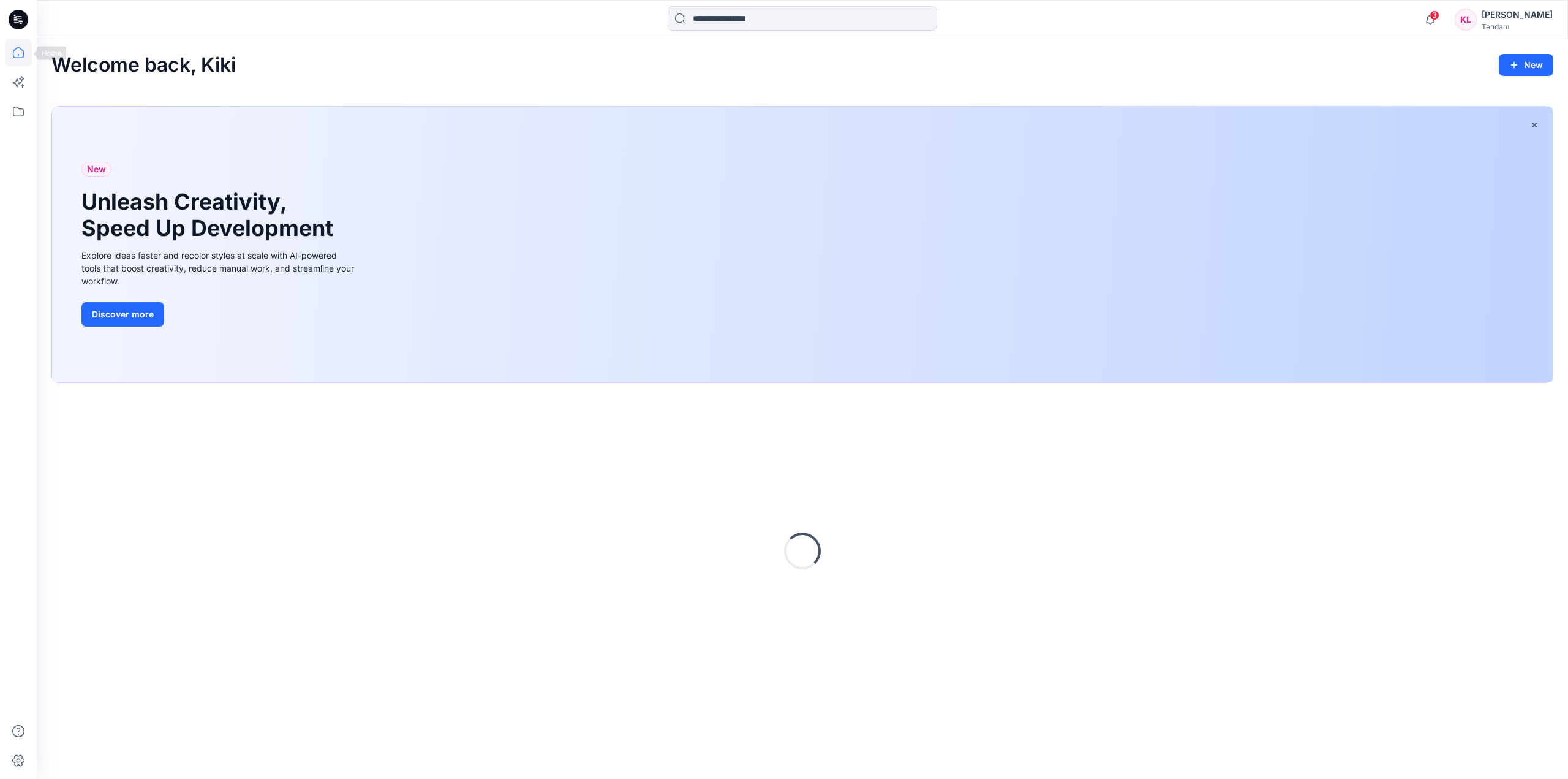
click at [19, 53] on icon at bounding box center [18, 53] width 27 height 27
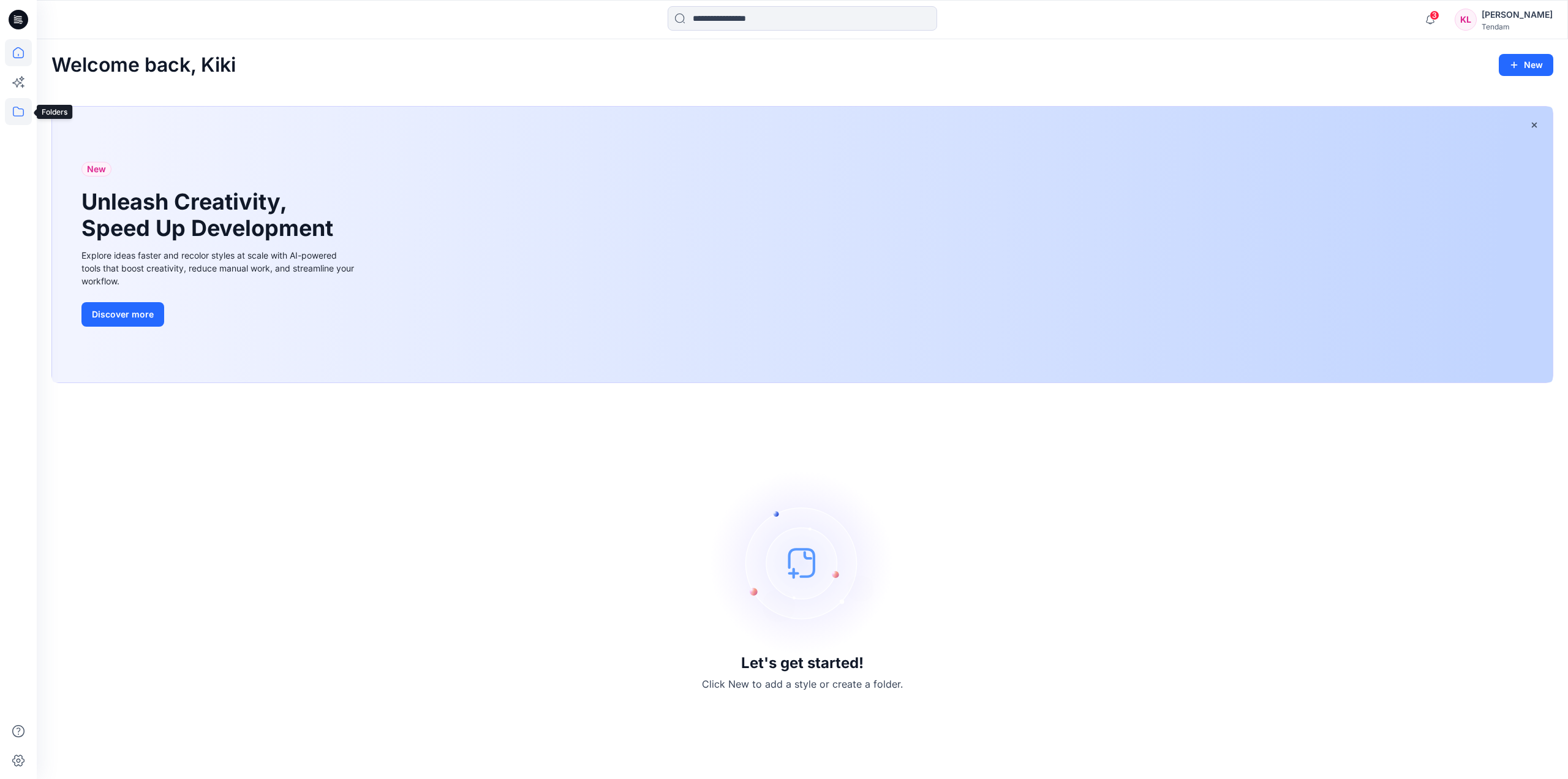
click at [17, 110] on icon at bounding box center [18, 111] width 27 height 27
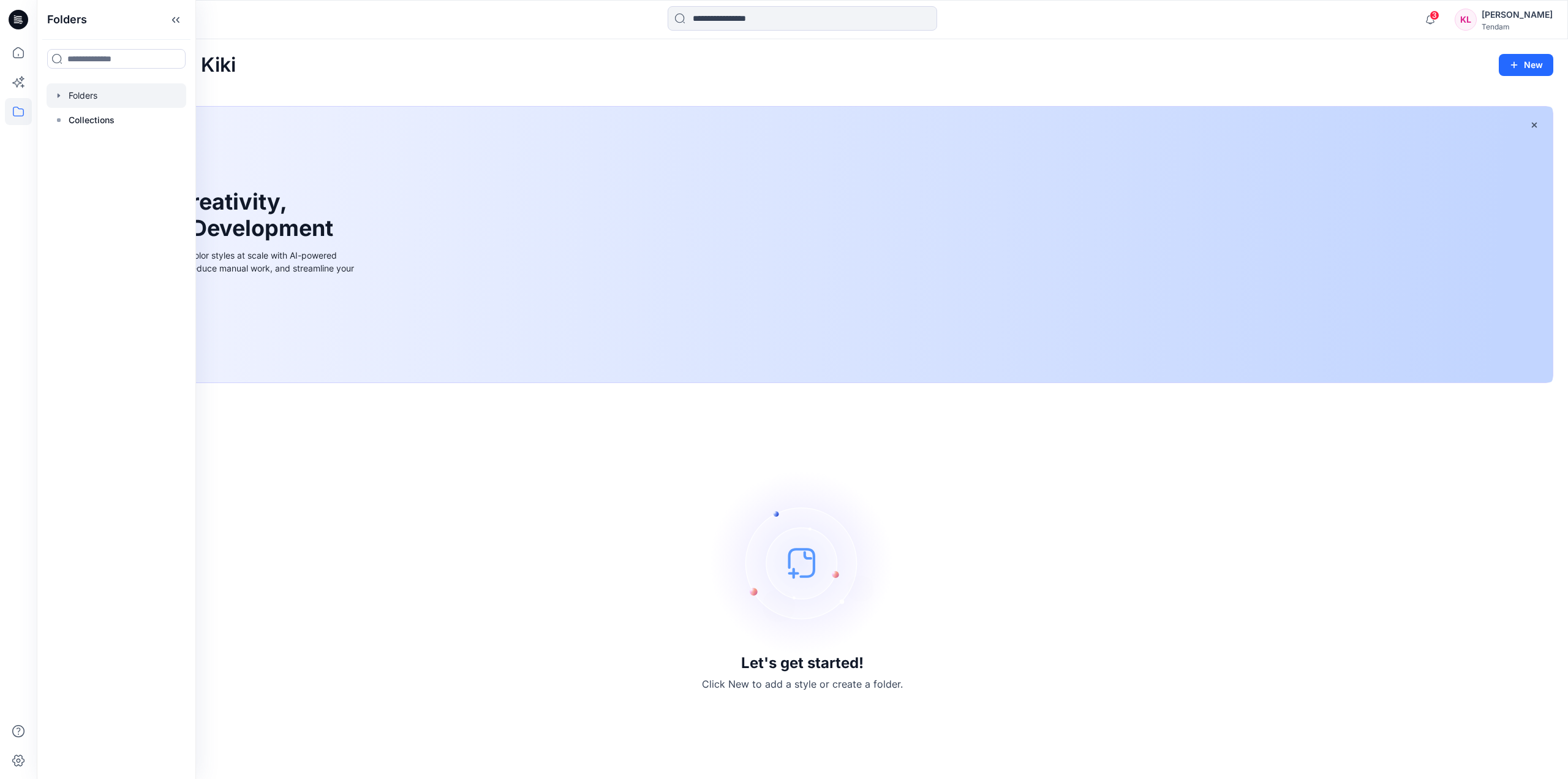
click at [94, 94] on div at bounding box center [116, 95] width 140 height 25
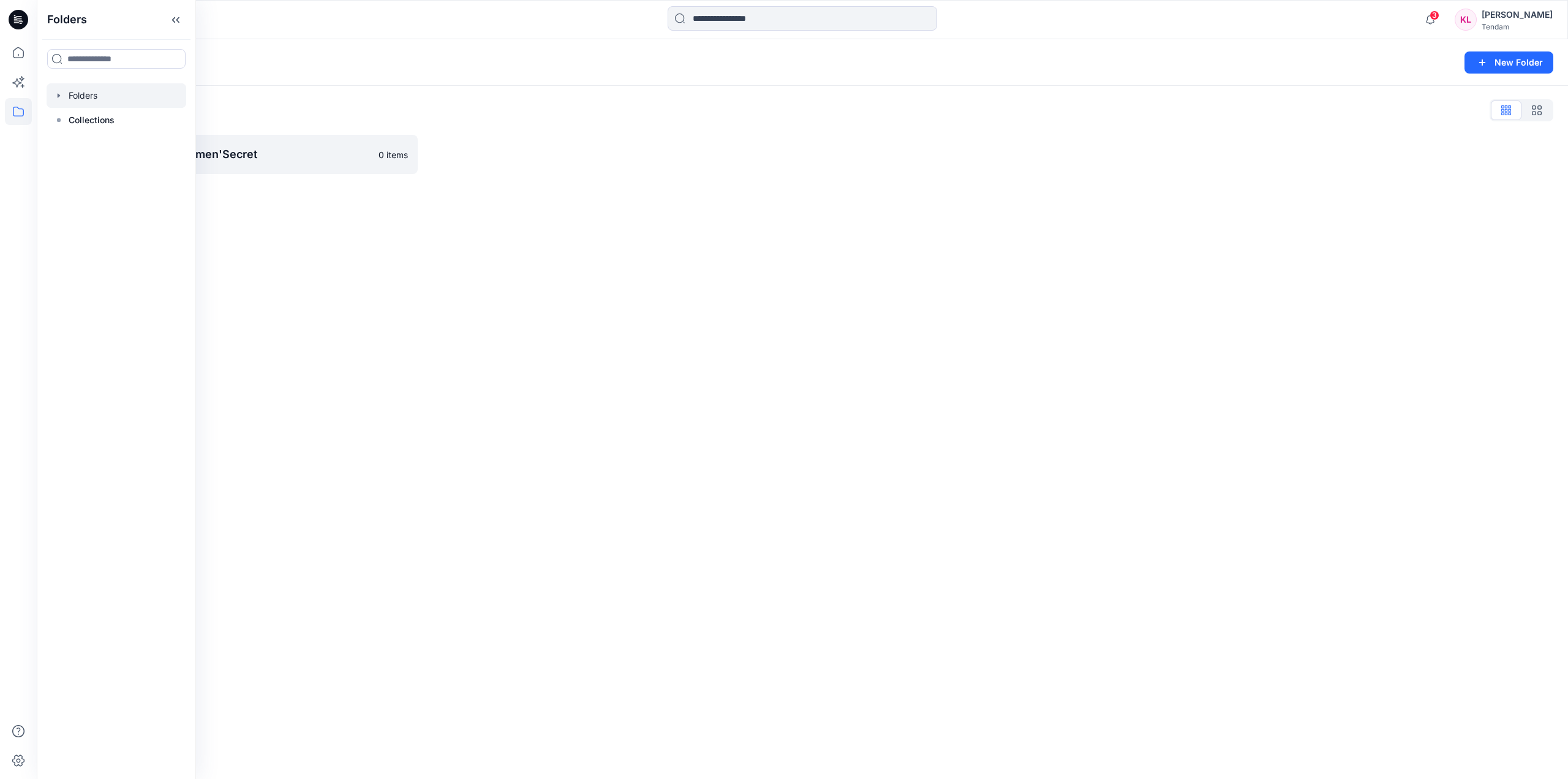
click at [580, 392] on div "Folders New Folder Folders List Velocity Fashion - Women'Secret 0 items" at bounding box center [802, 409] width 1531 height 740
click at [169, 153] on p "Velocity Fashion - Women'Secret" at bounding box center [234, 154] width 310 height 17
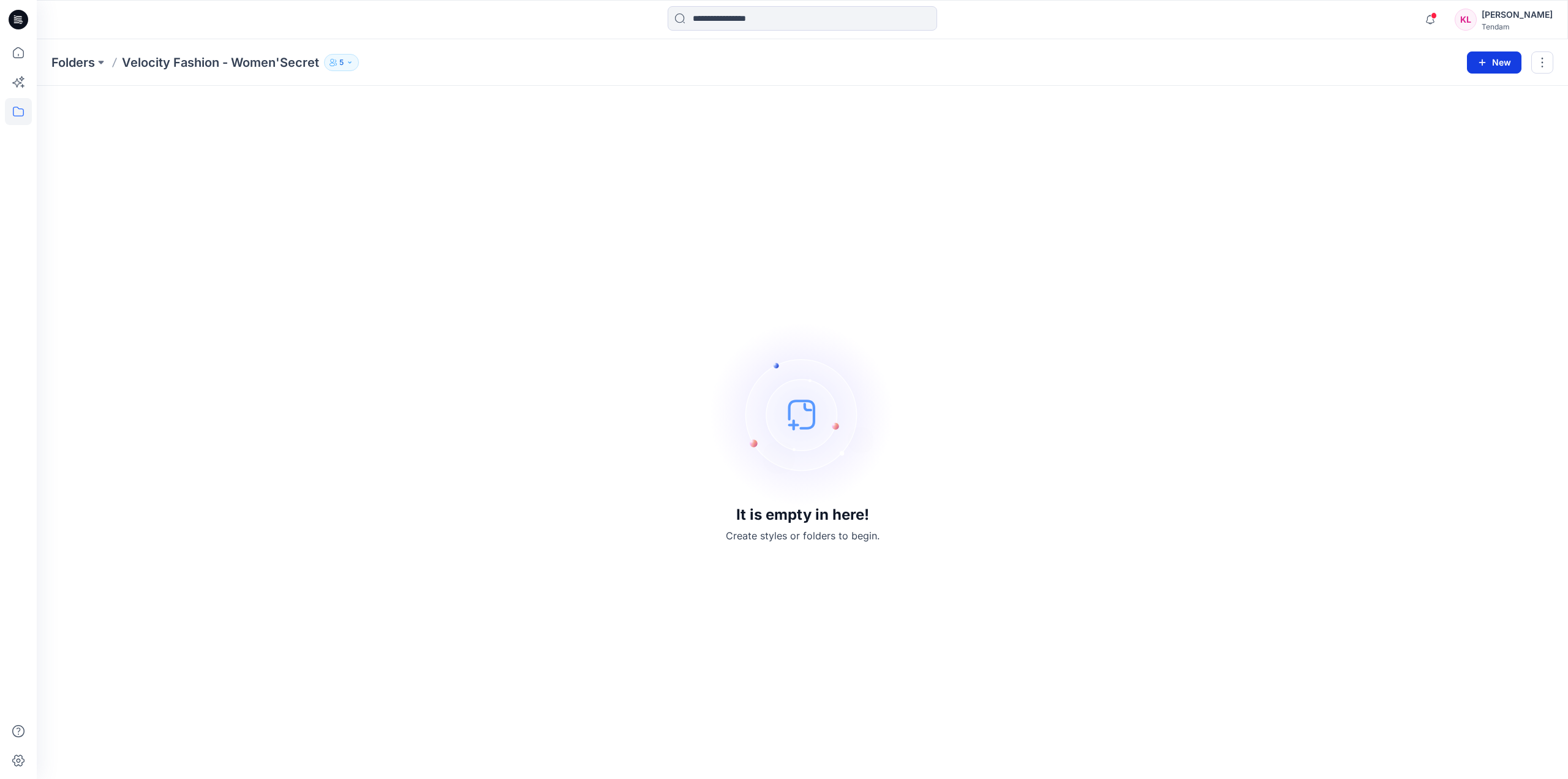
click at [1507, 66] on button "New" at bounding box center [1494, 62] width 55 height 22
click at [1460, 119] on p "New Folder" at bounding box center [1458, 117] width 46 height 13
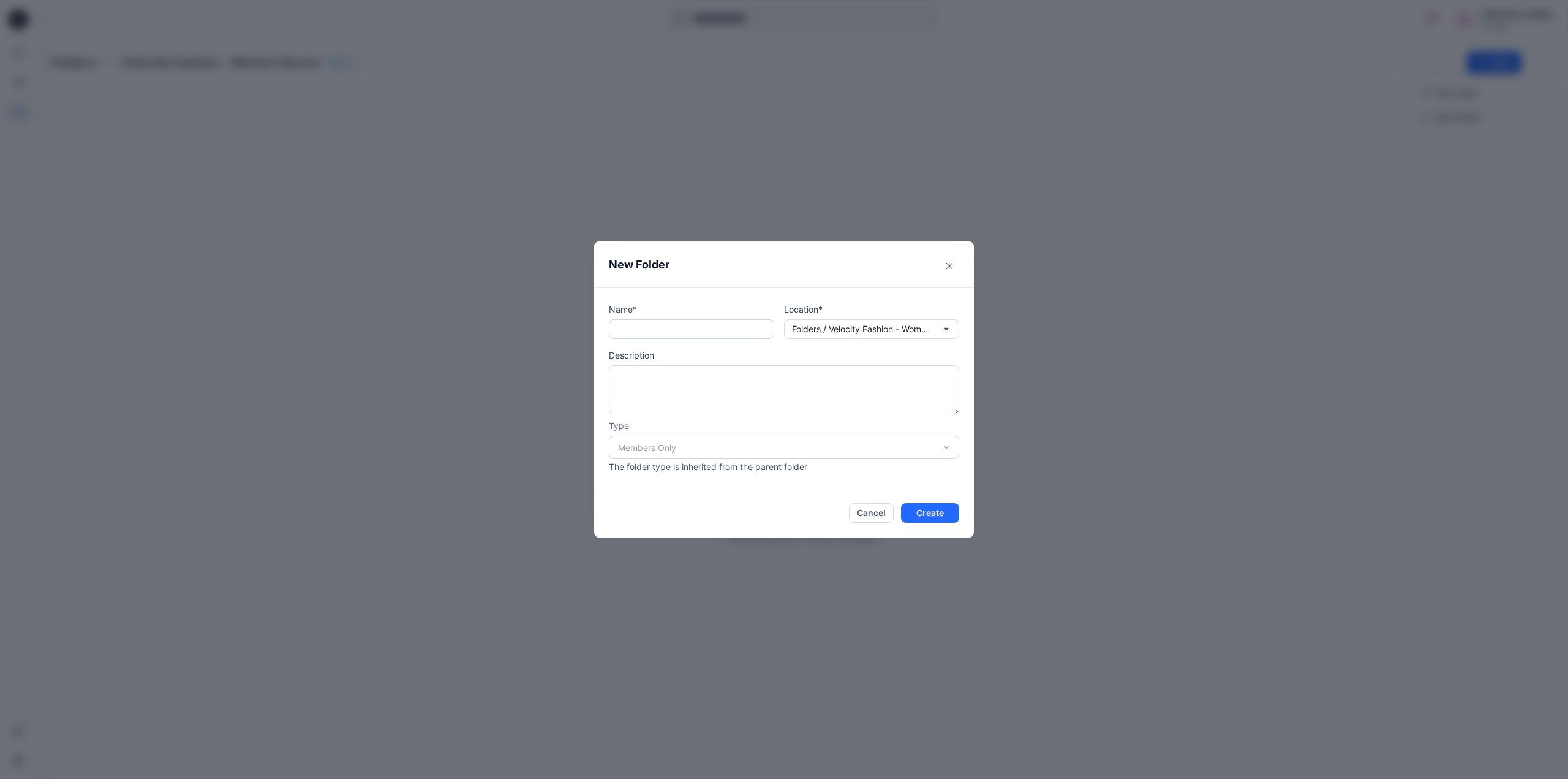
click at [674, 329] on input "text" at bounding box center [691, 329] width 165 height 19
paste input "**********"
type input "**********"
click at [946, 513] on button "Create" at bounding box center [930, 512] width 58 height 19
